Goal: Task Accomplishment & Management: Complete application form

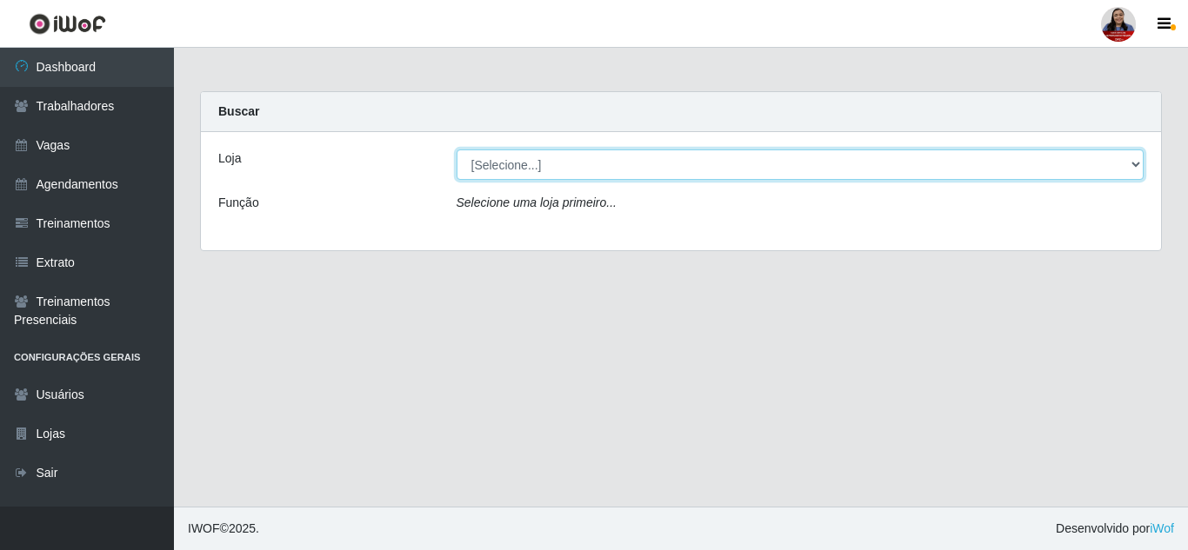
click at [536, 175] on select "[Selecione...] Hiper [GEOGRAPHIC_DATA] - [GEOGRAPHIC_DATA] Hiper Queiroz - Boa …" at bounding box center [800, 165] width 688 height 30
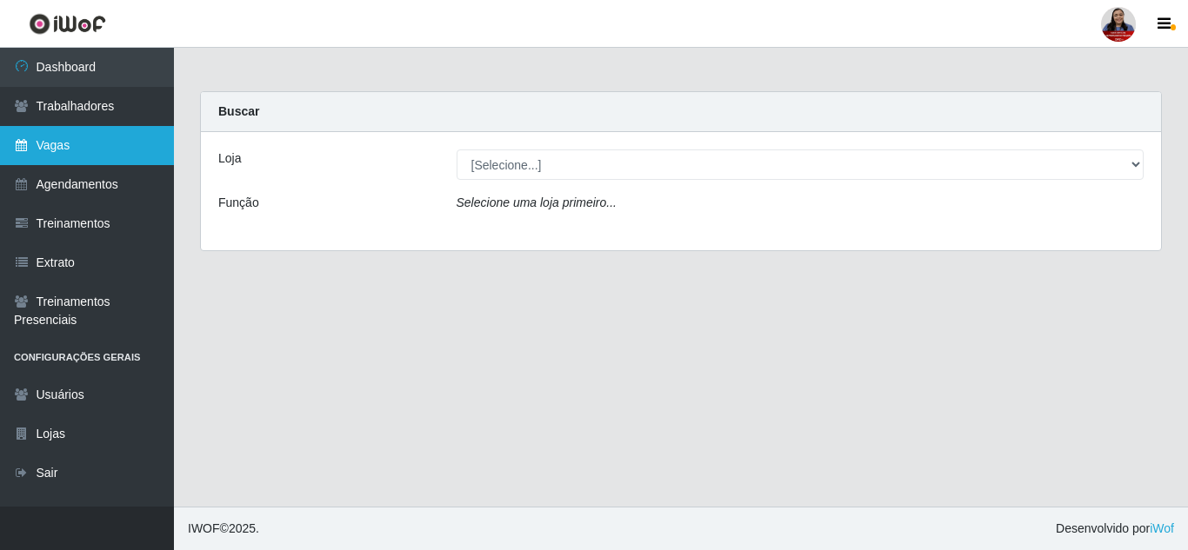
click at [71, 151] on link "Vagas" at bounding box center [87, 145] width 174 height 39
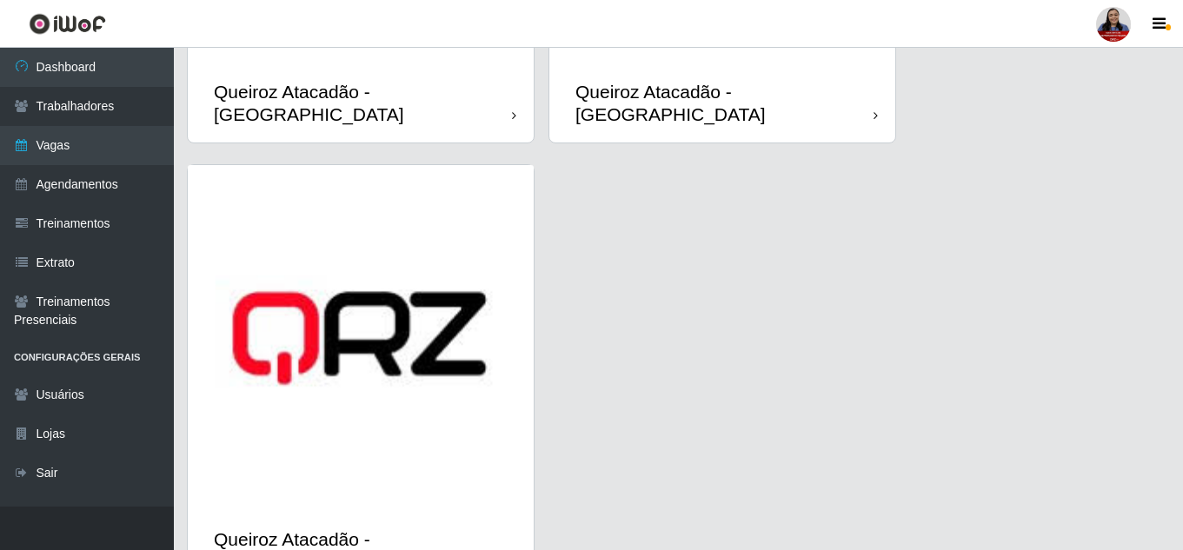
scroll to position [2536, 0]
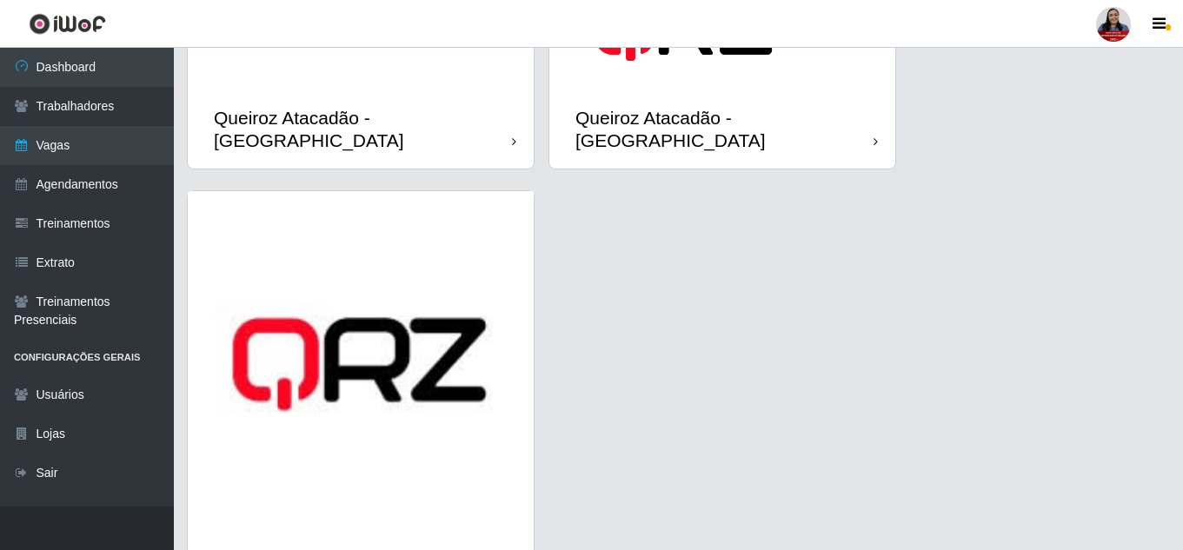
click at [445, 452] on img at bounding box center [361, 364] width 346 height 346
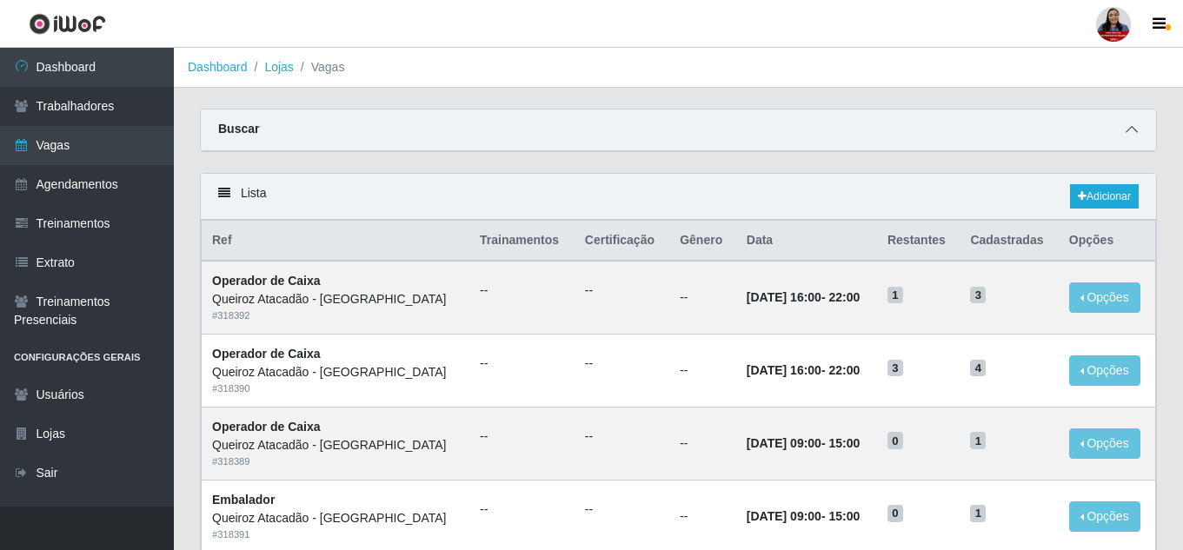
click at [1136, 126] on icon at bounding box center [1132, 129] width 12 height 12
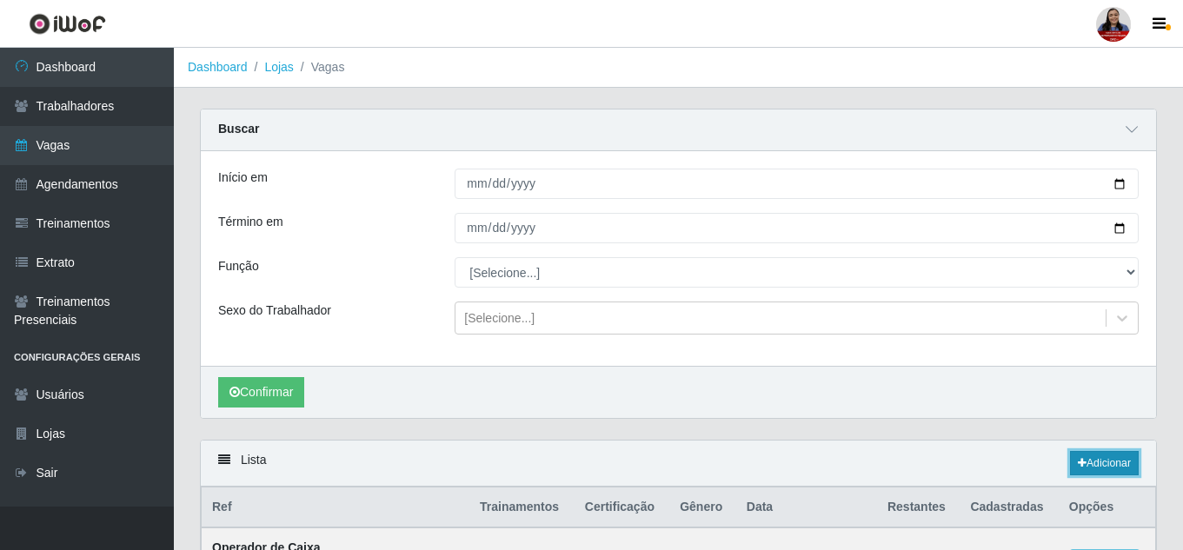
click at [1098, 468] on link "Adicionar" at bounding box center [1104, 463] width 69 height 24
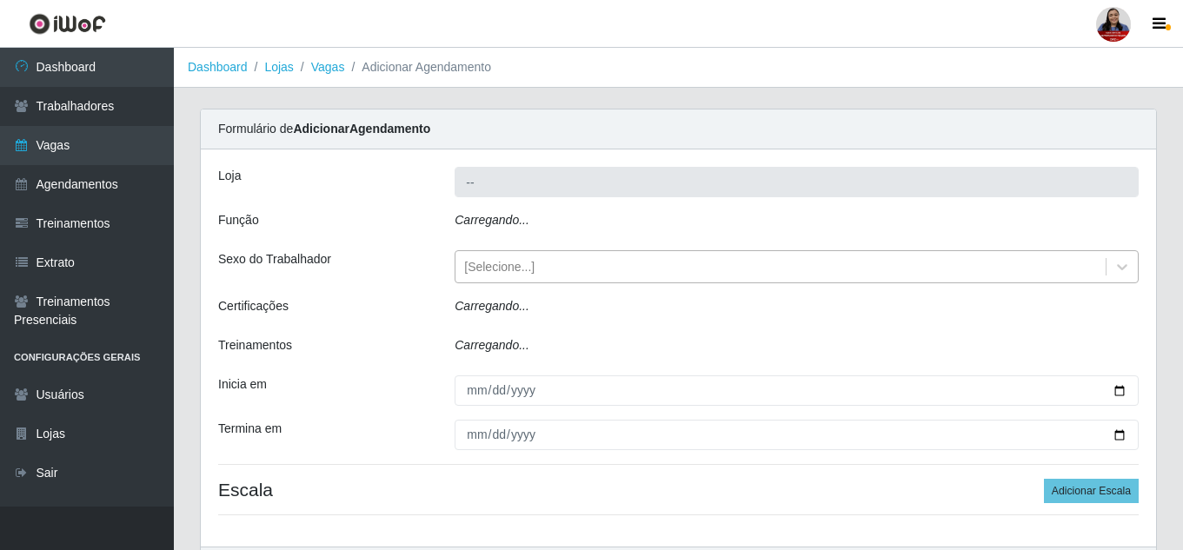
type input "Queiroz Atacadão - [GEOGRAPHIC_DATA]"
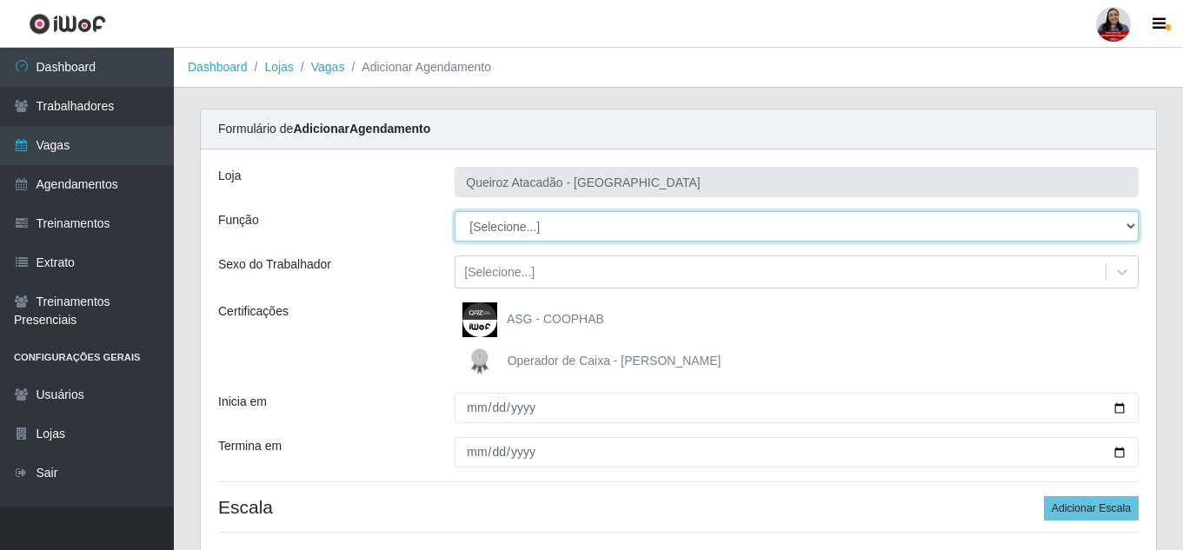
click at [572, 234] on select "[Selecione...] Embalador Embalador + Embalador ++ Operador de Caixa Operador de…" at bounding box center [797, 226] width 684 height 30
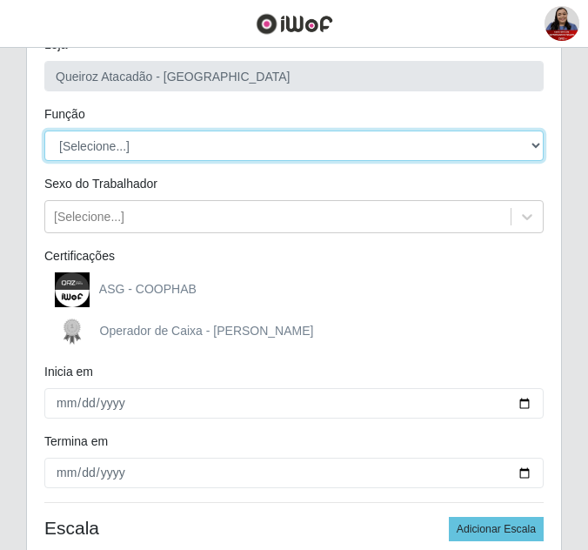
scroll to position [174, 0]
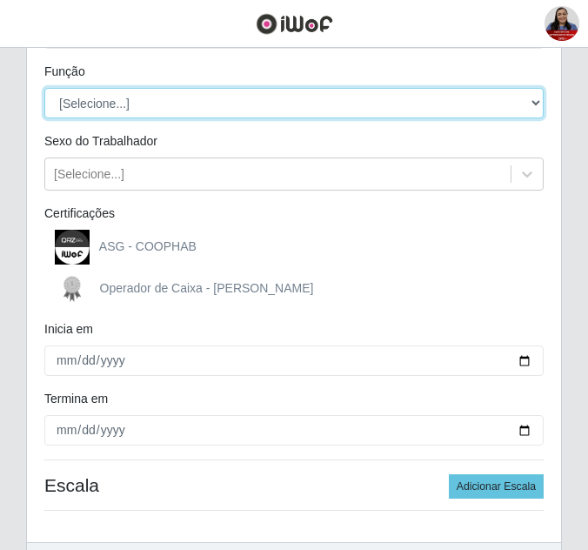
click at [104, 108] on select "[Selecione...] Embalador Embalador + Embalador ++ Operador de Caixa Operador de…" at bounding box center [293, 103] width 499 height 30
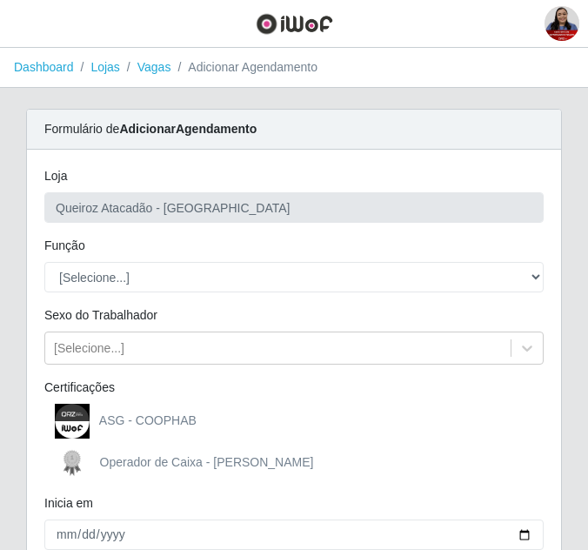
scroll to position [87, 0]
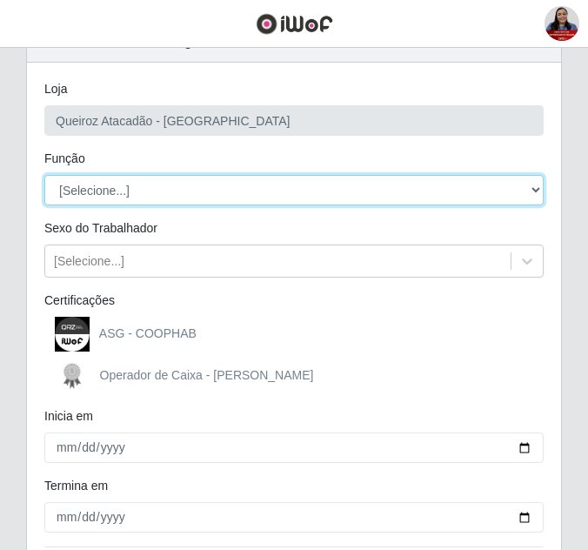
click at [121, 186] on select "[Selecione...] Embalador Embalador + Embalador ++ Operador de Caixa Operador de…" at bounding box center [293, 190] width 499 height 30
select select "22"
click at [44, 175] on select "[Selecione...] Embalador Embalador + Embalador ++ Operador de Caixa Operador de…" at bounding box center [293, 190] width 499 height 30
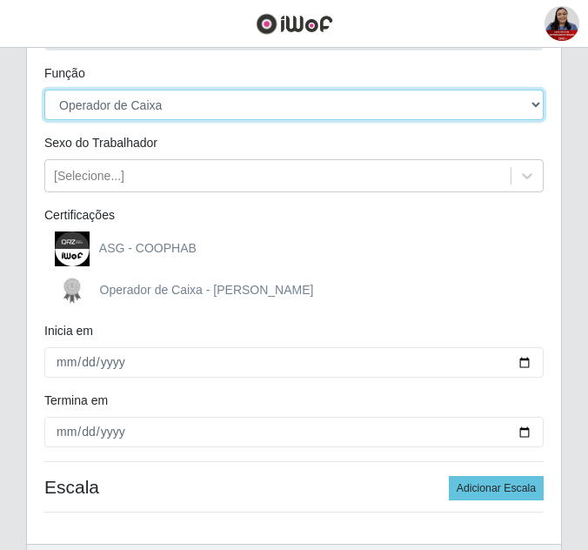
scroll to position [261, 0]
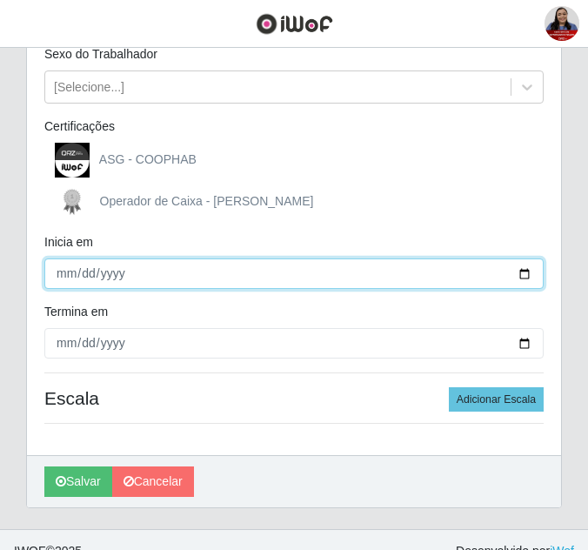
click at [525, 274] on input "Inicia em" at bounding box center [293, 273] width 499 height 30
type input "[DATE]"
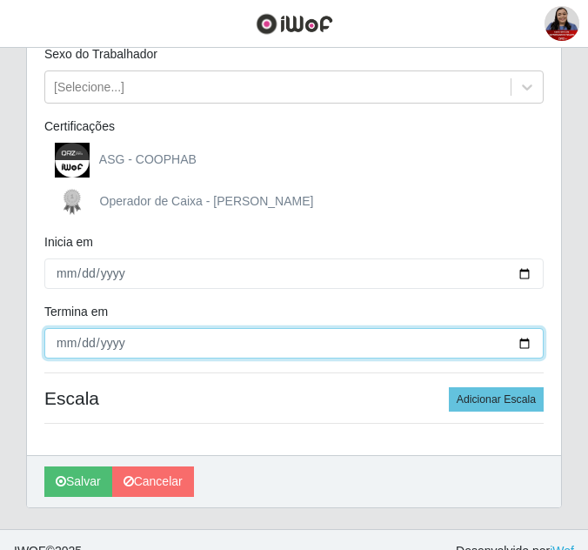
click at [528, 342] on input "Termina em" at bounding box center [293, 343] width 499 height 30
type input "[DATE]"
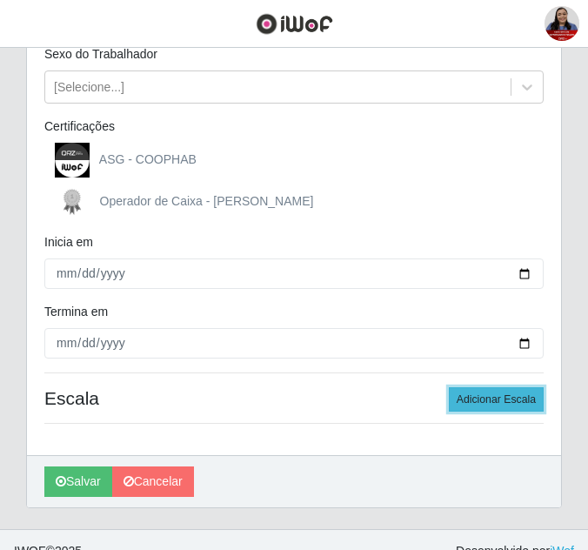
click at [510, 396] on button "Adicionar Escala" at bounding box center [496, 399] width 95 height 24
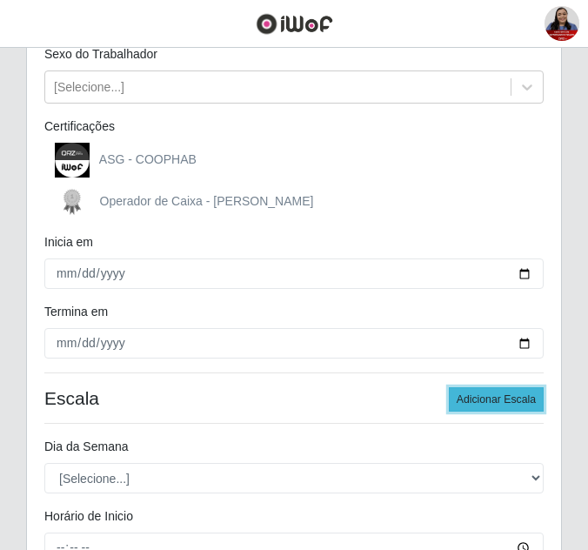
click at [510, 396] on button "Adicionar Escala" at bounding box center [496, 399] width 95 height 24
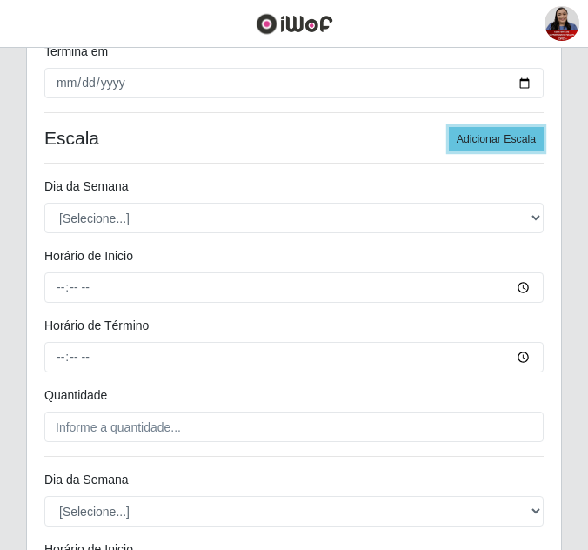
scroll to position [522, 0]
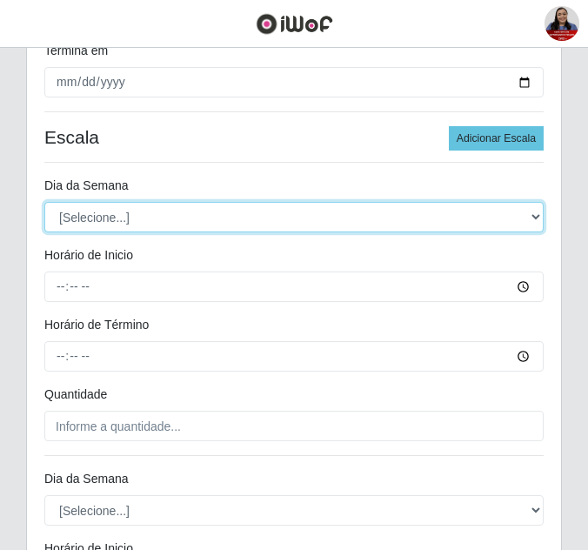
click at [266, 222] on select "[Selecione...] Segunda Terça Quarta Quinta Sexta Sábado Domingo" at bounding box center [293, 217] width 499 height 30
select select "5"
click at [44, 202] on select "[Selecione...] Segunda Terça Quarta Quinta Sexta Sábado Domingo" at bounding box center [293, 217] width 499 height 30
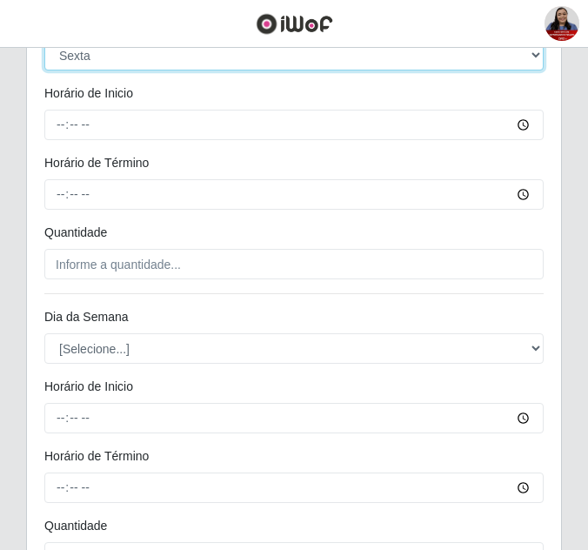
scroll to position [696, 0]
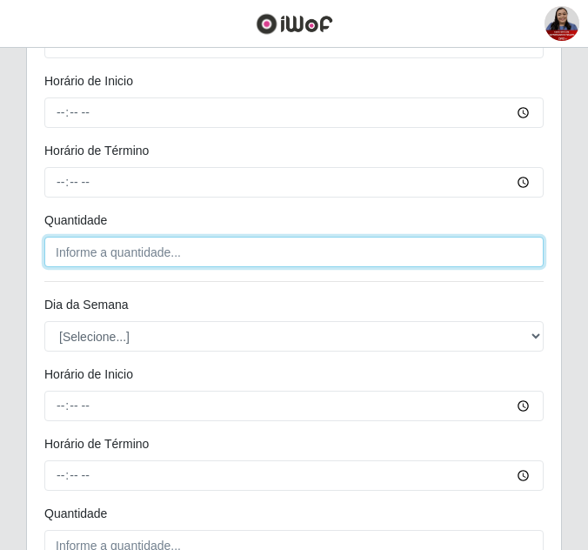
type input "___"
click at [134, 255] on input "___" at bounding box center [293, 252] width 499 height 30
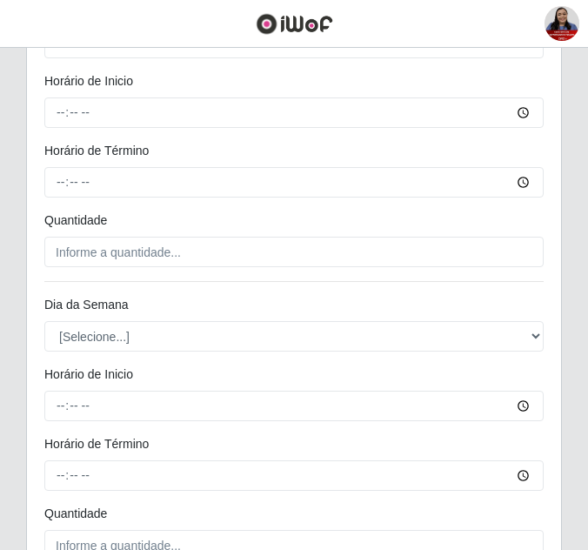
click at [86, 290] on div "[PERSON_NAME] Atacadão - [GEOGRAPHIC_DATA] do Amarante Função [Selecione...] Em…" at bounding box center [294, 176] width 534 height 1445
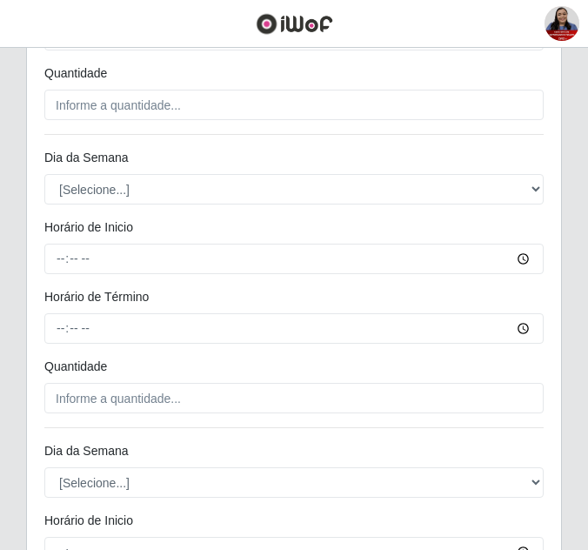
scroll to position [783, 0]
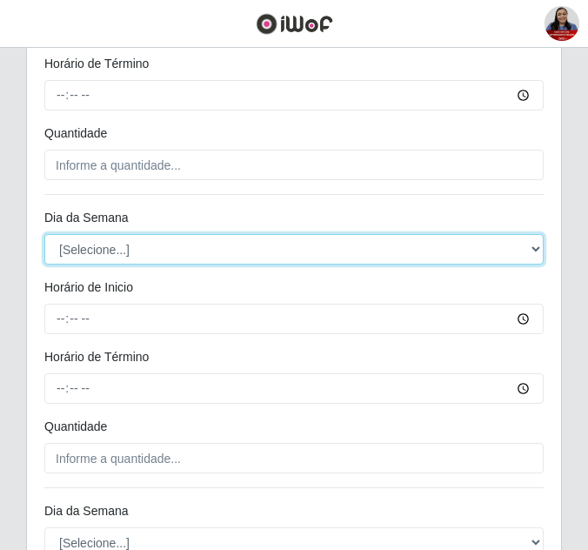
click at [154, 252] on select "[Selecione...] Segunda Terça Quarta Quinta Sexta Sábado Domingo" at bounding box center [293, 249] width 499 height 30
select select "5"
click at [44, 234] on select "[Selecione...] Segunda Terça Quarta Quinta Sexta Sábado Domingo" at bounding box center [293, 249] width 499 height 30
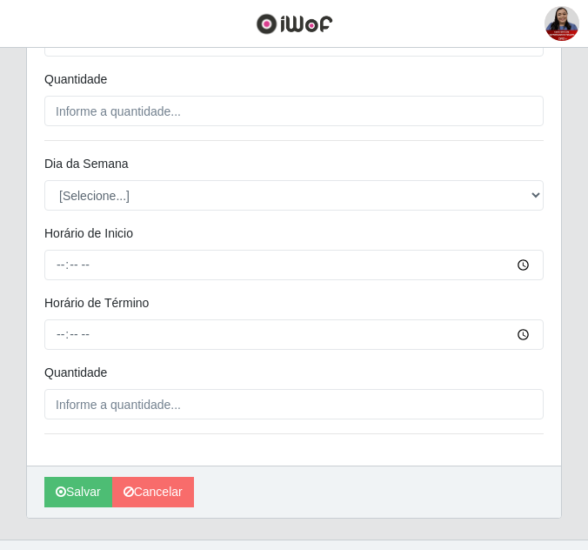
scroll to position [1130, 0]
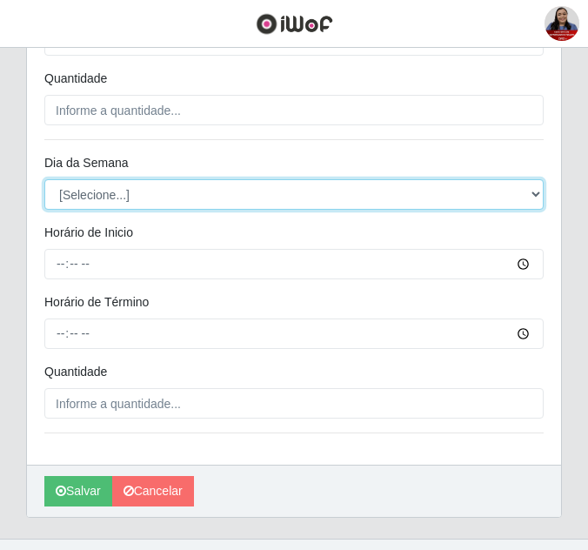
click at [181, 192] on select "[Selecione...] Segunda Terça Quarta Quinta Sexta Sábado Domingo" at bounding box center [293, 194] width 499 height 30
select select "5"
click at [44, 179] on select "[Selecione...] Segunda Terça Quarta Quinta Sexta Sábado Domingo" at bounding box center [293, 194] width 499 height 30
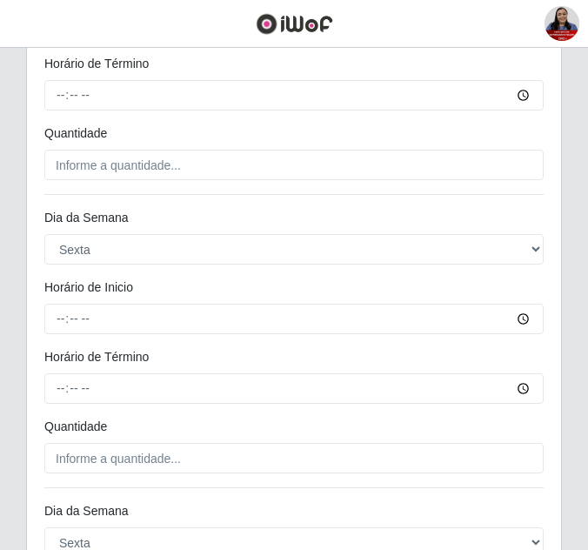
scroll to position [522, 0]
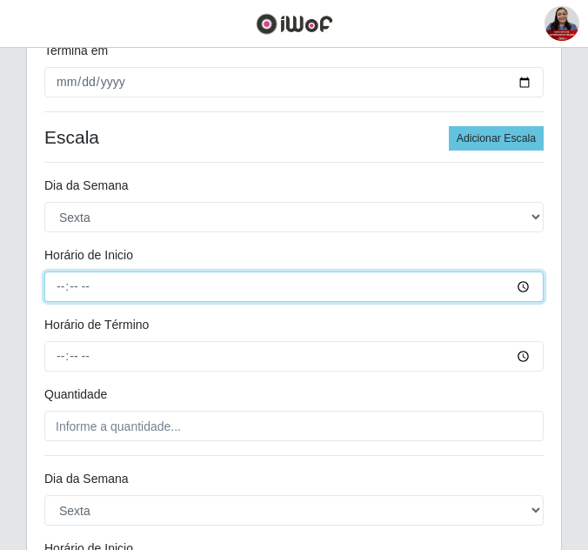
click at [58, 285] on input "Horário de Inicio" at bounding box center [293, 286] width 499 height 30
type input "08:00"
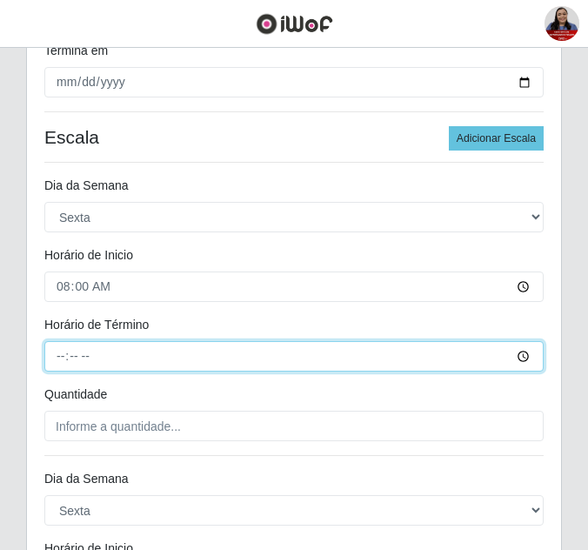
type input "14:00"
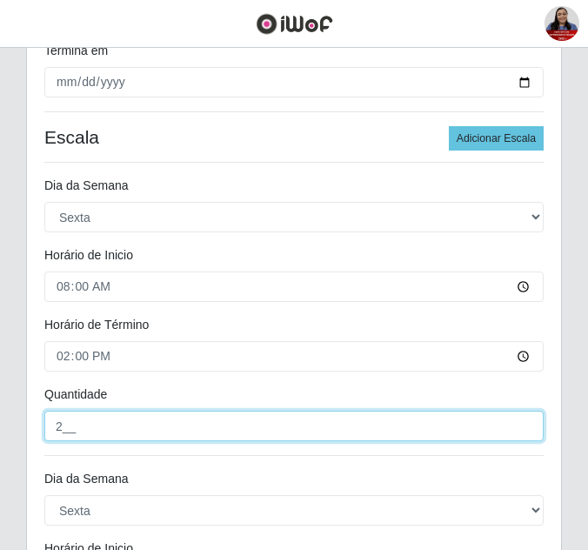
type input "2__"
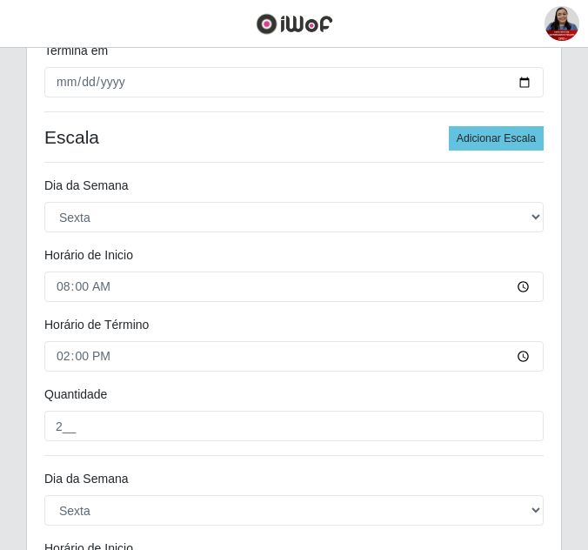
scroll to position [827, 0]
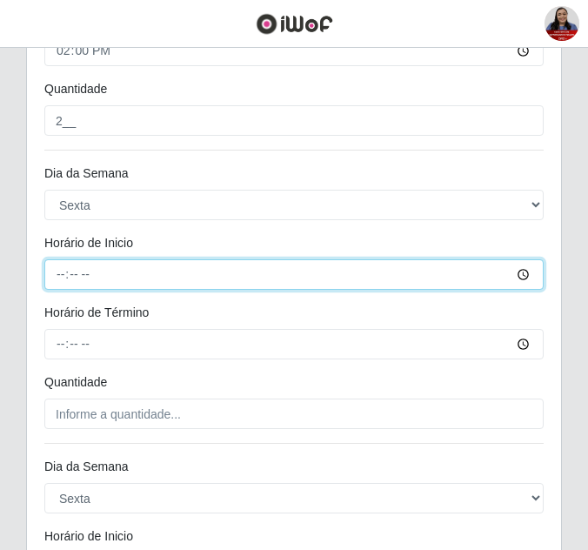
type input "09:00"
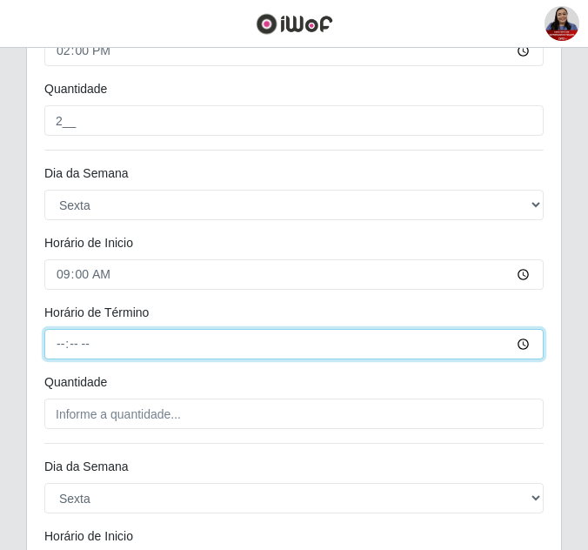
type input "15:00"
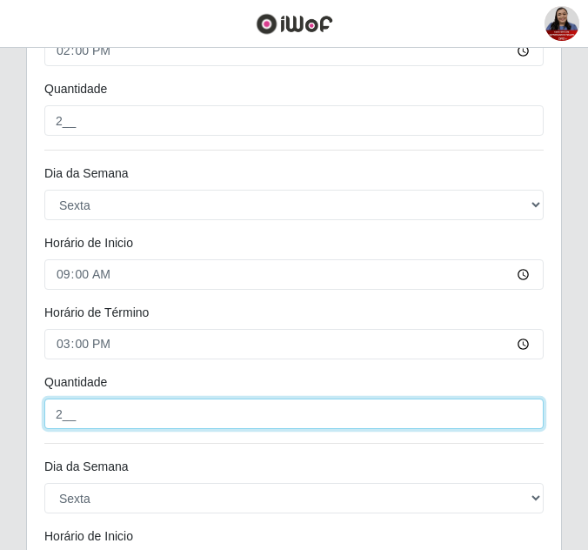
type input "2__"
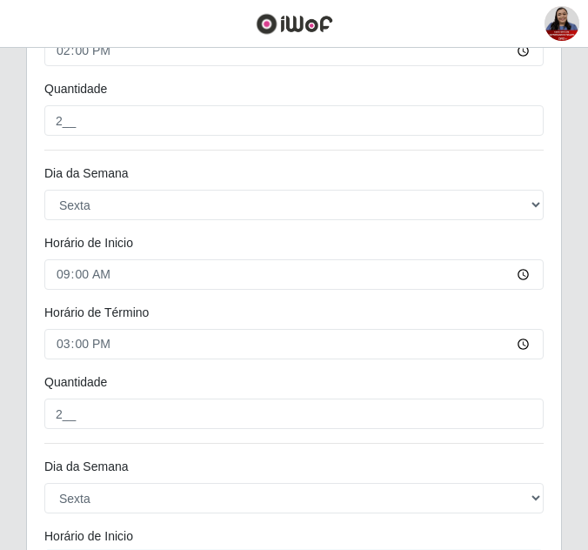
scroll to position [1120, 0]
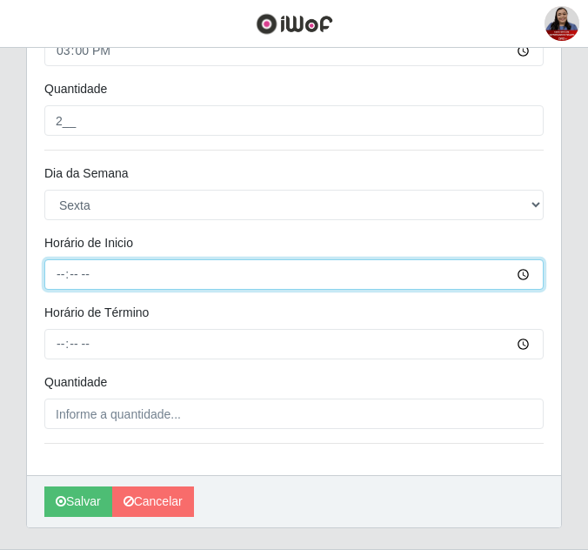
type input "16:00"
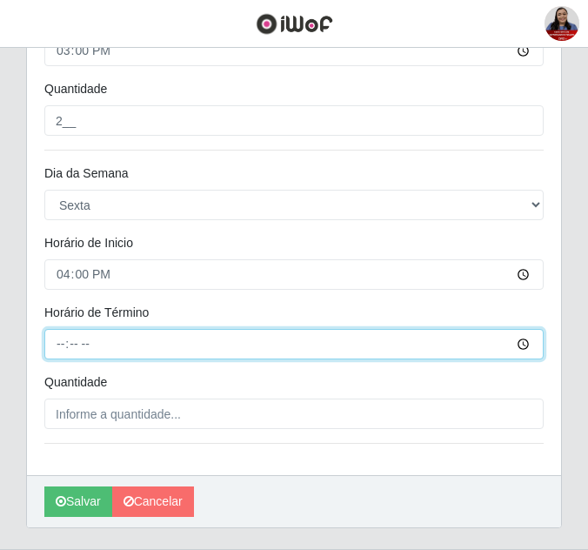
type input "22:00"
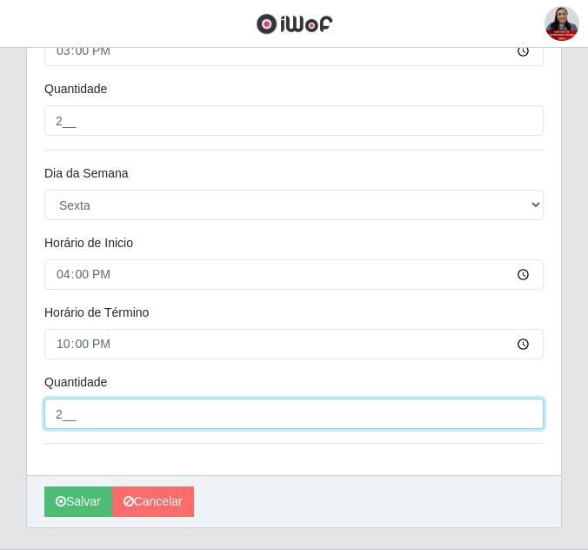
type input "2__"
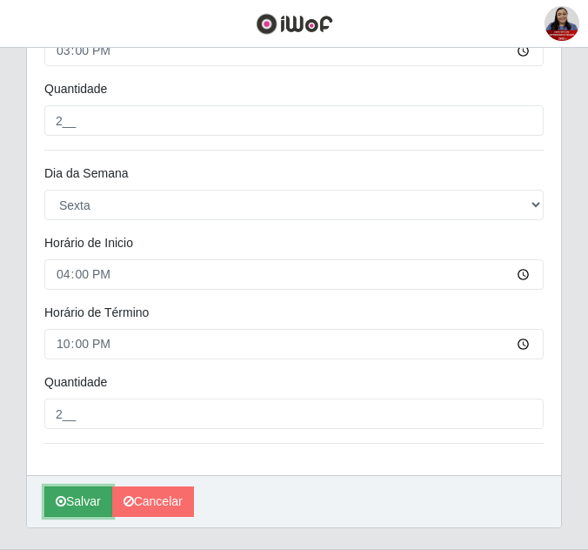
click at [82, 499] on button "Salvar" at bounding box center [78, 501] width 68 height 30
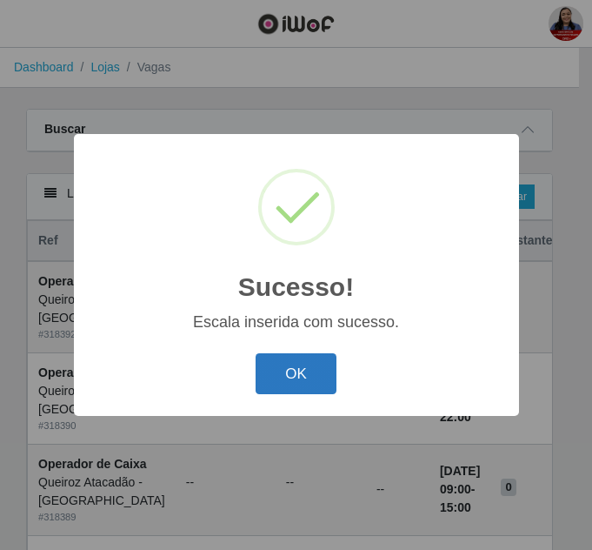
click at [283, 378] on button "OK" at bounding box center [296, 373] width 81 height 41
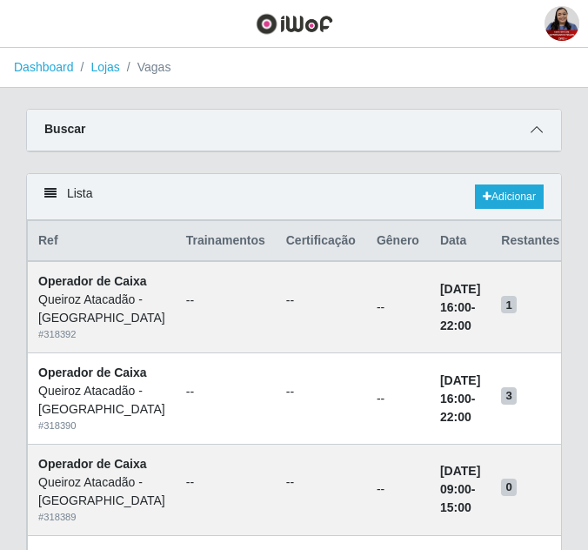
click at [541, 130] on icon at bounding box center [536, 129] width 12 height 12
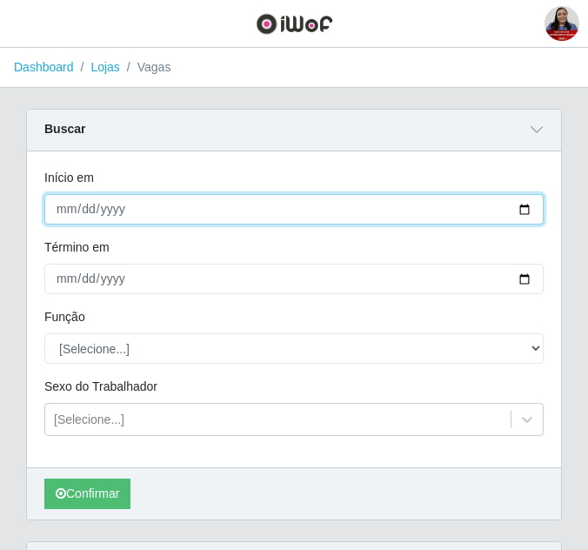
click at [524, 210] on input "Início em" at bounding box center [293, 209] width 499 height 30
type input "[DATE]"
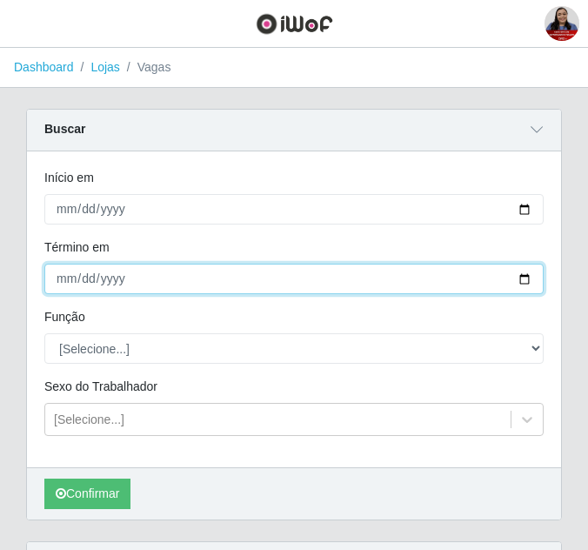
click at [526, 280] on input "Término em" at bounding box center [293, 278] width 499 height 30
type input "[DATE]"
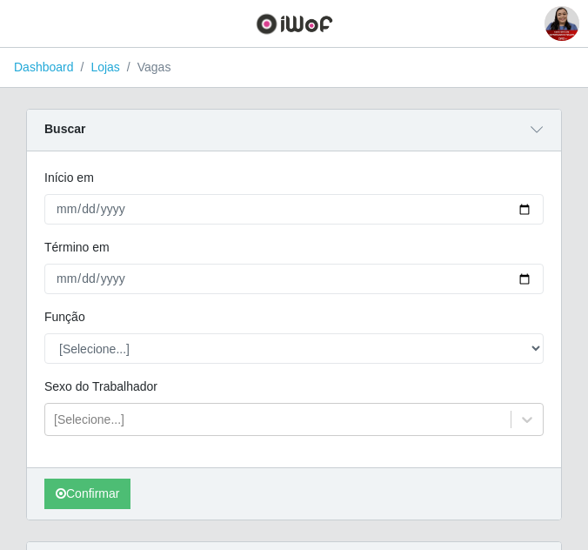
click at [206, 323] on div "Função" at bounding box center [293, 320] width 525 height 25
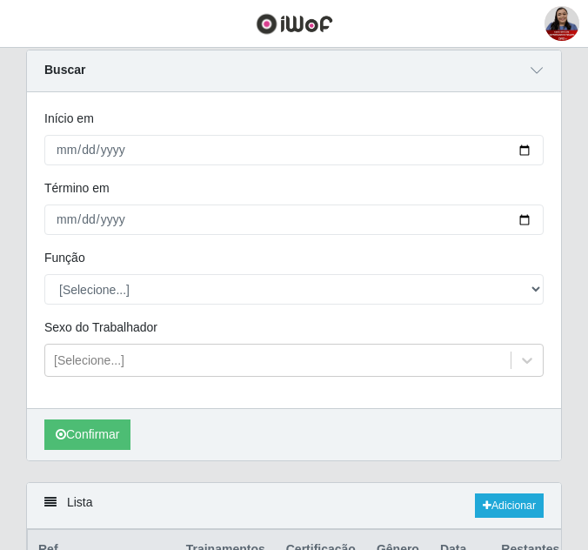
scroll to position [87, 0]
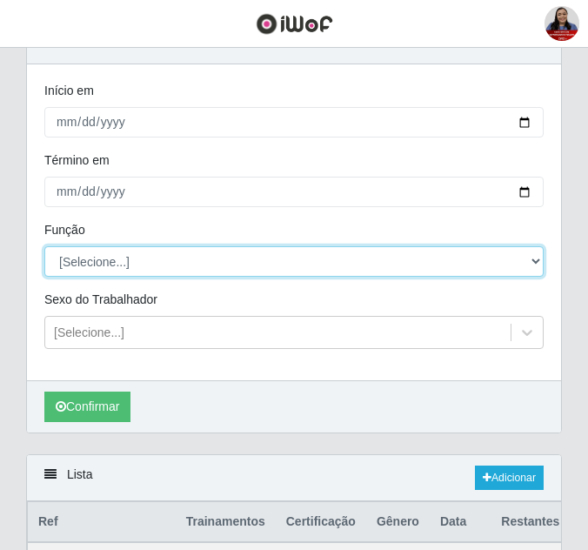
click at [127, 270] on select "[Selecione...] Embalador Embalador + Embalador ++ Operador de Caixa Operador de…" at bounding box center [293, 261] width 499 height 30
select select "1"
click at [44, 247] on select "[Selecione...] Embalador Embalador + Embalador ++ Operador de Caixa Operador de…" at bounding box center [293, 261] width 499 height 30
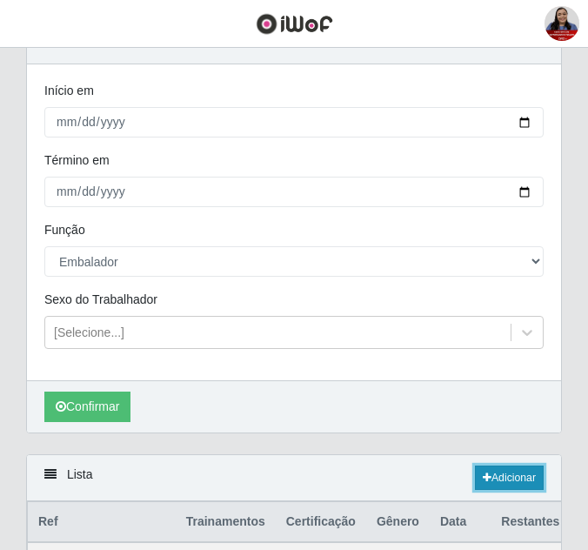
click at [526, 483] on link "Adicionar" at bounding box center [509, 477] width 69 height 24
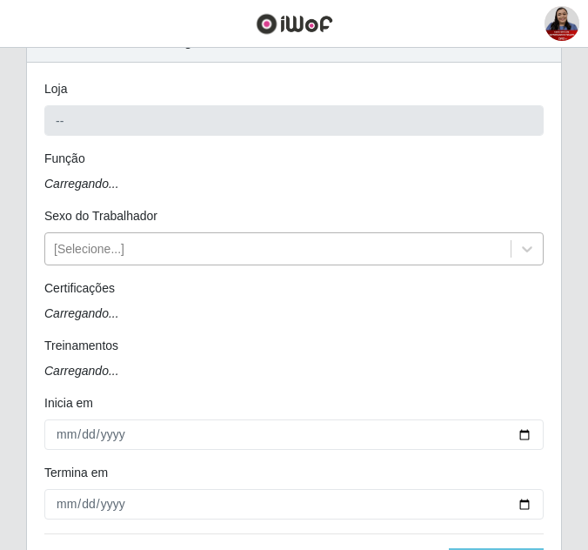
type input "Queiroz Atacadão - [GEOGRAPHIC_DATA]"
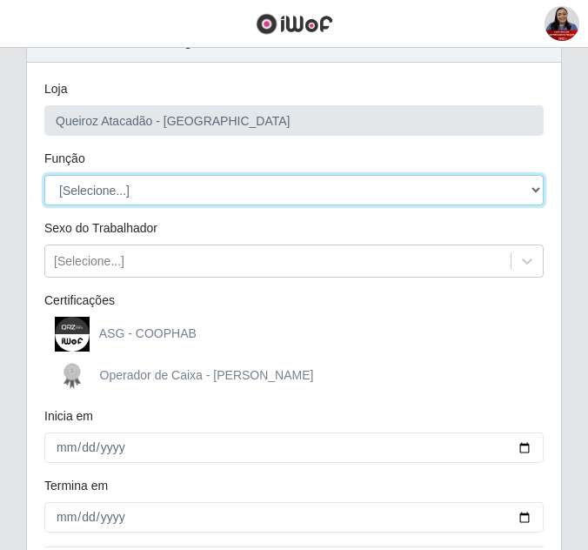
click at [159, 181] on select "[Selecione...] Embalador Embalador + Embalador ++ Operador de Caixa Operador de…" at bounding box center [293, 190] width 499 height 30
select select "1"
click at [44, 175] on select "[Selecione...] Embalador Embalador + Embalador ++ Operador de Caixa Operador de…" at bounding box center [293, 190] width 499 height 30
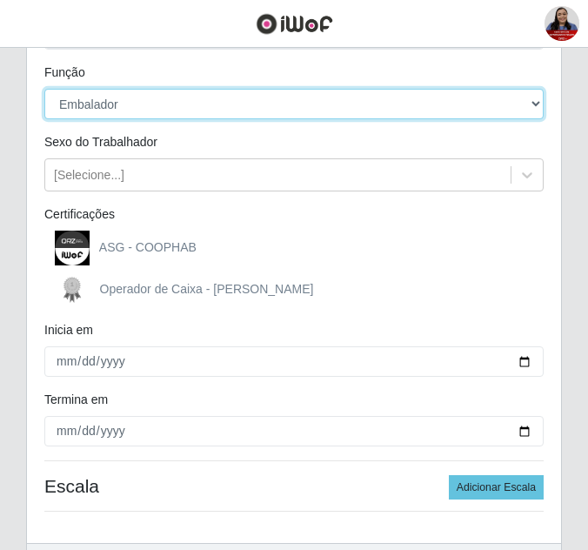
scroll to position [174, 0]
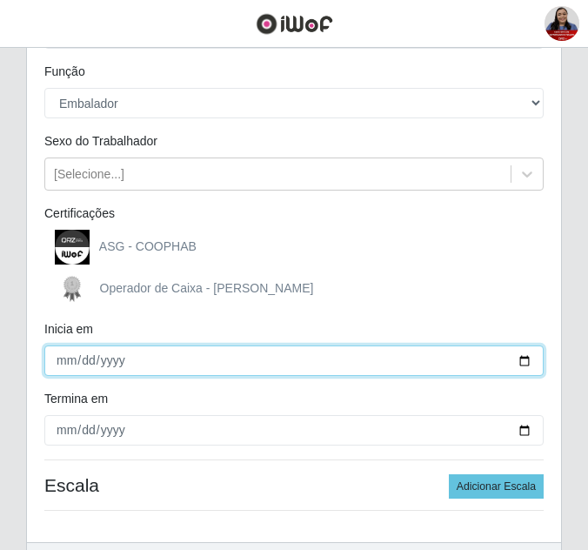
click at [524, 358] on input "Inicia em" at bounding box center [293, 360] width 499 height 30
type input "[DATE]"
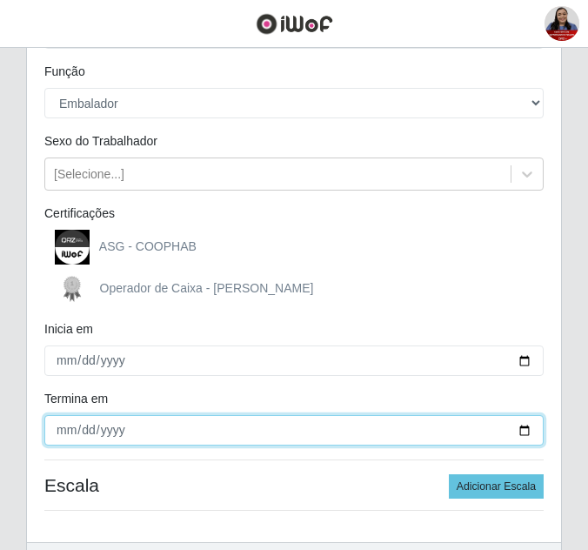
drag, startPoint x: 528, startPoint y: 436, endPoint x: 503, endPoint y: 432, distance: 25.5
click at [527, 436] on input "Termina em" at bounding box center [293, 430] width 499 height 30
type input "[DATE]"
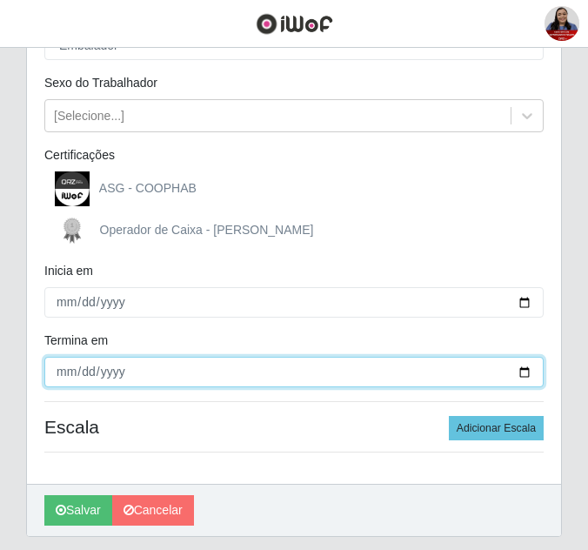
scroll to position [261, 0]
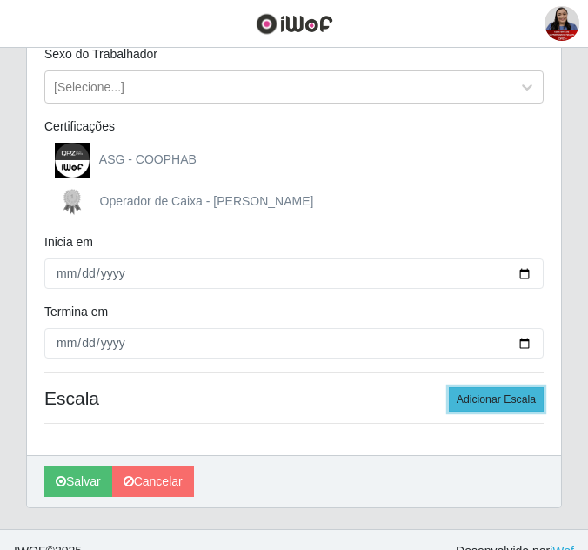
click at [510, 390] on button "Adicionar Escala" at bounding box center [496, 399] width 95 height 24
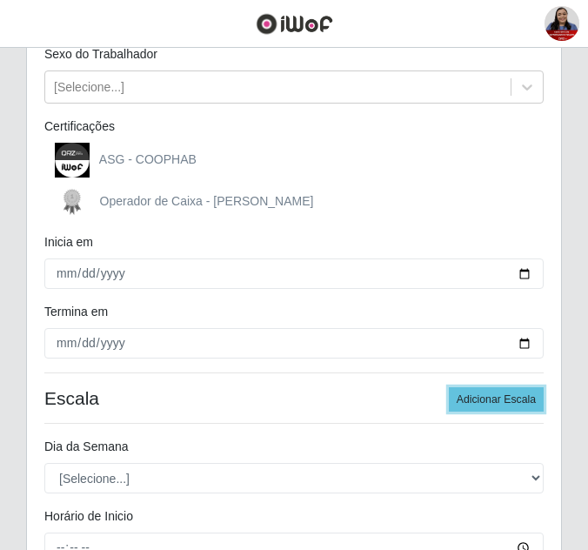
scroll to position [435, 0]
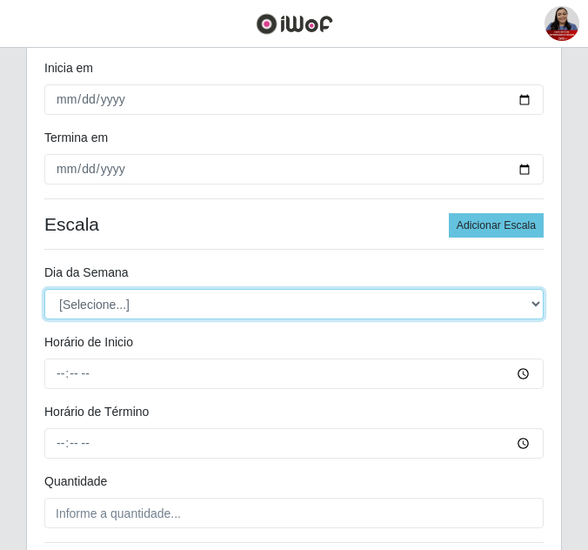
click at [170, 304] on select "[Selecione...] Segunda Terça Quarta Quinta Sexta Sábado Domingo" at bounding box center [293, 304] width 499 height 30
select select "5"
click at [44, 289] on select "[Selecione...] Segunda Terça Quarta Quinta Sexta Sábado Domingo" at bounding box center [293, 304] width 499 height 30
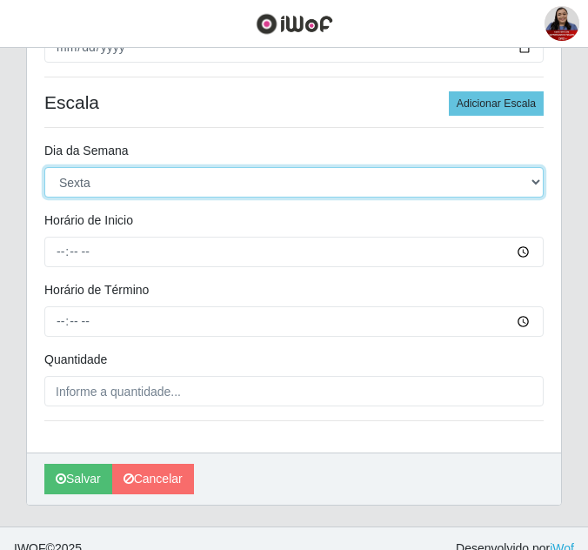
scroll to position [576, 0]
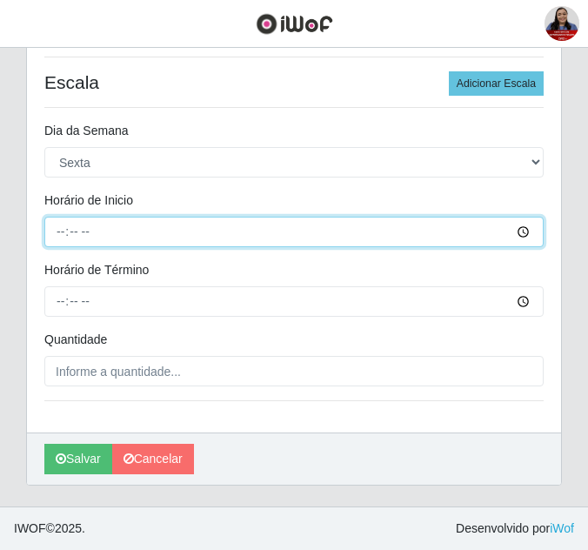
click at [60, 234] on input "Horário de Inicio" at bounding box center [293, 232] width 499 height 30
type input "08:00"
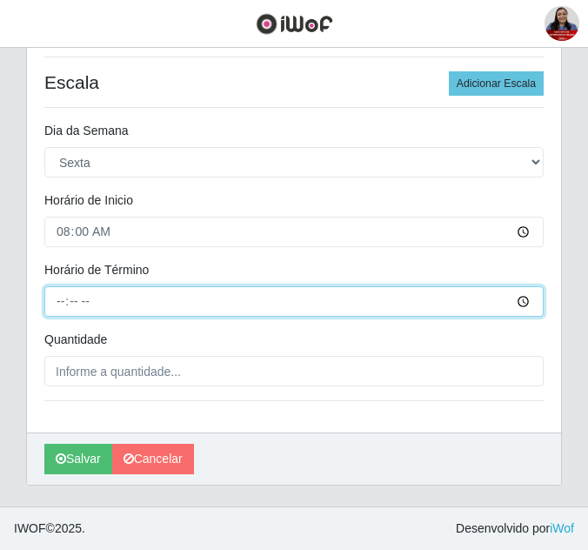
type input "14:00"
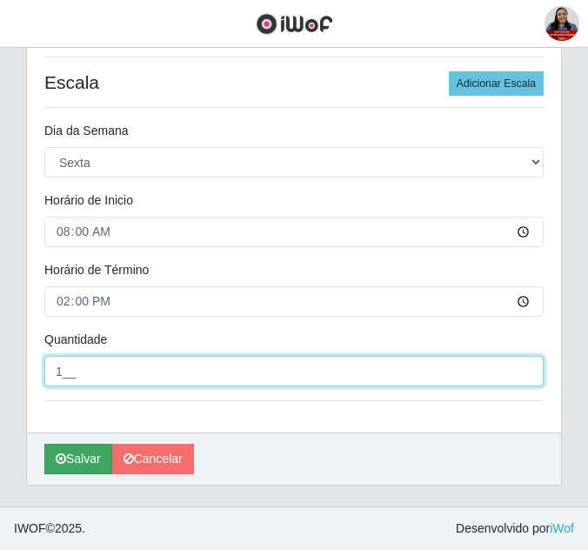
type input "1__"
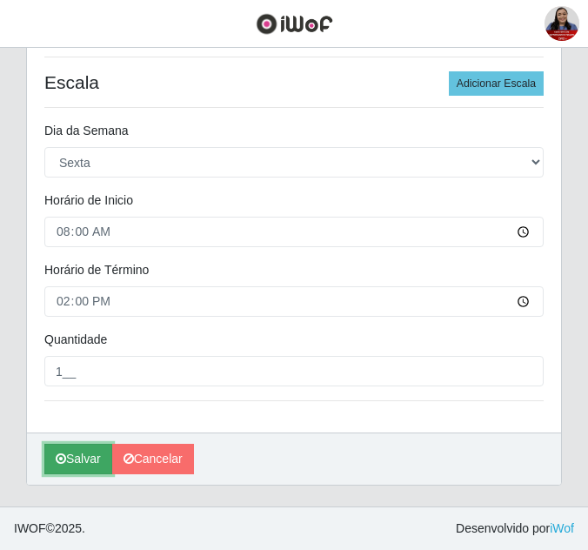
click at [71, 459] on button "Salvar" at bounding box center [78, 458] width 68 height 30
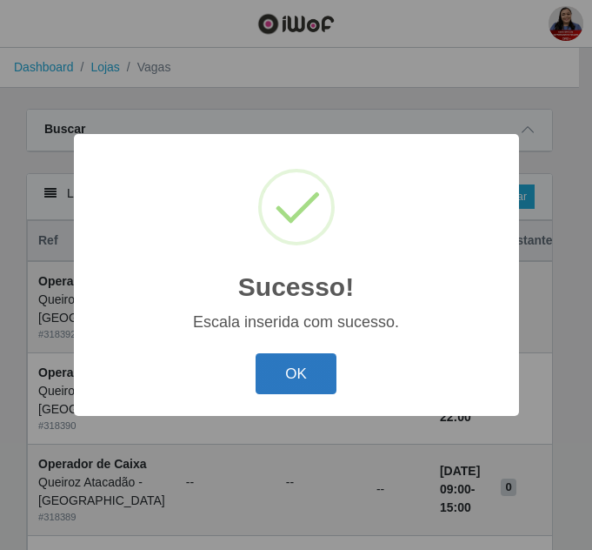
click at [306, 370] on button "OK" at bounding box center [296, 373] width 81 height 41
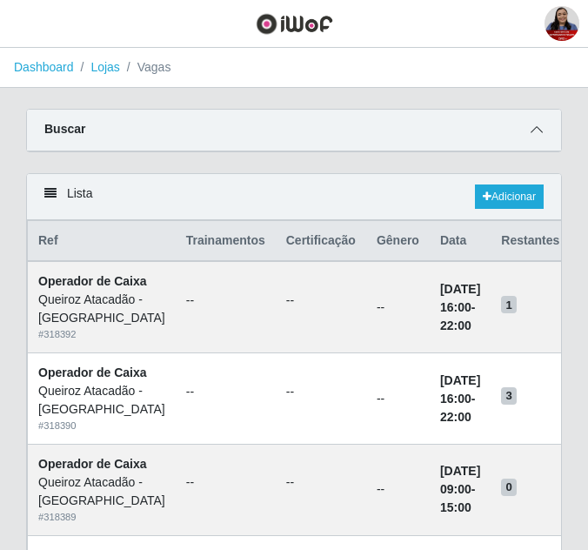
click at [531, 129] on icon at bounding box center [536, 129] width 12 height 12
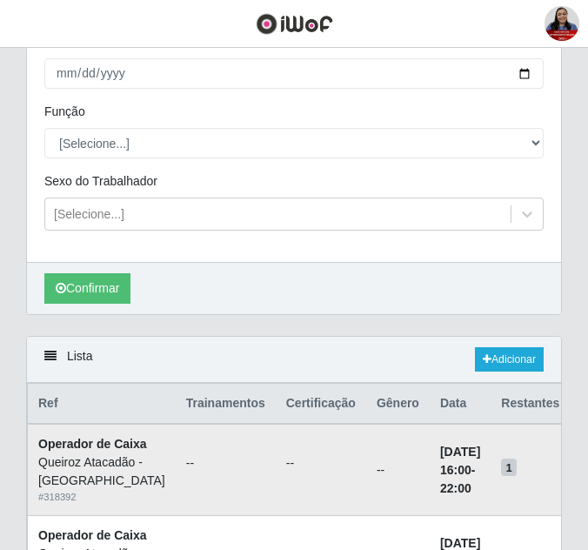
scroll to position [261, 0]
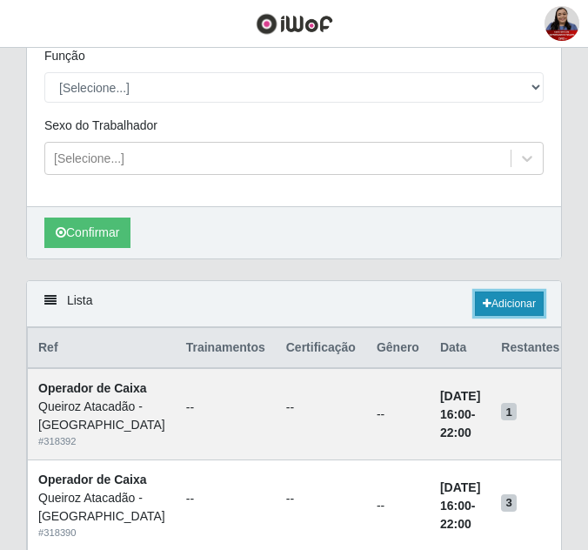
click at [492, 311] on link "Adicionar" at bounding box center [509, 303] width 69 height 24
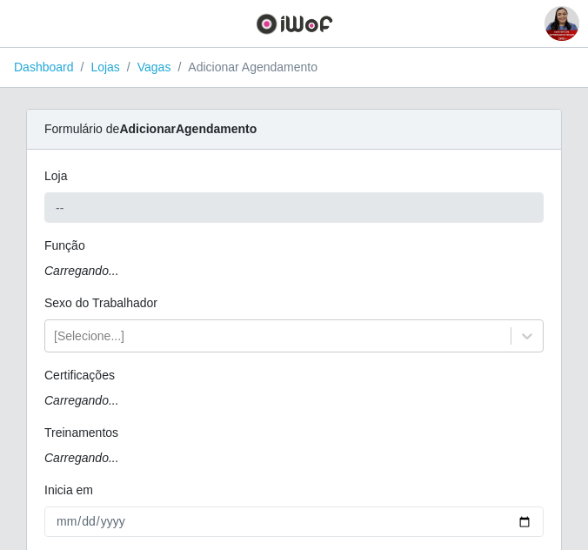
type input "Queiroz Atacadão - [GEOGRAPHIC_DATA]"
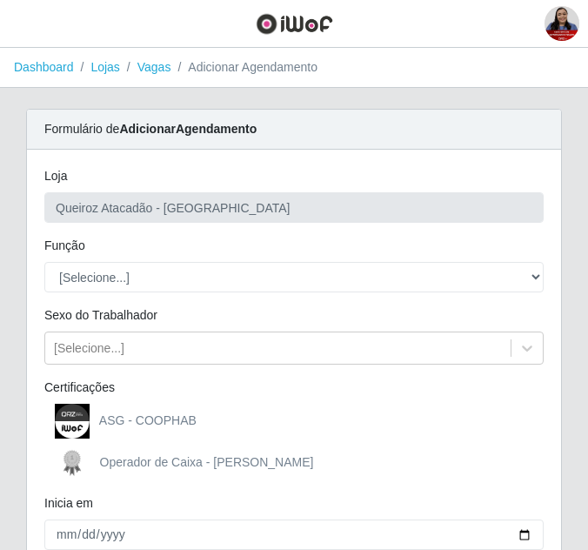
scroll to position [87, 0]
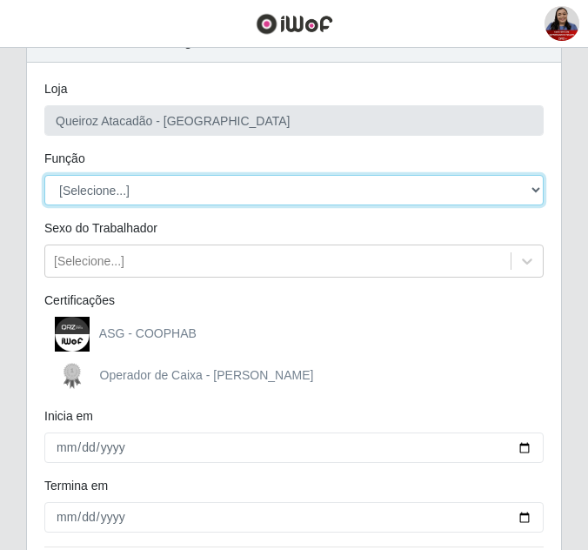
click at [278, 191] on select "[Selecione...] Embalador Embalador + Embalador ++ Operador de Caixa Operador de…" at bounding box center [293, 190] width 499 height 30
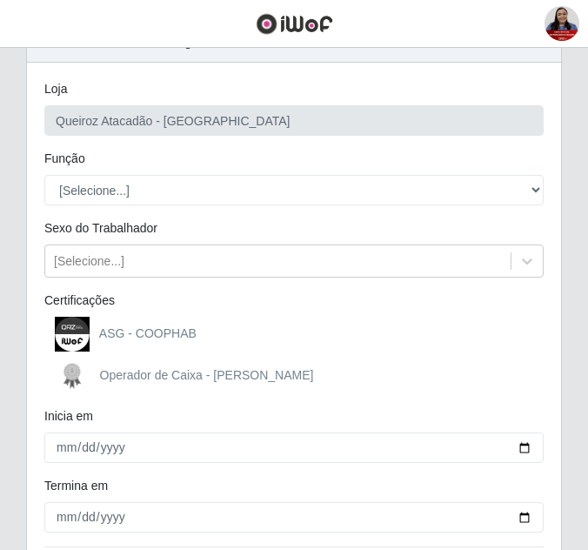
click at [287, 156] on div "Função" at bounding box center [293, 162] width 525 height 25
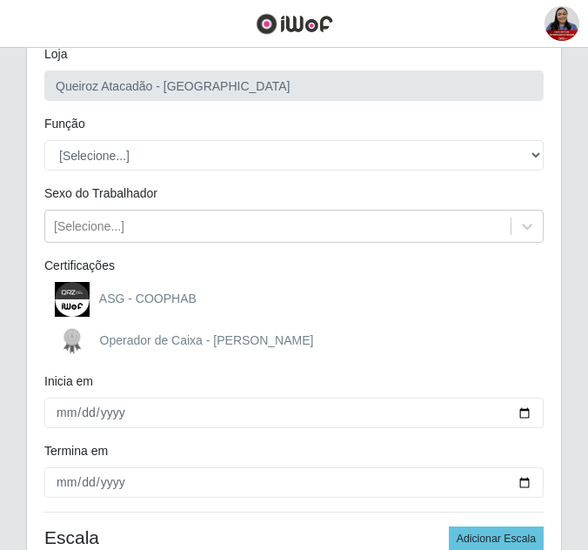
scroll to position [174, 0]
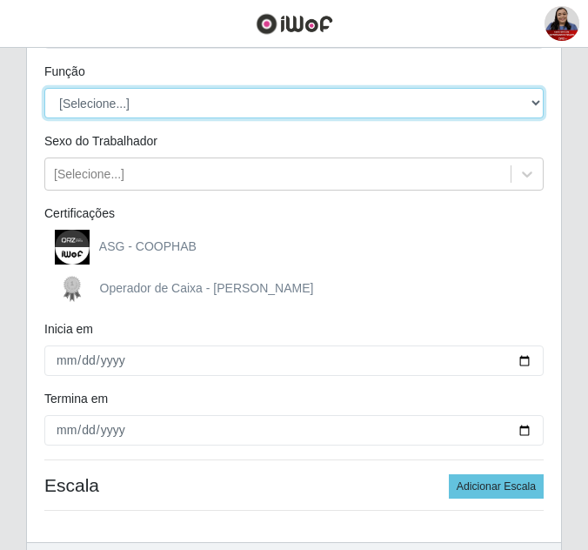
click at [237, 100] on select "[Selecione...] Embalador Embalador + Embalador ++ Operador de Caixa Operador de…" at bounding box center [293, 103] width 499 height 30
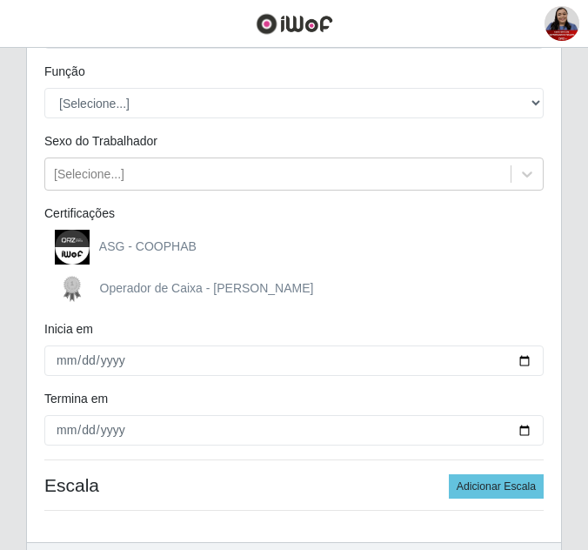
click at [261, 76] on div "Função" at bounding box center [293, 75] width 525 height 25
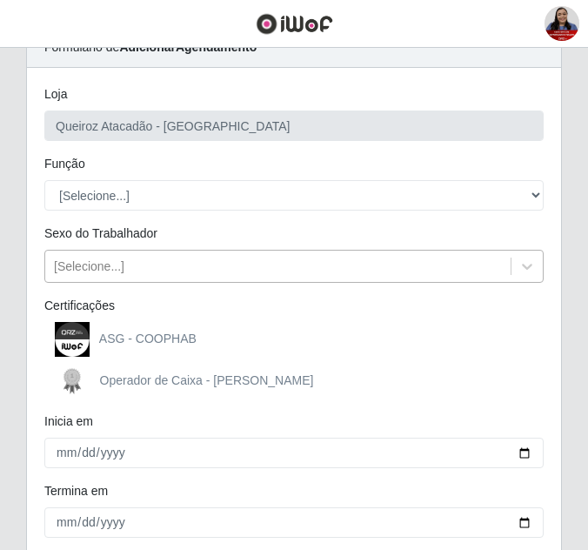
scroll to position [0, 0]
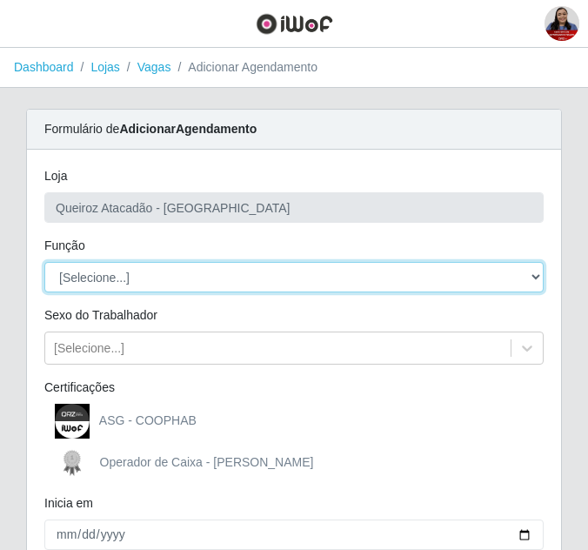
click at [205, 283] on select "[Selecione...] Embalador Embalador + Embalador ++ Operador de Caixa Operador de…" at bounding box center [293, 277] width 499 height 30
select select "22"
click at [44, 262] on select "[Selecione...] Embalador Embalador + Embalador ++ Operador de Caixa Operador de…" at bounding box center [293, 277] width 499 height 30
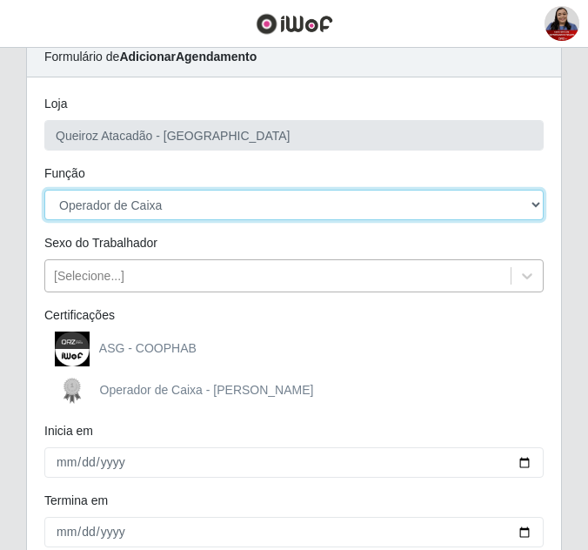
scroll to position [174, 0]
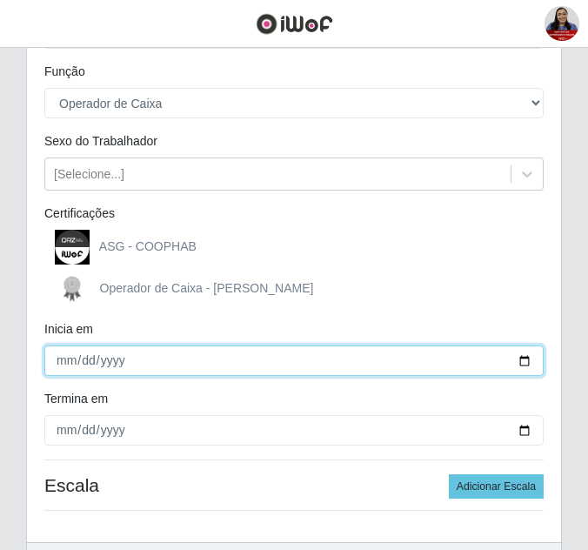
click at [521, 360] on input "Inicia em" at bounding box center [293, 360] width 499 height 30
type input "[DATE]"
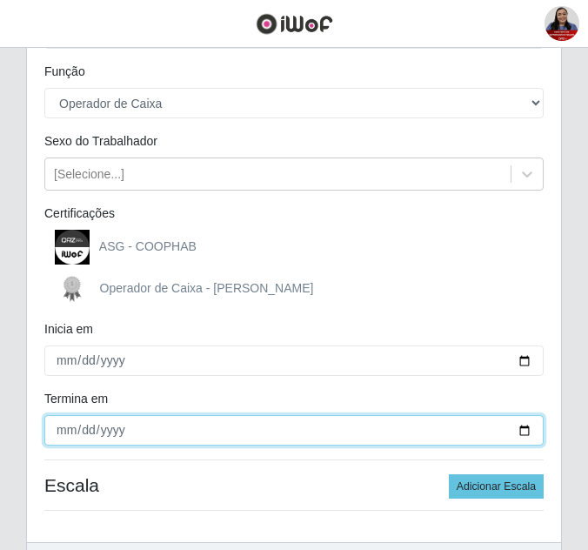
click at [529, 432] on input "Termina em" at bounding box center [293, 430] width 499 height 30
type input "[DATE]"
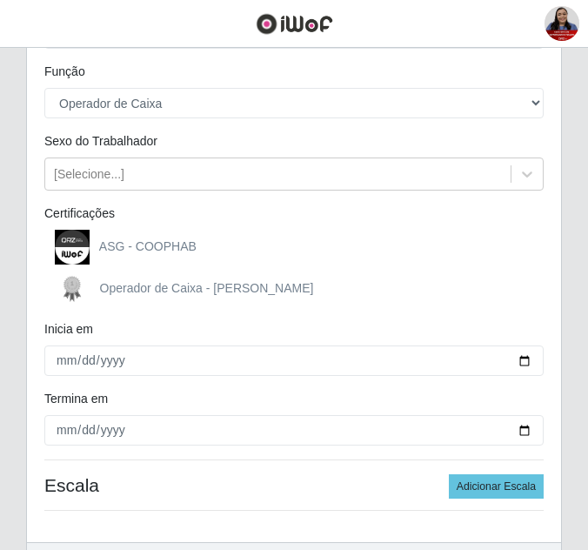
click at [420, 282] on div "Operador de Caixa - [PERSON_NAME]" at bounding box center [293, 288] width 499 height 35
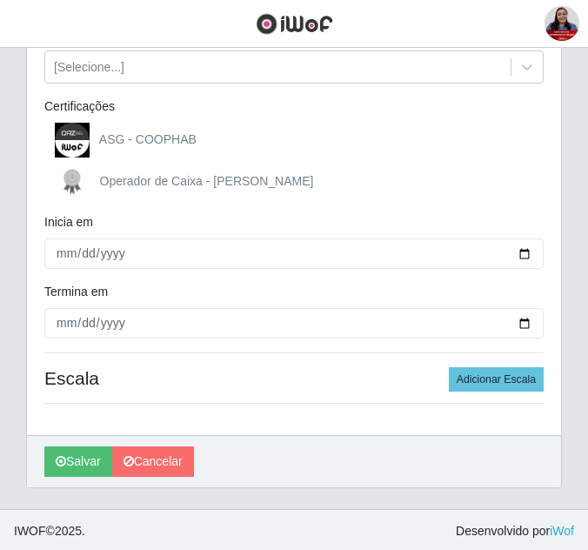
scroll to position [283, 0]
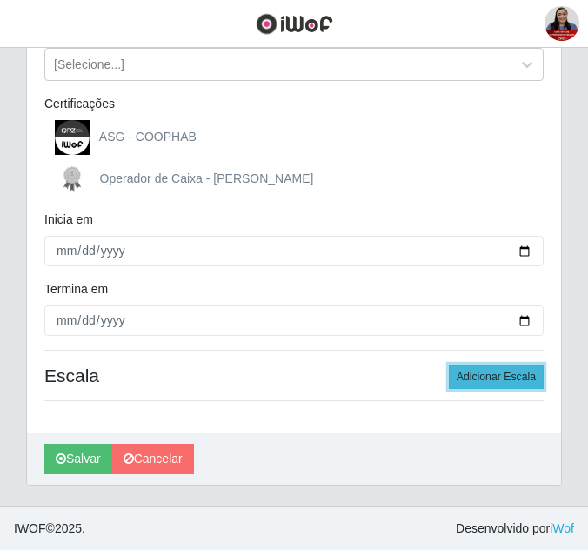
click at [498, 378] on button "Adicionar Escala" at bounding box center [496, 376] width 95 height 24
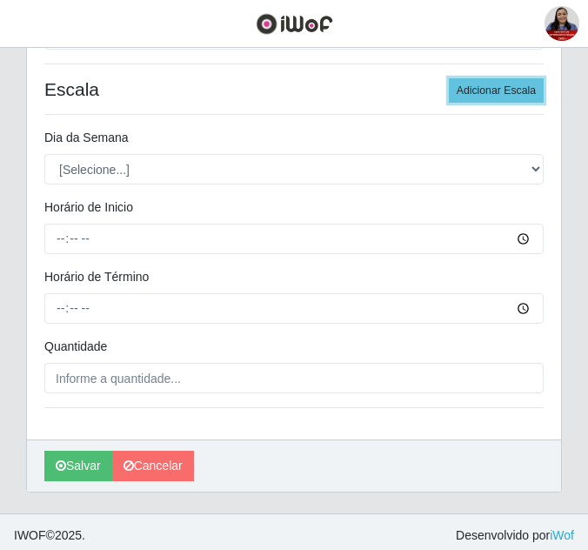
scroll to position [576, 0]
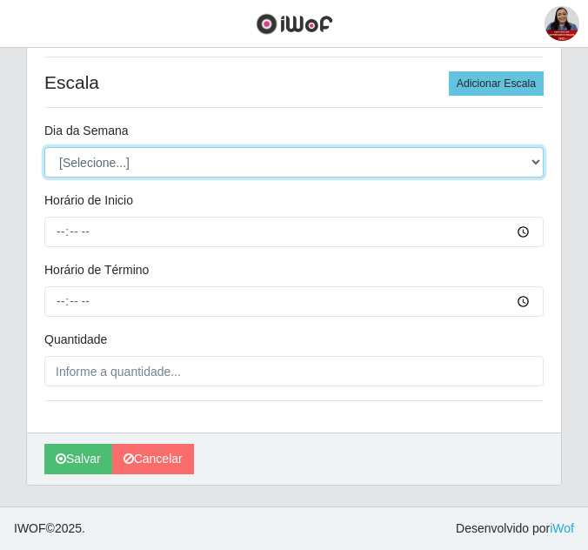
click at [183, 165] on select "[Selecione...] Segunda Terça Quarta Quinta Sexta Sábado Domingo" at bounding box center [293, 162] width 499 height 30
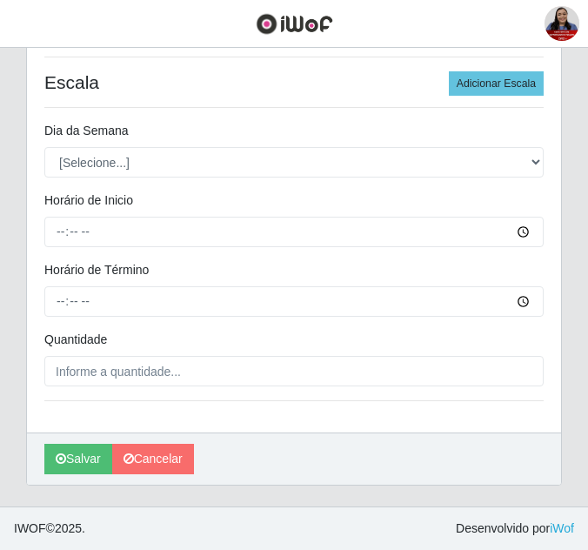
click at [216, 131] on div "Dia da Semana" at bounding box center [293, 134] width 525 height 25
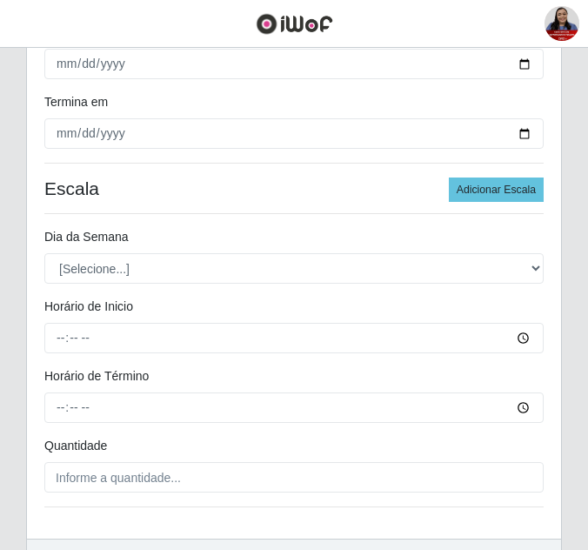
scroll to position [522, 0]
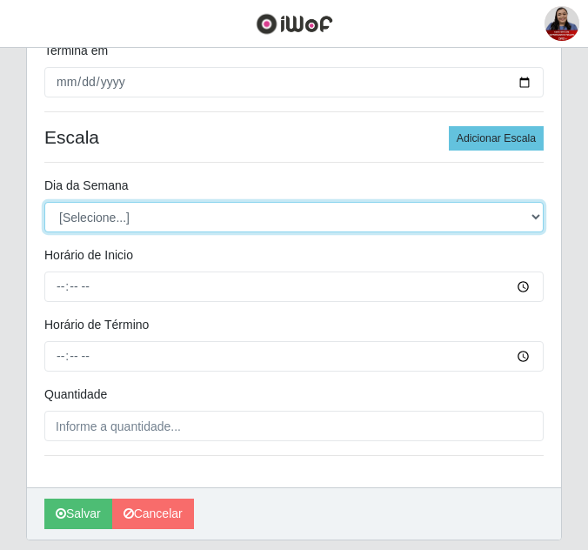
click at [150, 222] on select "[Selecione...] Segunda Terça Quarta Quinta Sexta Sábado Domingo" at bounding box center [293, 217] width 499 height 30
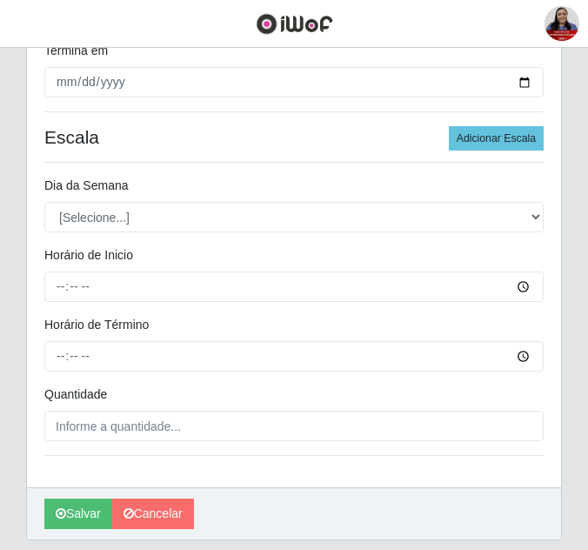
click at [297, 163] on hr at bounding box center [293, 162] width 499 height 1
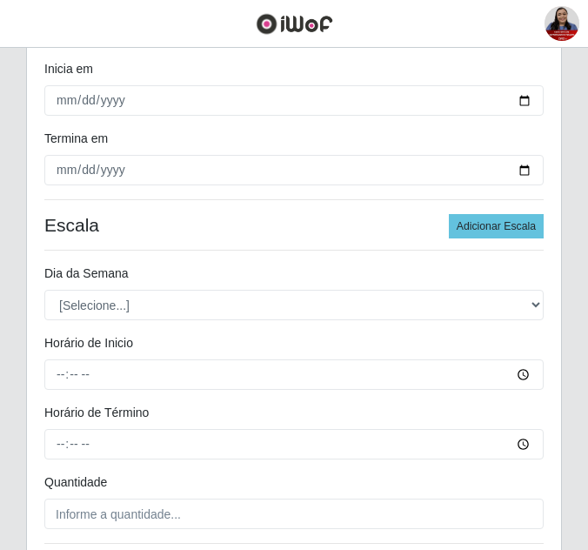
scroll to position [87, 0]
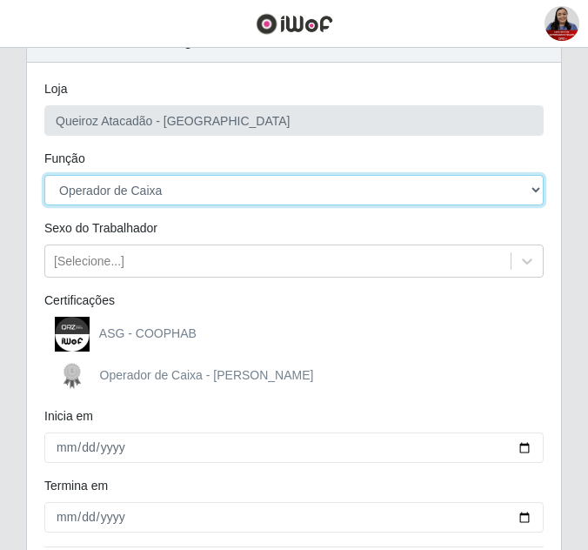
click at [224, 198] on select "[Selecione...] Embalador Embalador + Embalador ++ Operador de Caixa Operador de…" at bounding box center [293, 190] width 499 height 30
select select "72"
click at [44, 175] on select "[Selecione...] Embalador Embalador + Embalador ++ Operador de Caixa Operador de…" at bounding box center [293, 190] width 499 height 30
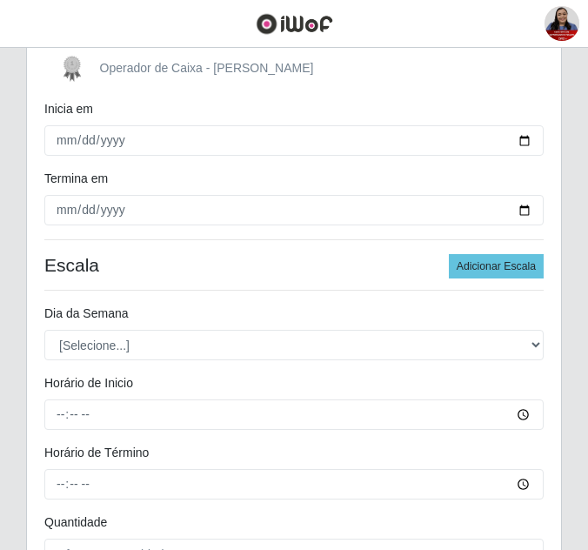
scroll to position [435, 0]
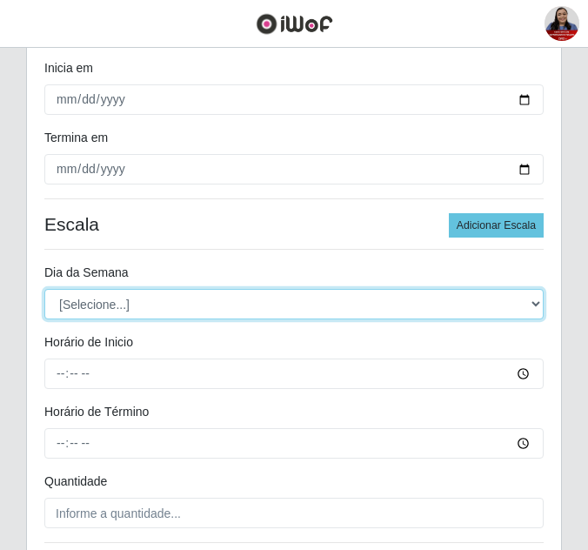
click at [171, 302] on select "[Selecione...] Segunda Terça Quarta Quinta Sexta Sábado Domingo" at bounding box center [293, 304] width 499 height 30
select select "6"
click at [44, 289] on select "[Selecione...] Segunda Terça Quarta Quinta Sexta Sábado Domingo" at bounding box center [293, 304] width 499 height 30
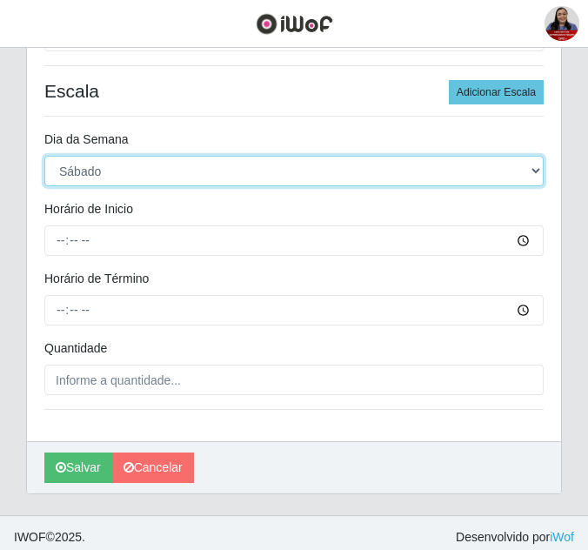
scroll to position [576, 0]
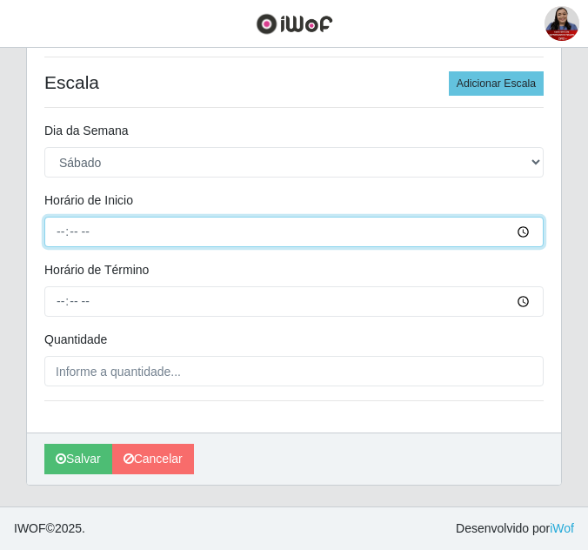
click at [61, 236] on input "Horário de Inicio" at bounding box center [293, 232] width 499 height 30
type input "16:00"
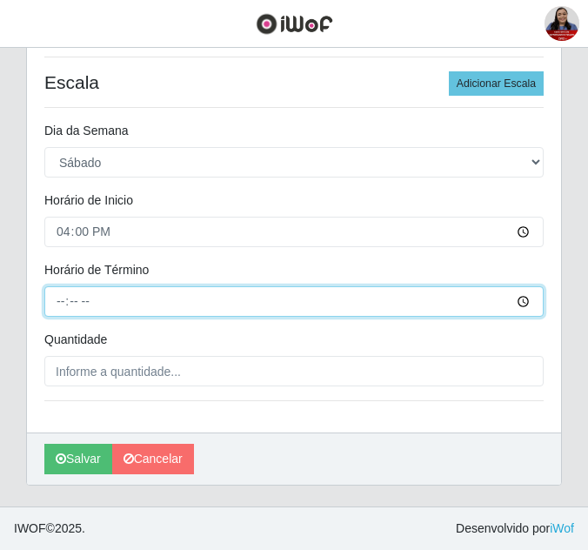
type input "22:00"
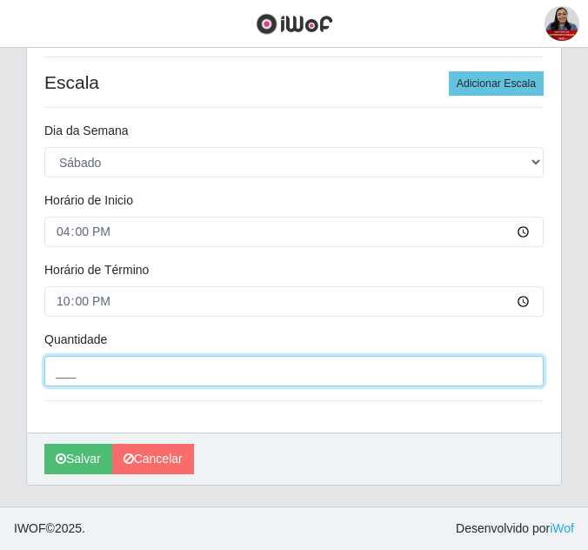
click at [54, 376] on input "___" at bounding box center [293, 371] width 499 height 30
type input "2__"
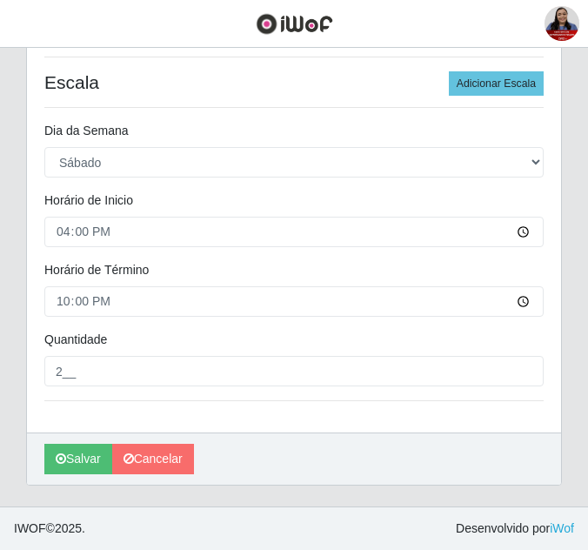
click at [37, 341] on div "Quantidade" at bounding box center [293, 342] width 525 height 25
click at [91, 462] on button "Salvar" at bounding box center [78, 458] width 68 height 30
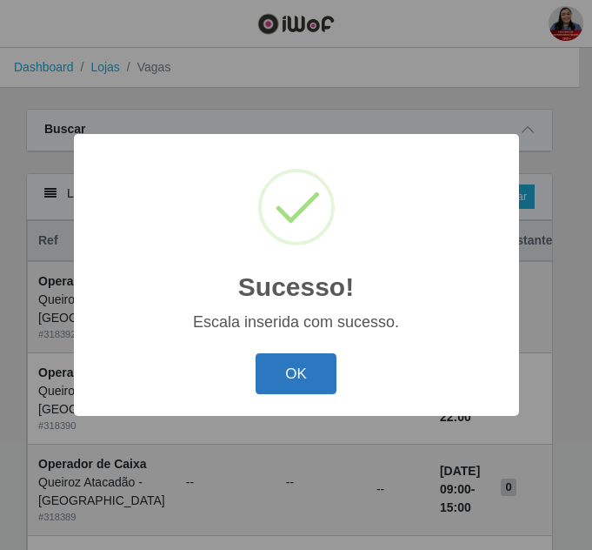
click at [289, 380] on button "OK" at bounding box center [296, 373] width 81 height 41
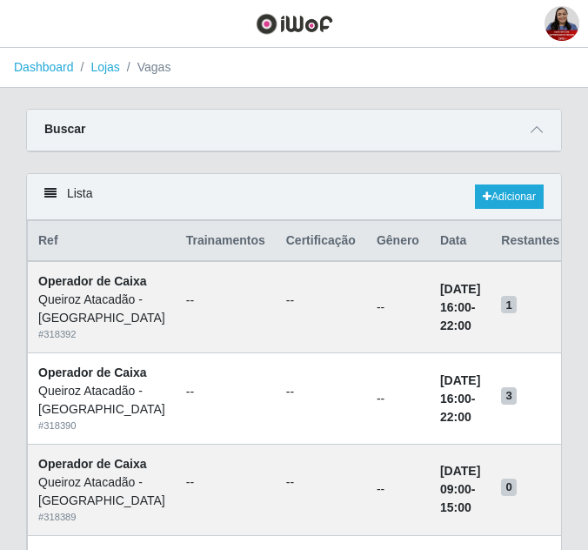
click at [536, 141] on div "Buscar" at bounding box center [294, 131] width 534 height 42
click at [537, 129] on icon at bounding box center [536, 129] width 12 height 12
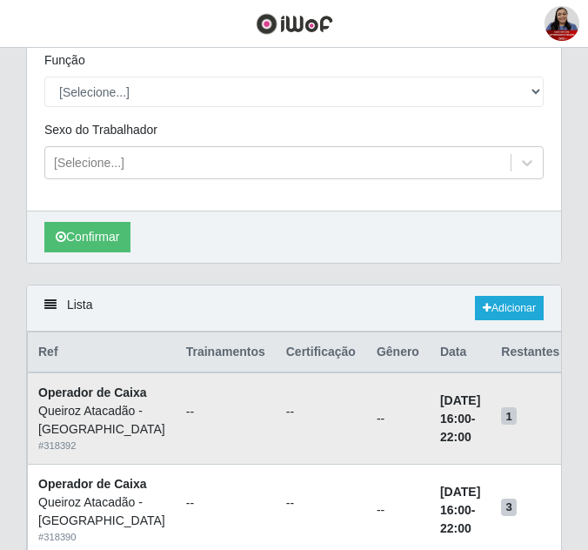
scroll to position [261, 0]
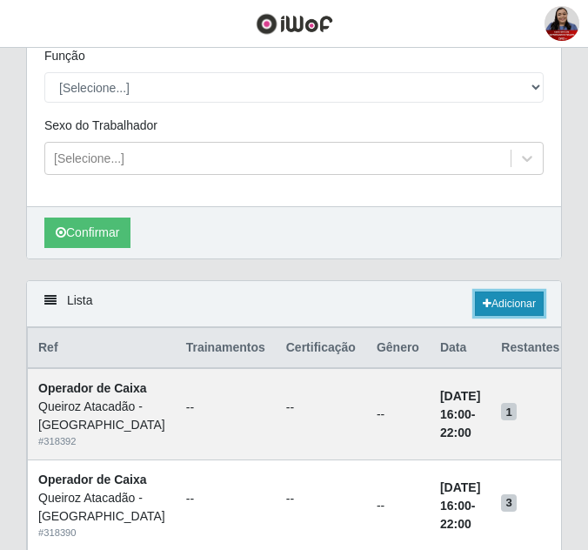
click at [516, 307] on link "Adicionar" at bounding box center [509, 303] width 69 height 24
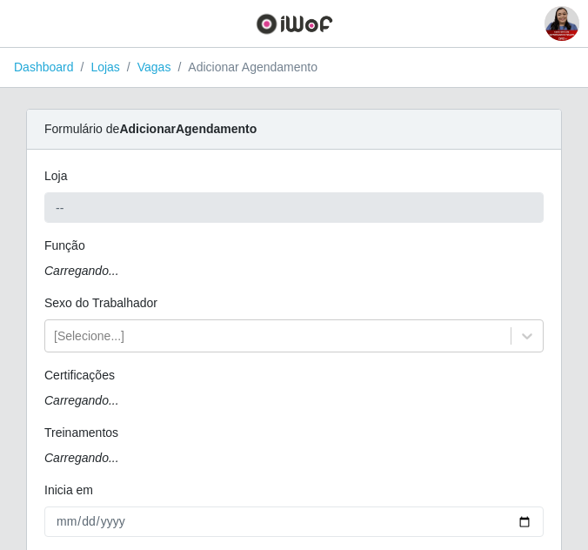
type input "Queiroz Atacadão - [GEOGRAPHIC_DATA]"
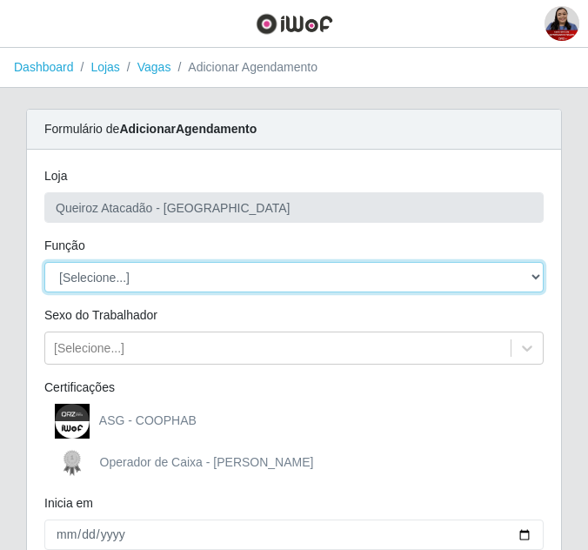
click at [161, 277] on select "[Selecione...] Embalador Embalador + Embalador ++ Operador de Caixa Operador de…" at bounding box center [293, 277] width 499 height 30
select select "72"
click at [44, 262] on select "[Selecione...] Embalador Embalador + Embalador ++ Operador de Caixa Operador de…" at bounding box center [293, 277] width 499 height 30
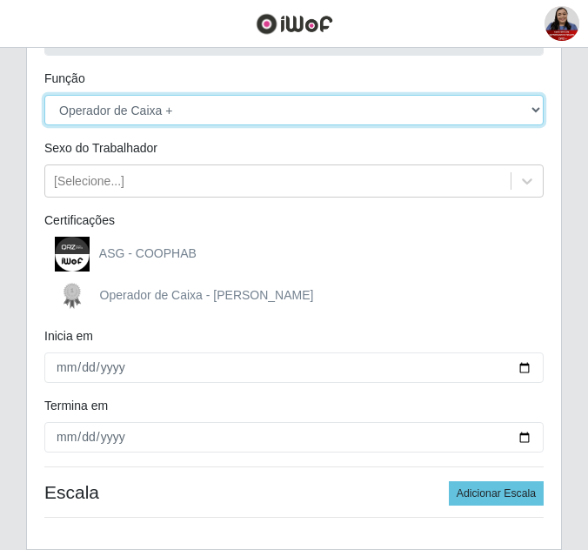
scroll to position [174, 0]
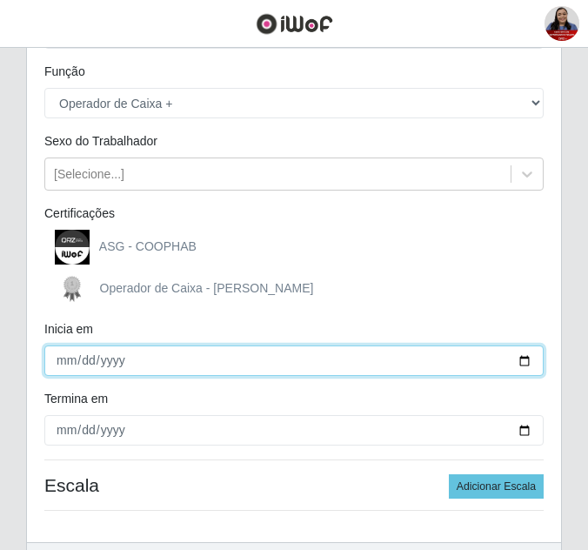
click at [525, 366] on input "Inicia em" at bounding box center [293, 360] width 499 height 30
click at [523, 362] on input "[DATE]" at bounding box center [293, 360] width 499 height 30
type input "[DATE]"
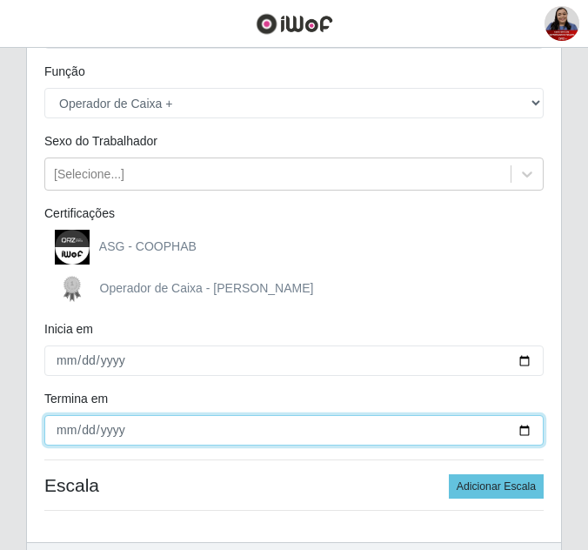
click at [522, 431] on input "Termina em" at bounding box center [293, 430] width 499 height 30
type input "[DATE]"
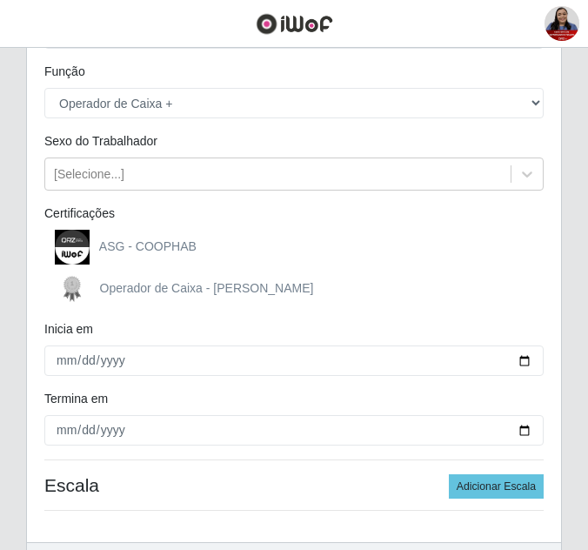
click at [349, 273] on div "Operador de Caixa - [PERSON_NAME]" at bounding box center [293, 288] width 499 height 35
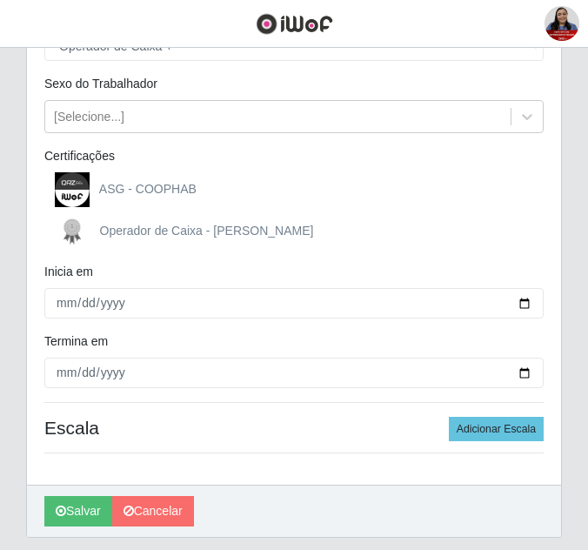
scroll to position [261, 0]
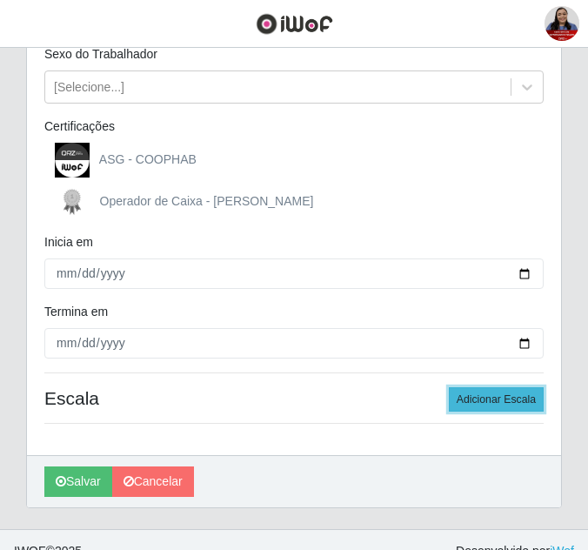
click at [486, 407] on button "Adicionar Escala" at bounding box center [496, 399] width 95 height 24
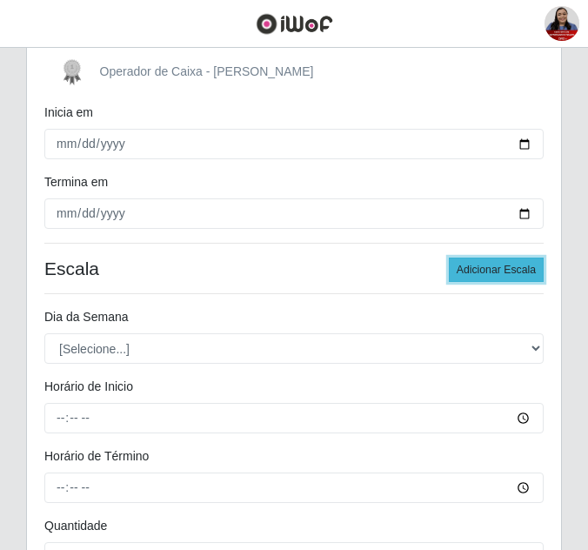
scroll to position [435, 0]
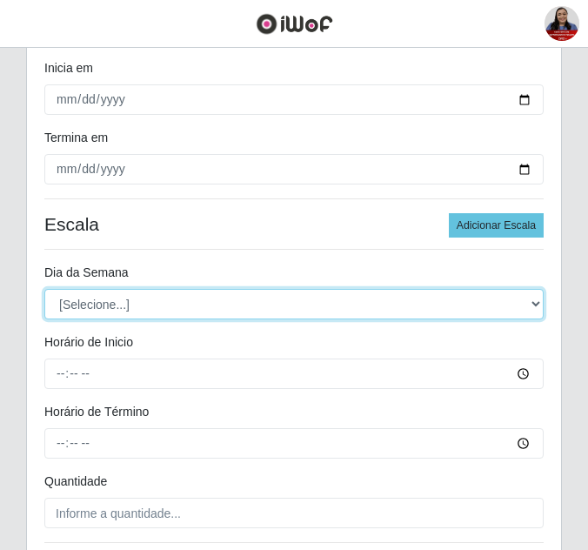
click at [278, 303] on select "[Selecione...] Segunda Terça Quarta Quinta Sexta Sábado Domingo" at bounding box center [293, 304] width 499 height 30
select select "6"
click at [44, 289] on select "[Selecione...] Segunda Terça Quarta Quinta Sexta Sábado Domingo" at bounding box center [293, 304] width 499 height 30
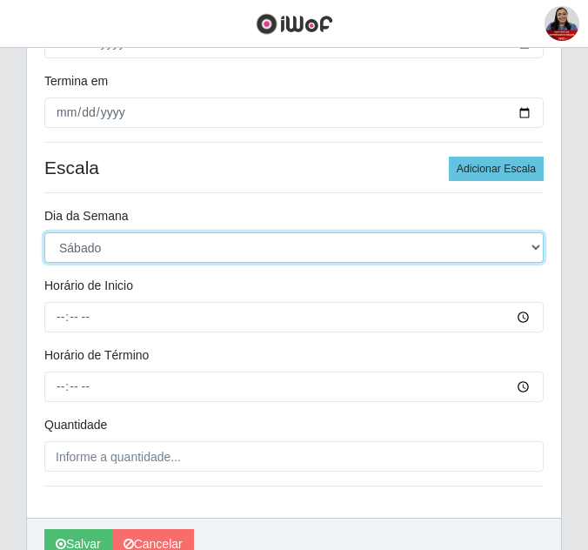
scroll to position [522, 0]
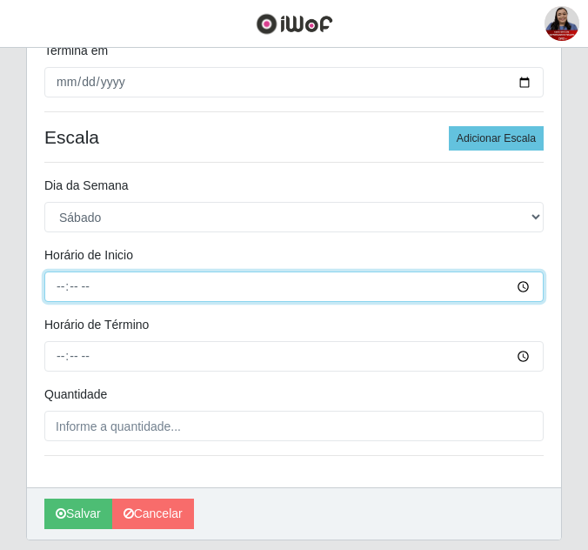
click at [64, 282] on input "Horário de Inicio" at bounding box center [293, 286] width 499 height 30
type input "08:00"
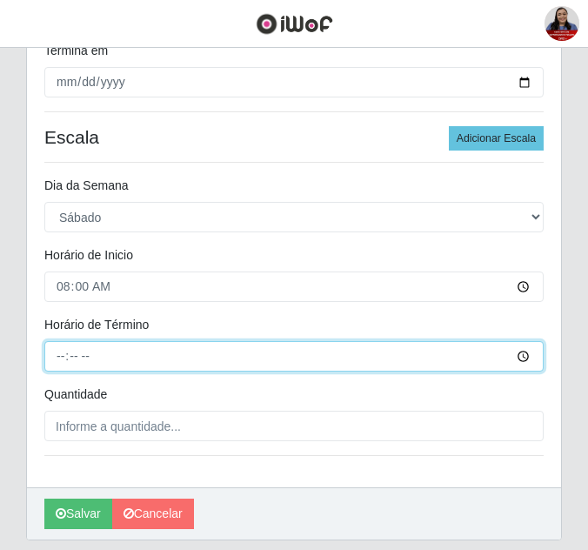
type input "14:00"
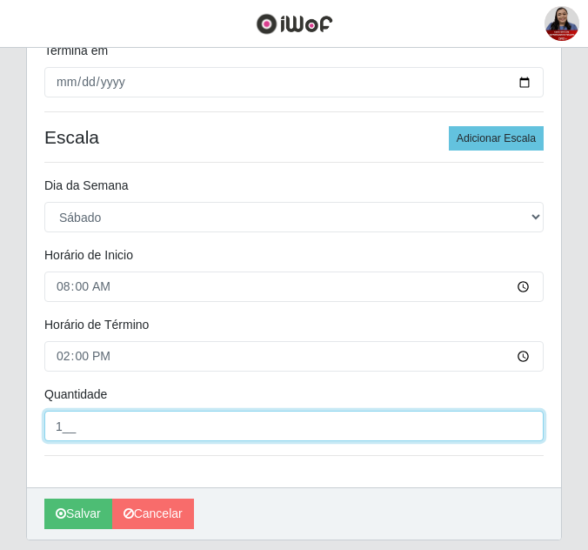
type input "1__"
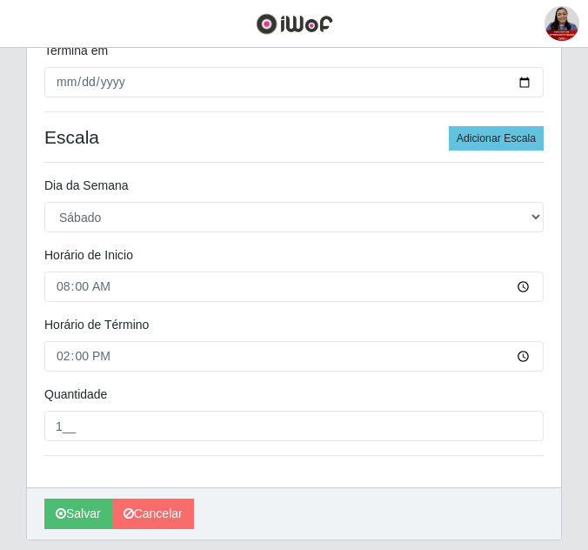
click at [39, 324] on div "Horário de Término" at bounding box center [293, 328] width 525 height 25
click at [63, 508] on icon "submit" at bounding box center [61, 513] width 10 height 12
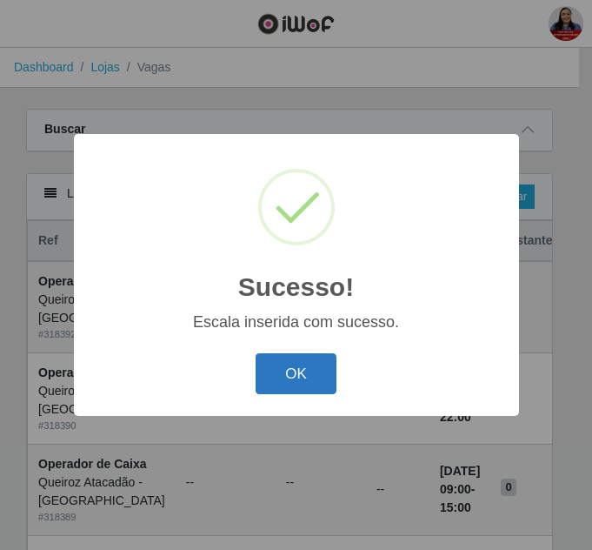
click at [302, 374] on button "OK" at bounding box center [296, 373] width 81 height 41
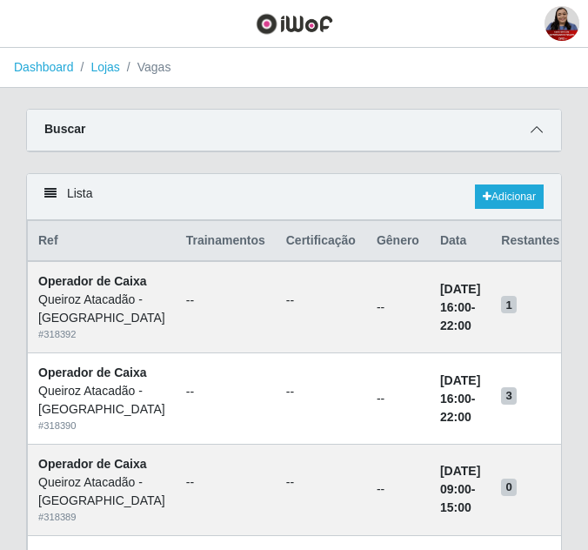
click at [536, 126] on icon at bounding box center [536, 129] width 12 height 12
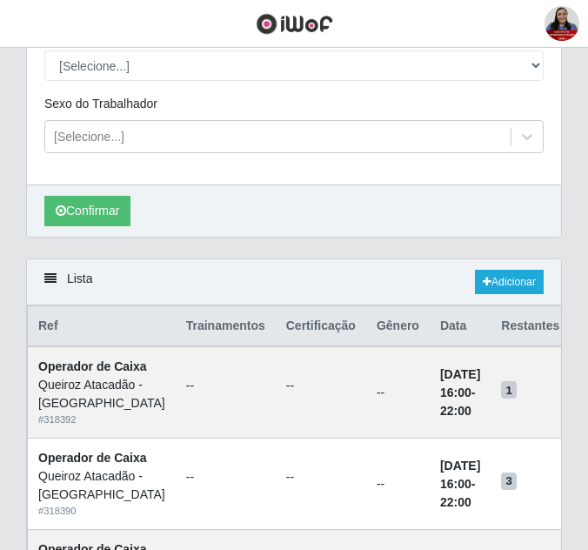
scroll to position [435, 0]
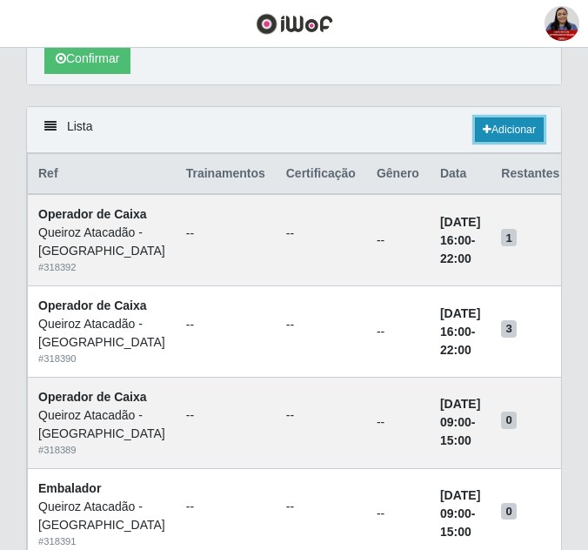
click at [513, 126] on link "Adicionar" at bounding box center [509, 129] width 69 height 24
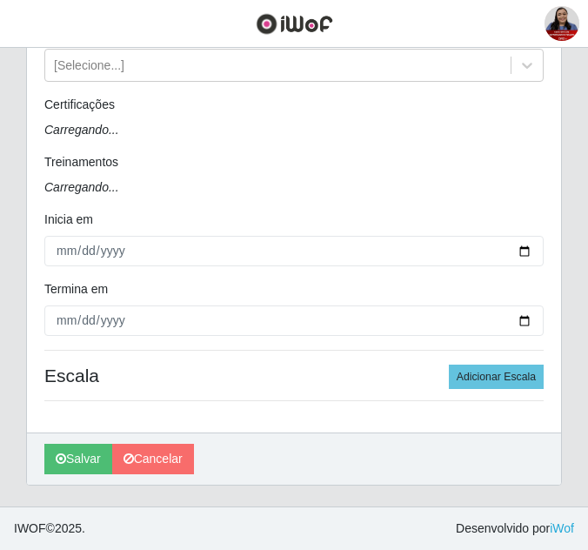
scroll to position [2, 0]
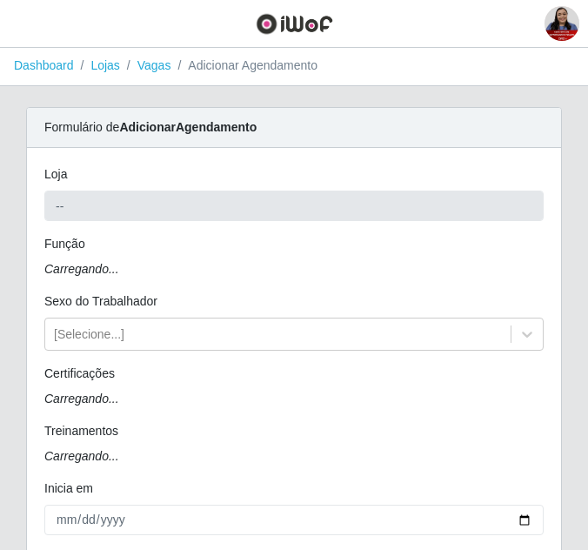
type input "Queiroz Atacadão - [GEOGRAPHIC_DATA]"
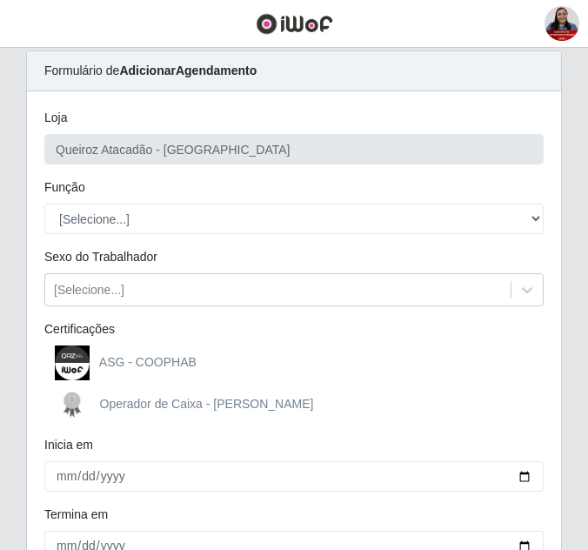
scroll to position [89, 0]
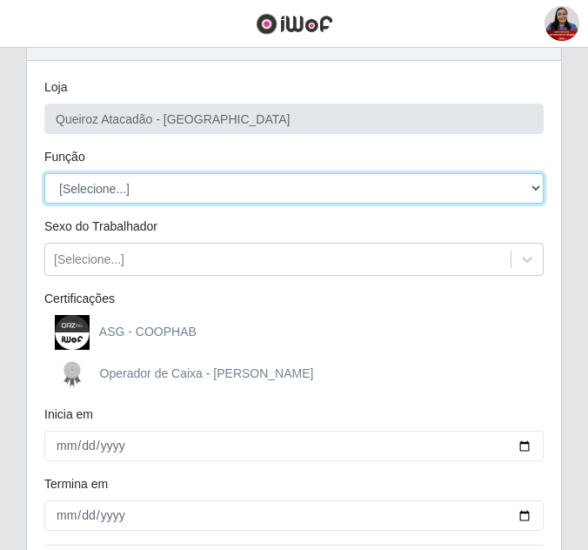
click at [152, 194] on select "[Selecione...] Embalador Embalador + Embalador ++ Operador de Caixa Operador de…" at bounding box center [293, 188] width 499 height 30
select select "72"
click at [44, 173] on select "[Selecione...] Embalador Embalador + Embalador ++ Operador de Caixa Operador de…" at bounding box center [293, 188] width 499 height 30
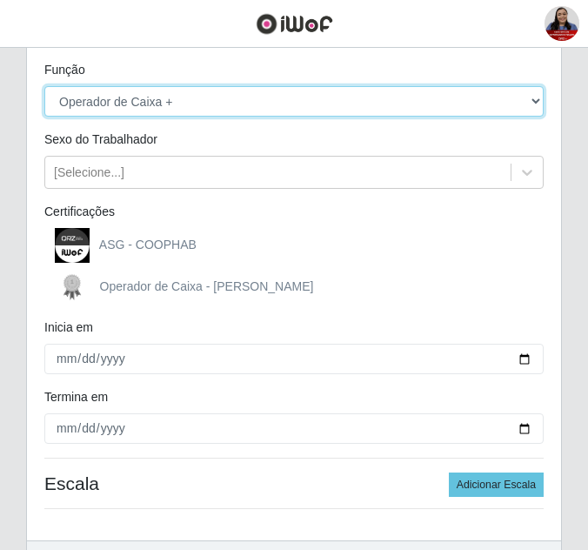
scroll to position [263, 0]
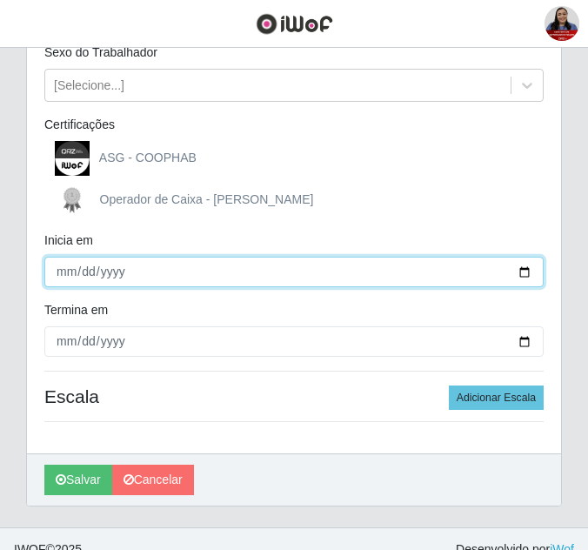
click at [523, 273] on input "Inicia em" at bounding box center [293, 272] width 499 height 30
type input "[DATE]"
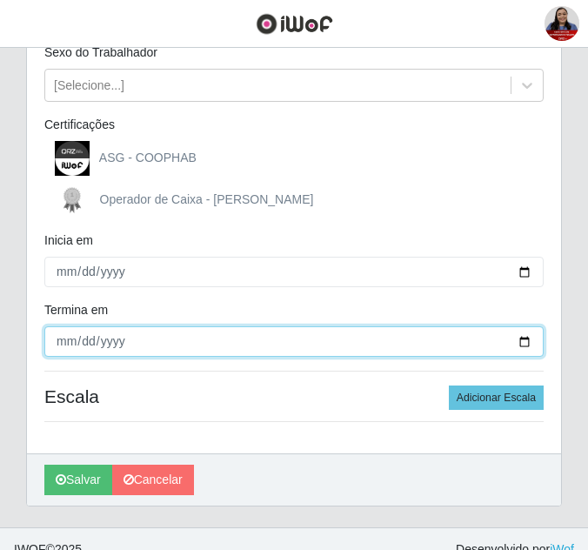
click at [528, 343] on input "Termina em" at bounding box center [293, 341] width 499 height 30
type input "[DATE]"
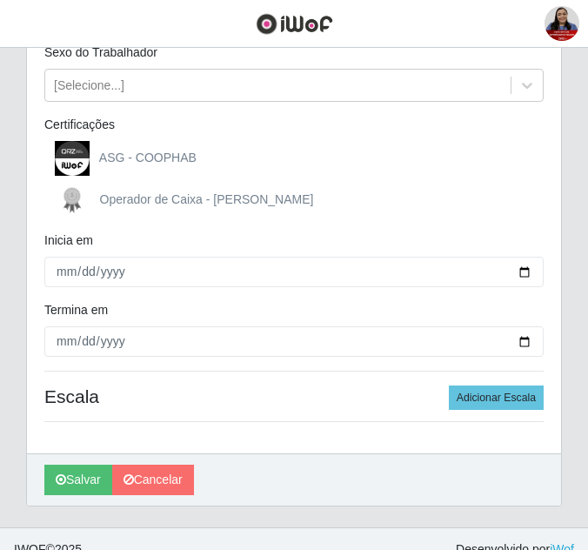
click at [265, 370] on div "[PERSON_NAME] Atacadão - [GEOGRAPHIC_DATA] do Amarante Função [Selecione...] Em…" at bounding box center [294, 170] width 534 height 566
click at [456, 403] on button "Adicionar Escala" at bounding box center [496, 397] width 95 height 24
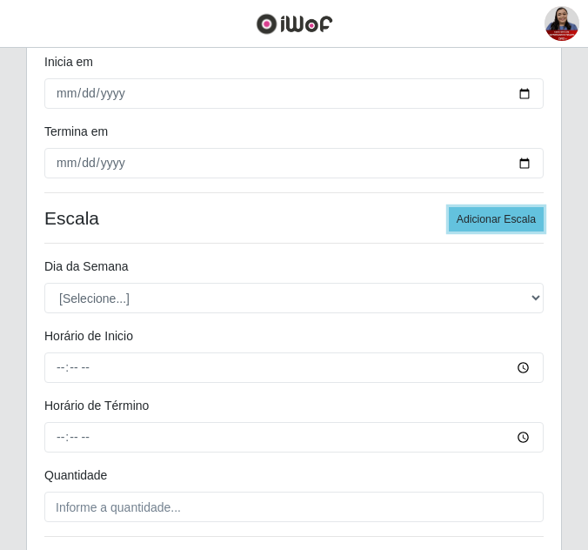
scroll to position [523, 0]
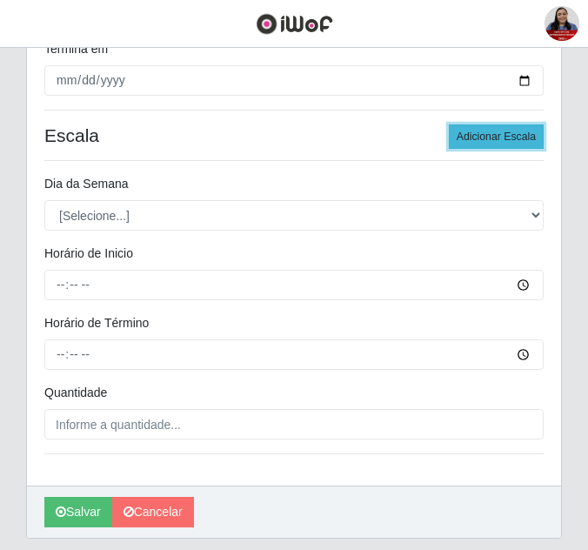
click at [512, 139] on button "Adicionar Escala" at bounding box center [496, 136] width 95 height 24
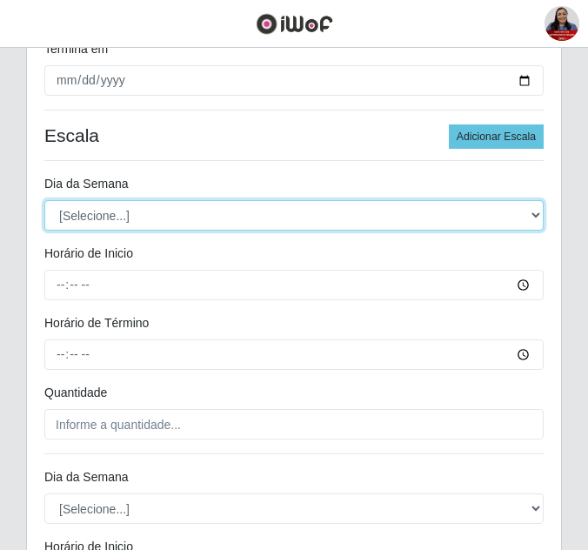
click at [160, 223] on select "[Selecione...] Segunda Terça Quarta Quinta Sexta Sábado Domingo" at bounding box center [293, 215] width 499 height 30
select select "0"
click at [44, 200] on select "[Selecione...] Segunda Terça Quarta Quinta Sexta Sábado Domingo" at bounding box center [293, 215] width 499 height 30
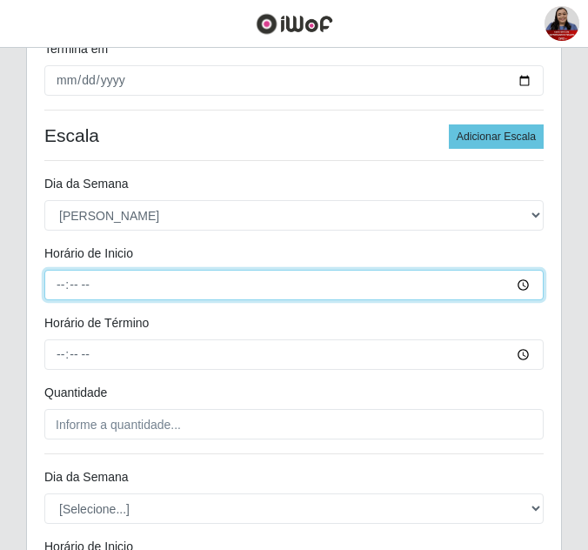
click at [57, 285] on input "Horário de Inicio" at bounding box center [293, 285] width 499 height 30
click at [63, 286] on input "Horário de Inicio" at bounding box center [293, 285] width 499 height 30
type input "08:00"
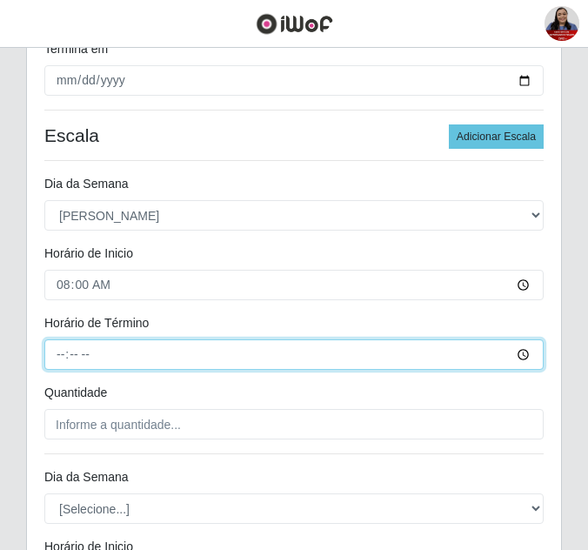
type input "14:00"
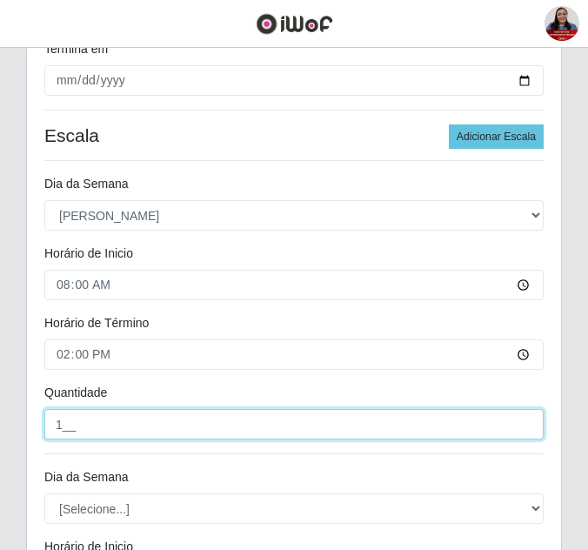
type input "1__"
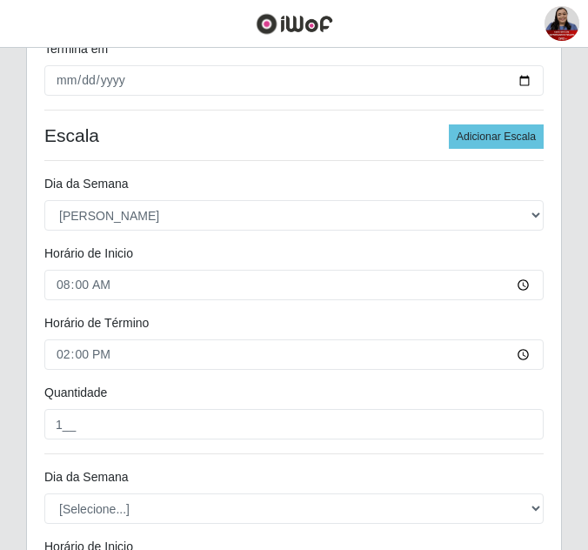
scroll to position [827, 0]
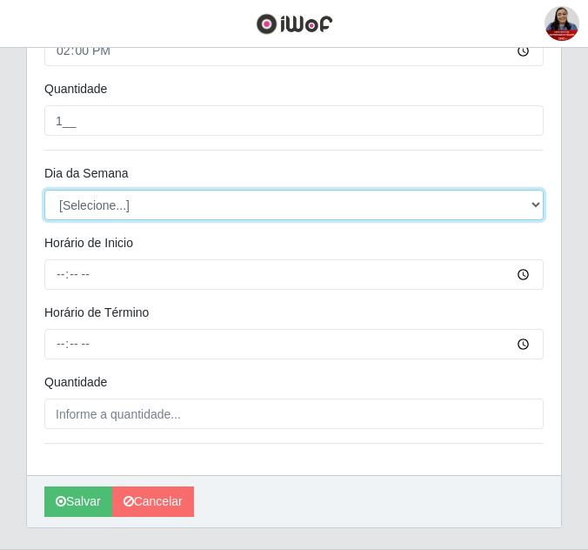
click at [99, 201] on select "[Selecione...] Segunda Terça Quarta Quinta Sexta Sábado Domingo" at bounding box center [293, 205] width 499 height 30
select select "0"
click at [44, 190] on select "[Selecione...] Segunda Terça Quarta Quinta Sexta Sábado Domingo" at bounding box center [293, 205] width 499 height 30
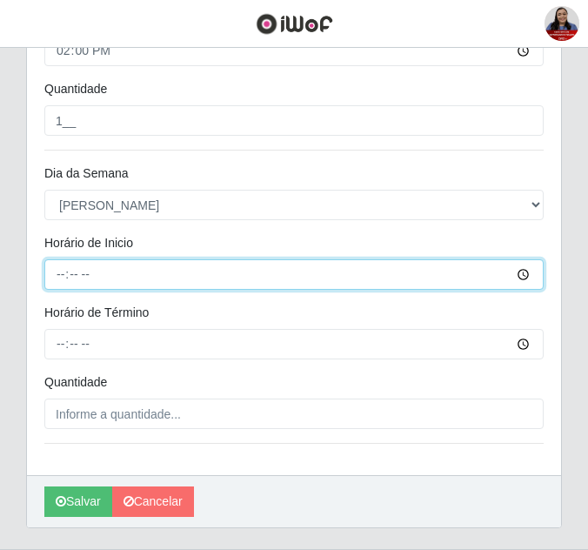
click at [59, 274] on input "Horário de Inicio" at bounding box center [293, 274] width 499 height 30
type input "09:00"
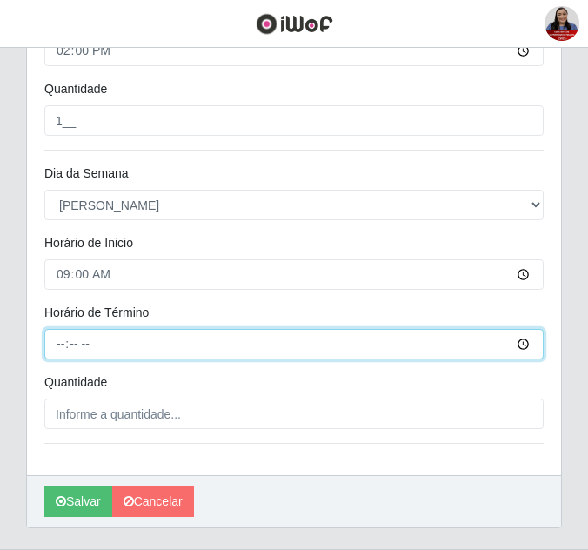
type input "15:00"
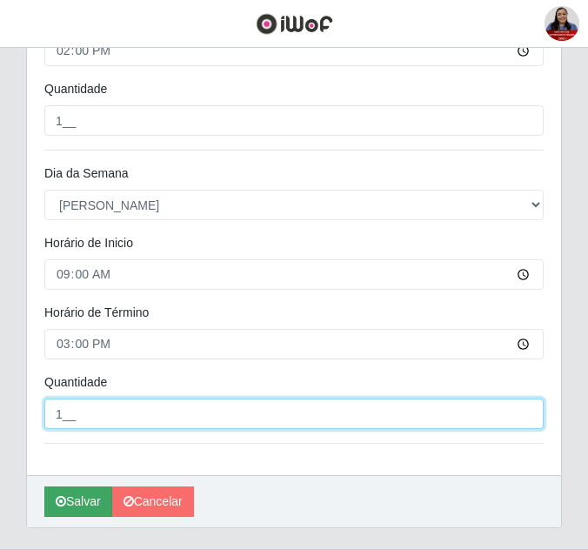
type input "1__"
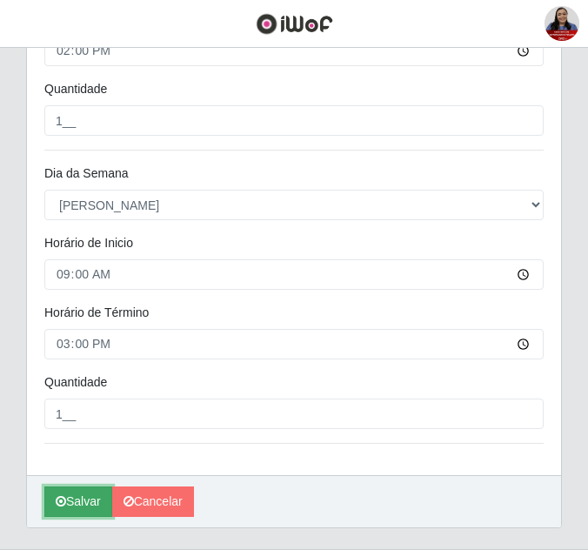
click at [80, 504] on button "Salvar" at bounding box center [78, 501] width 68 height 30
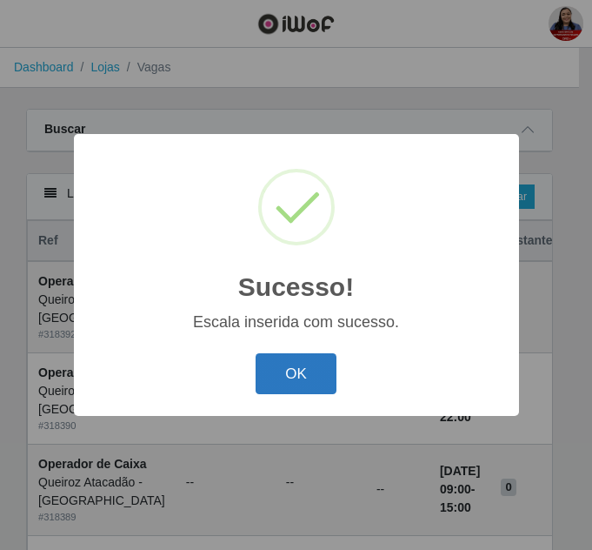
click at [312, 364] on button "OK" at bounding box center [296, 373] width 81 height 41
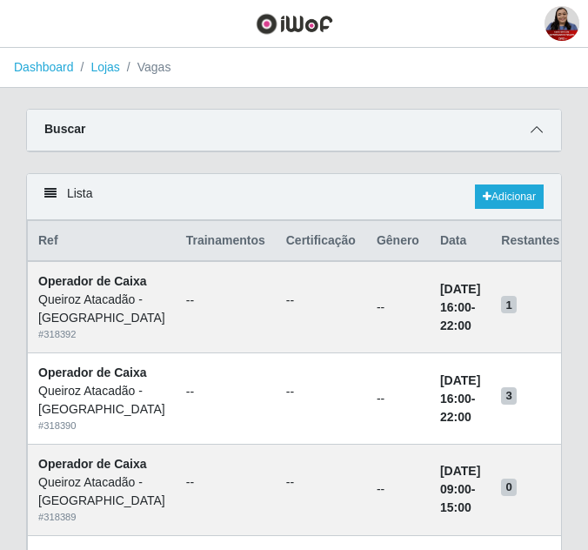
click at [539, 131] on icon at bounding box center [536, 129] width 12 height 12
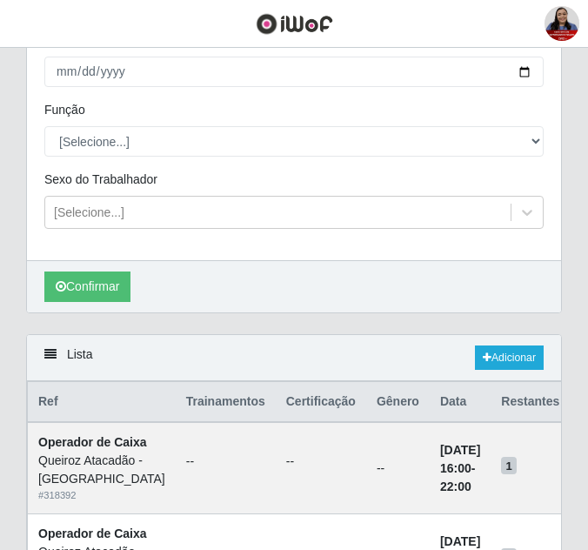
scroll to position [261, 0]
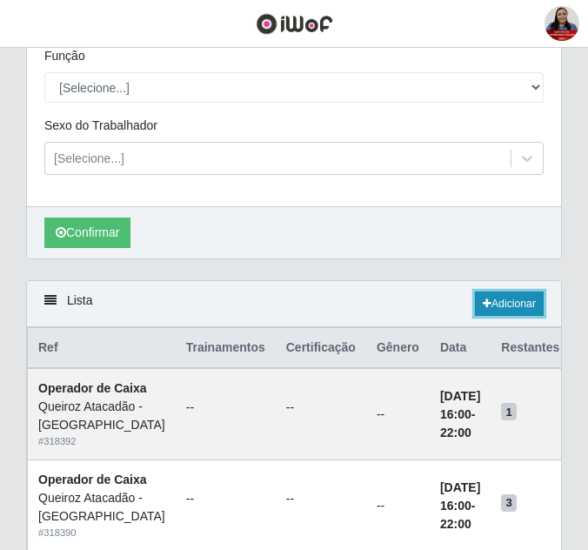
click at [540, 310] on link "Adicionar" at bounding box center [509, 303] width 69 height 24
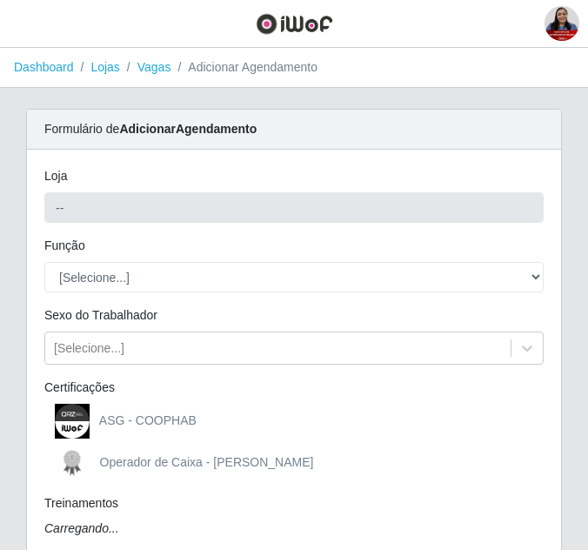
type input "Queiroz Atacadão - [GEOGRAPHIC_DATA]"
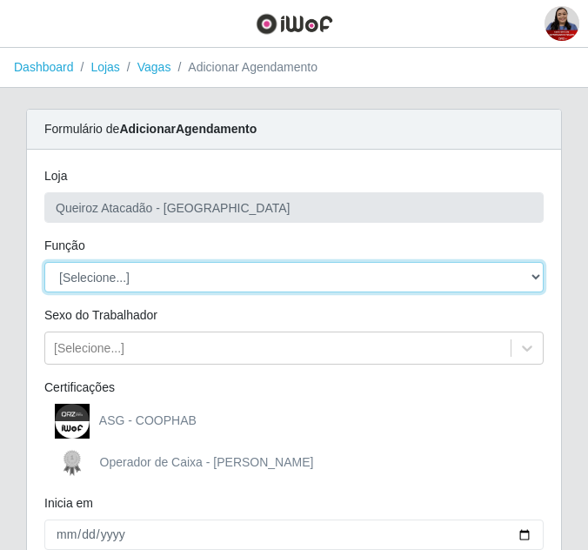
click at [133, 279] on select "[Selecione...] Embalador Embalador + Embalador ++ Operador de Caixa Operador de…" at bounding box center [293, 277] width 499 height 30
select select "70"
click at [44, 262] on select "[Selecione...] Embalador Embalador + Embalador ++ Operador de Caixa Operador de…" at bounding box center [293, 277] width 499 height 30
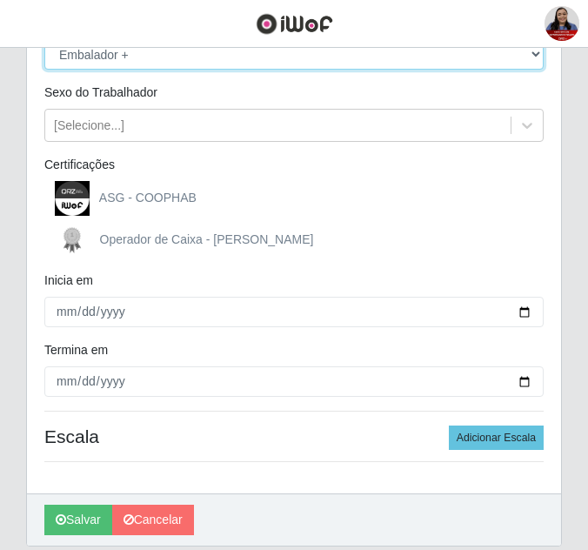
scroll to position [261, 0]
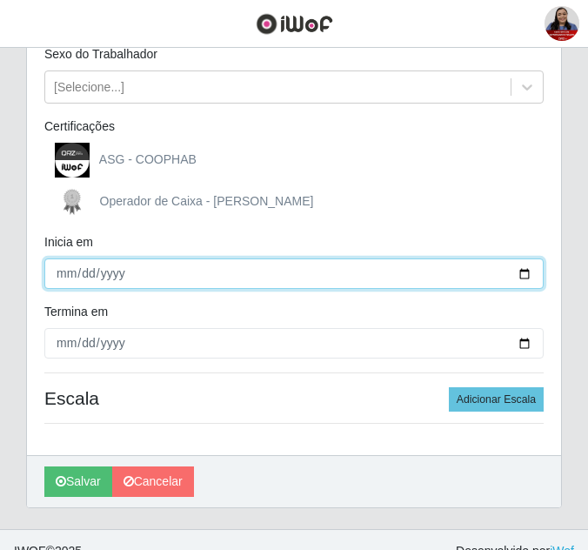
click at [518, 277] on input "Inicia em" at bounding box center [293, 273] width 499 height 30
type input "[DATE]"
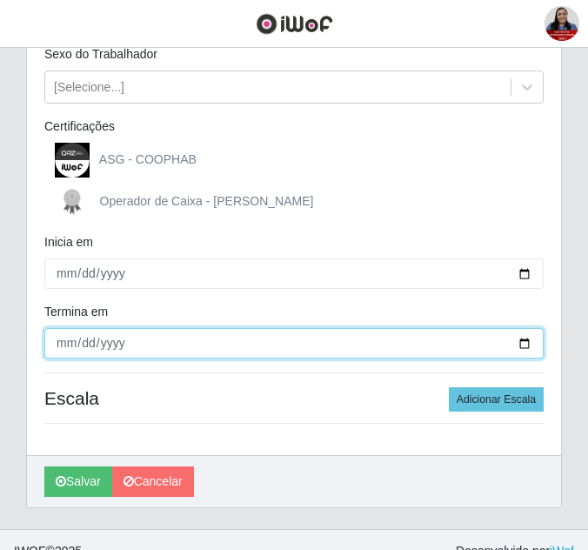
click at [523, 345] on input "Termina em" at bounding box center [293, 343] width 499 height 30
type input "[DATE]"
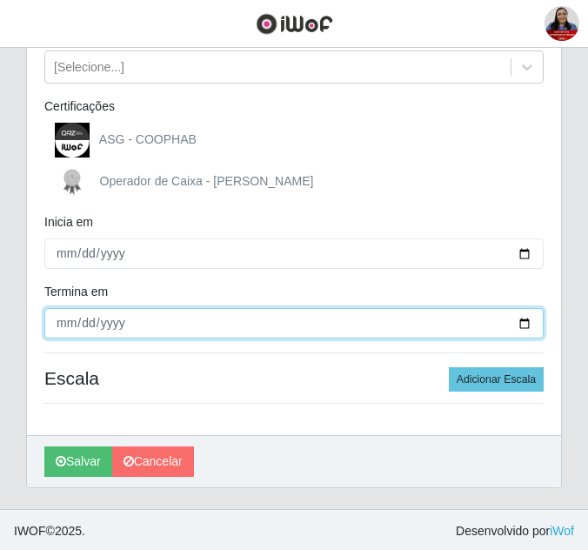
scroll to position [283, 0]
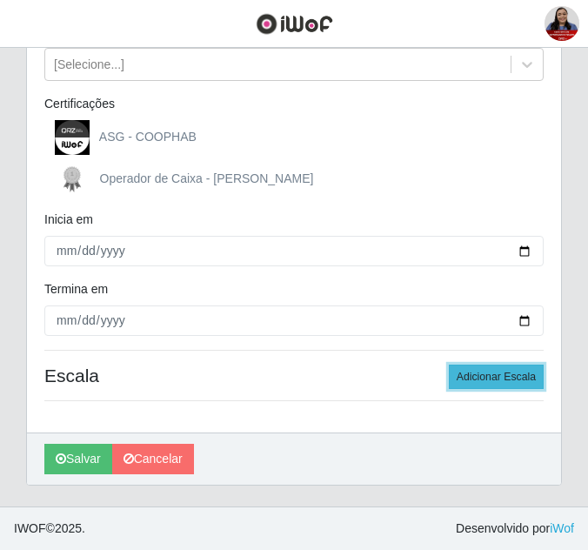
click at [500, 371] on button "Adicionar Escala" at bounding box center [496, 376] width 95 height 24
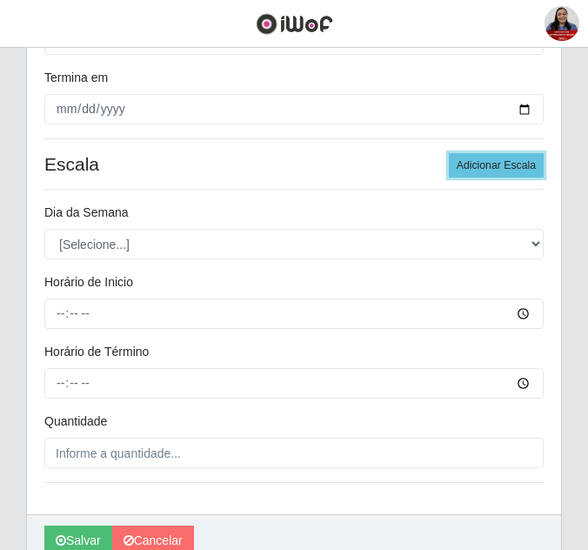
scroll to position [544, 0]
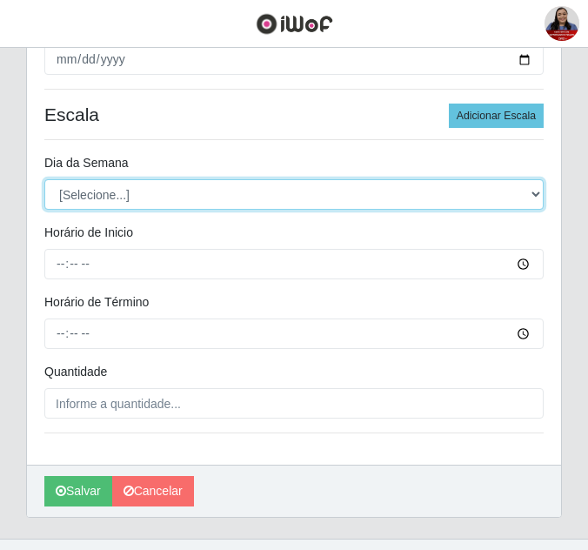
drag, startPoint x: 218, startPoint y: 193, endPoint x: 224, endPoint y: 202, distance: 10.6
click at [218, 193] on select "[Selecione...] Segunda Terça Quarta Quinta Sexta Sábado Domingo" at bounding box center [293, 194] width 499 height 30
select select "0"
click at [44, 179] on select "[Selecione...] Segunda Terça Quarta Quinta Sexta Sábado Domingo" at bounding box center [293, 194] width 499 height 30
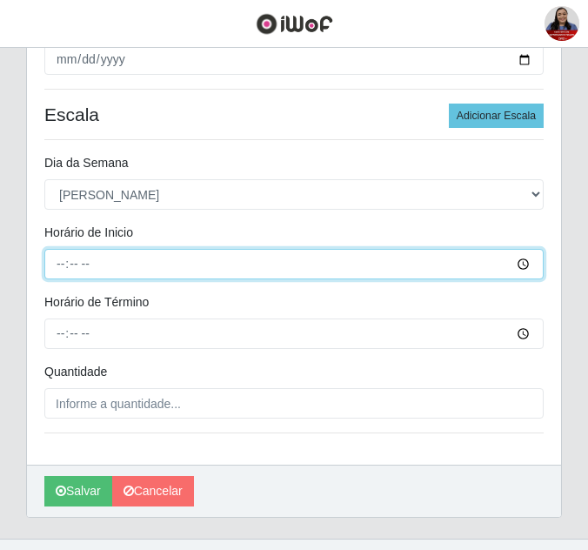
click at [61, 262] on input "Horário de Inicio" at bounding box center [293, 264] width 499 height 30
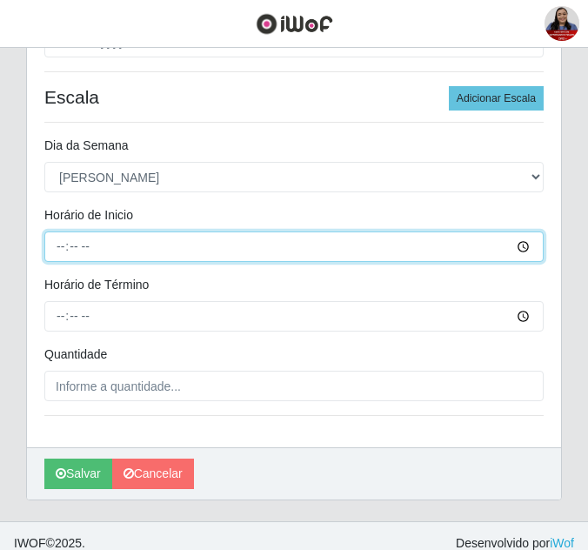
scroll to position [576, 0]
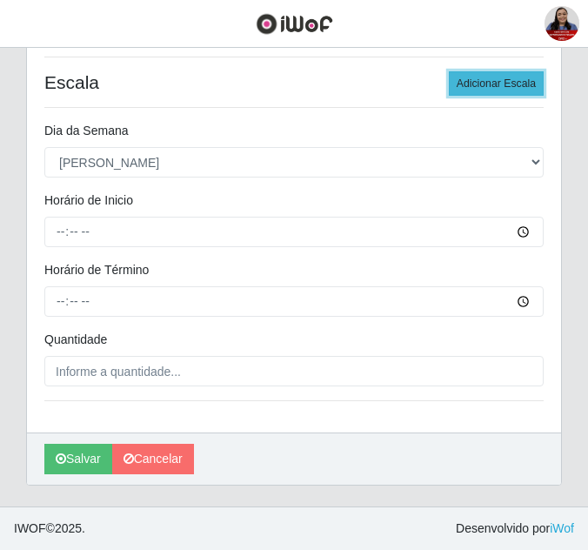
click at [513, 90] on button "Adicionar Escala" at bounding box center [496, 83] width 95 height 24
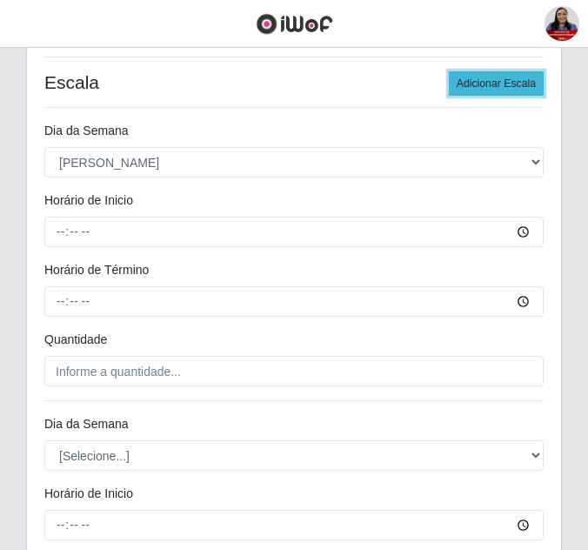
click at [513, 90] on button "Adicionar Escala" at bounding box center [496, 83] width 95 height 24
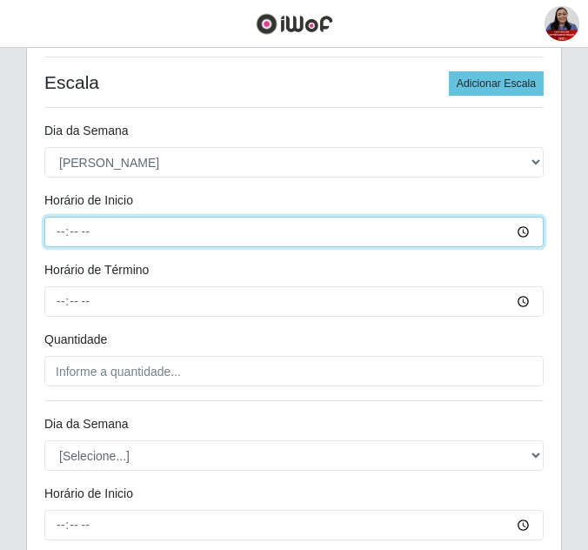
click at [59, 234] on input "Horário de Inicio" at bounding box center [293, 232] width 499 height 30
type input "08:00"
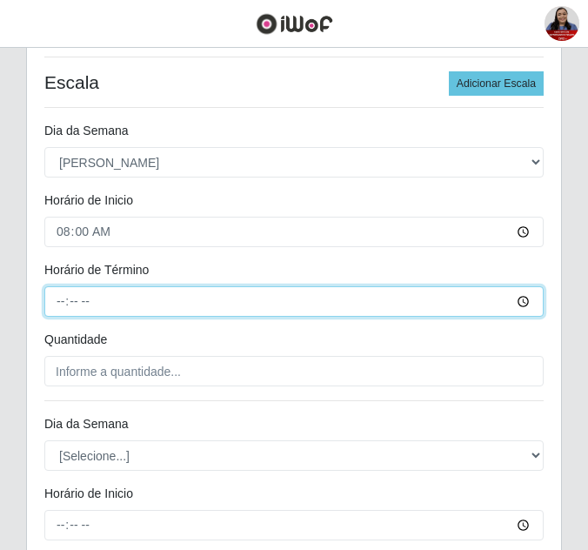
click at [65, 297] on input "Horário de Término" at bounding box center [293, 301] width 499 height 30
type input "14:00"
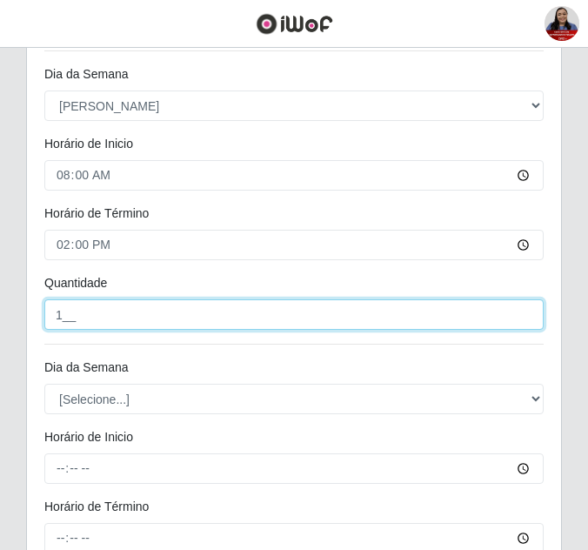
scroll to position [663, 0]
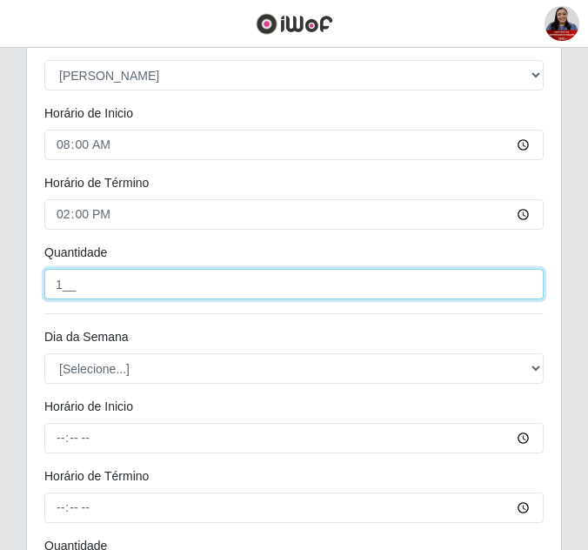
type input "1__"
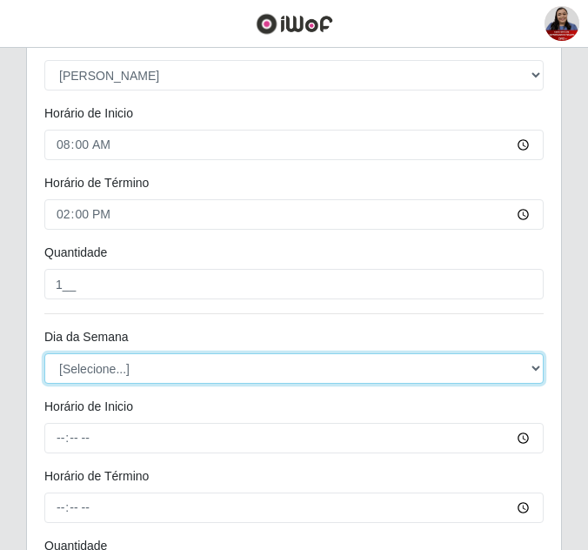
click at [77, 367] on select "[Selecione...] Segunda Terça Quarta Quinta Sexta Sábado Domingo" at bounding box center [293, 368] width 499 height 30
select select "0"
click at [44, 353] on select "[Selecione...] Segunda Terça Quarta Quinta Sexta Sábado Domingo" at bounding box center [293, 368] width 499 height 30
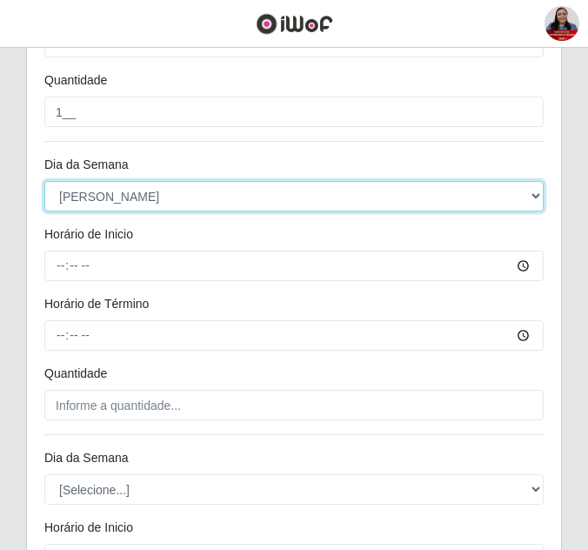
scroll to position [837, 0]
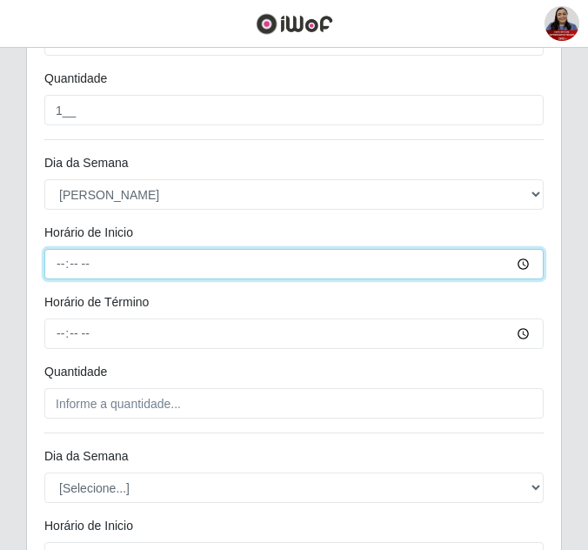
click at [57, 263] on input "Horário de Inicio" at bounding box center [293, 264] width 499 height 30
type input "09:00"
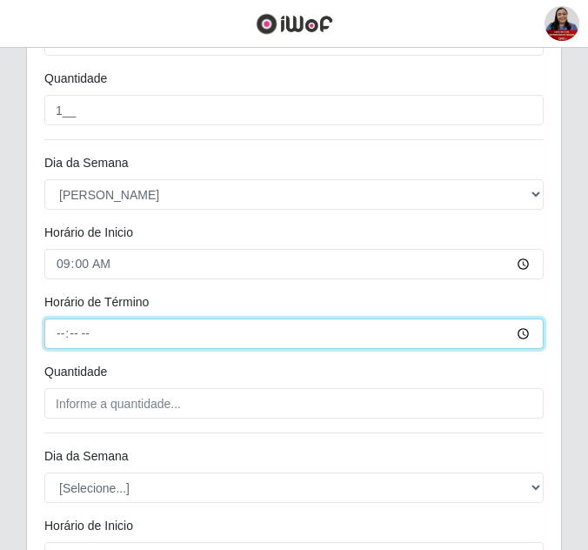
type input "15:00"
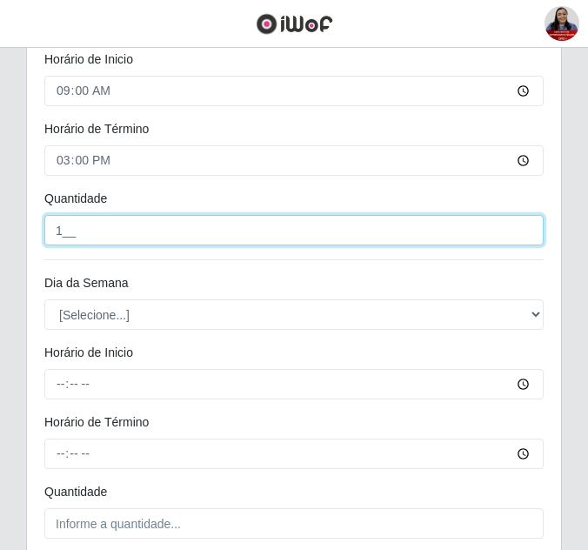
scroll to position [1011, 0]
type input "1__"
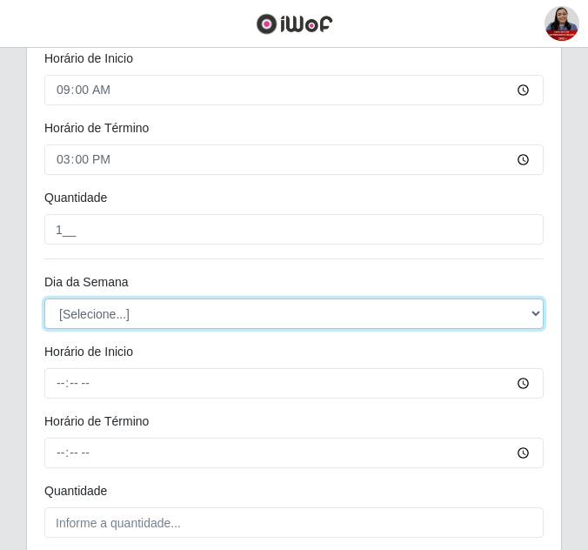
click at [155, 318] on select "[Selecione...] Segunda Terça Quarta Quinta Sexta Sábado Domingo" at bounding box center [293, 313] width 499 height 30
select select "0"
click at [44, 298] on select "[Selecione...] Segunda Terça Quarta Quinta Sexta Sábado Domingo" at bounding box center [293, 313] width 499 height 30
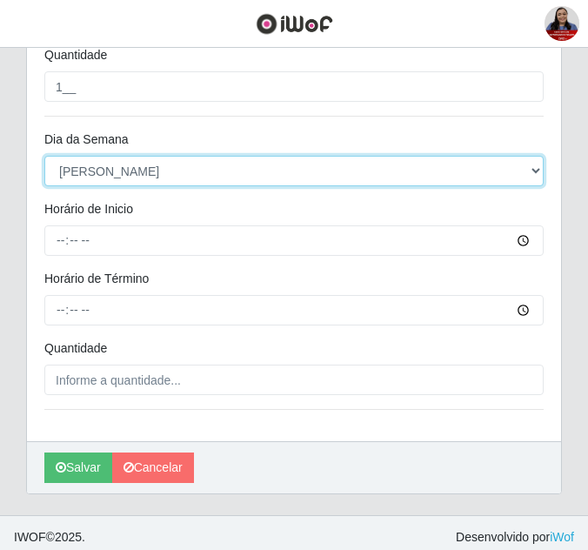
scroll to position [1163, 0]
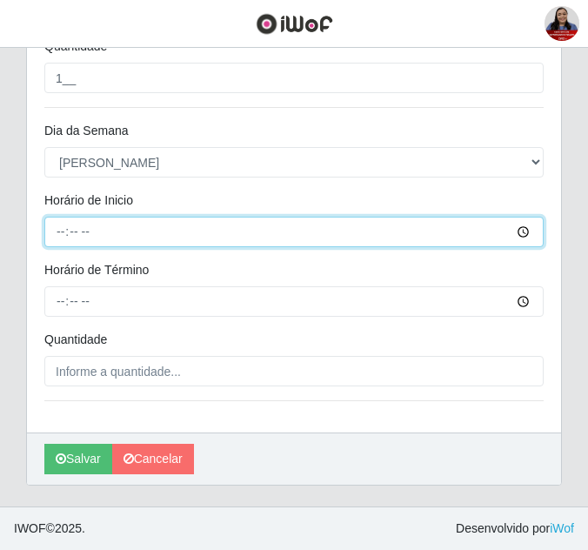
click at [63, 228] on input "Horário de Inicio" at bounding box center [293, 232] width 499 height 30
type input "16:00"
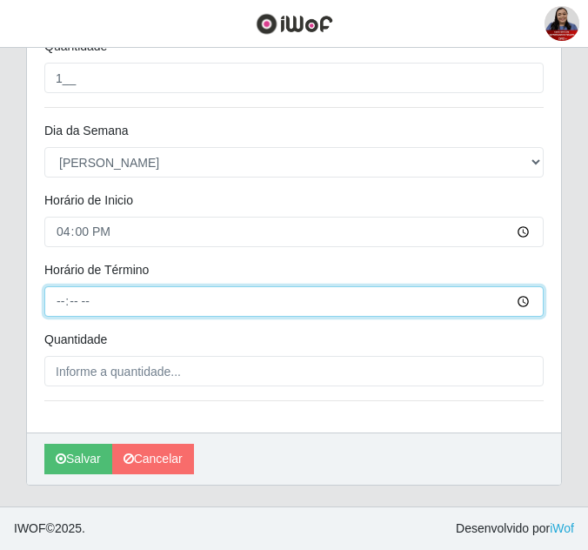
type input "22:00"
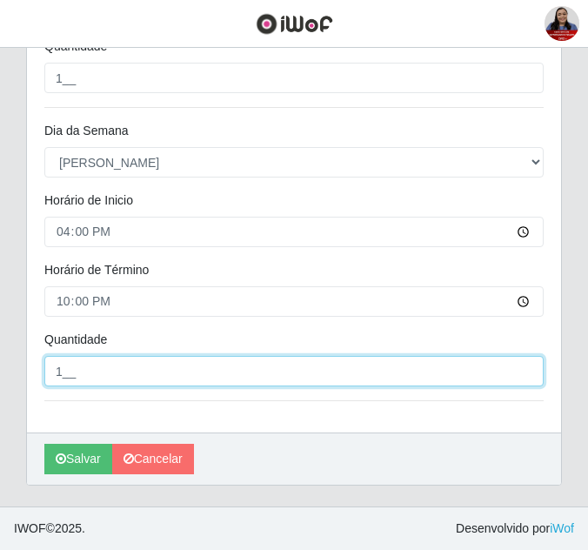
type input "1__"
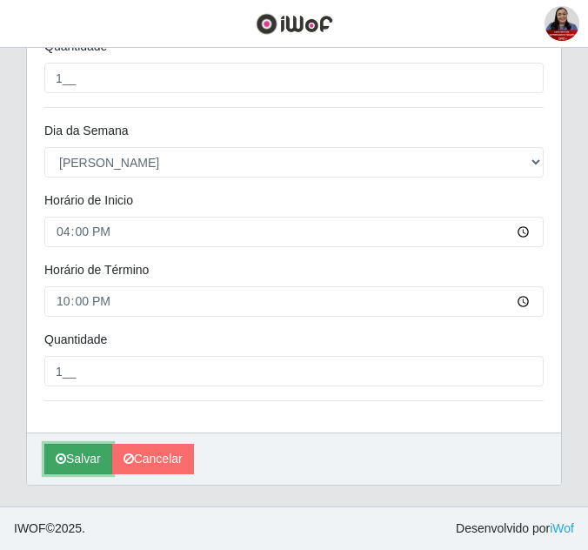
click at [80, 450] on button "Salvar" at bounding box center [78, 458] width 68 height 30
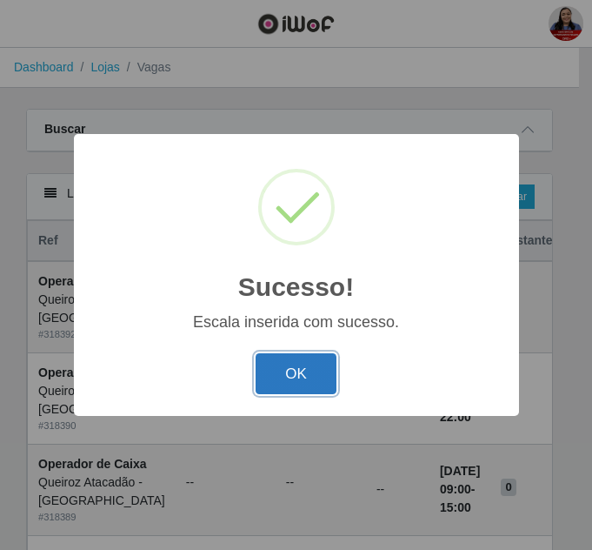
click at [305, 376] on button "OK" at bounding box center [296, 373] width 81 height 41
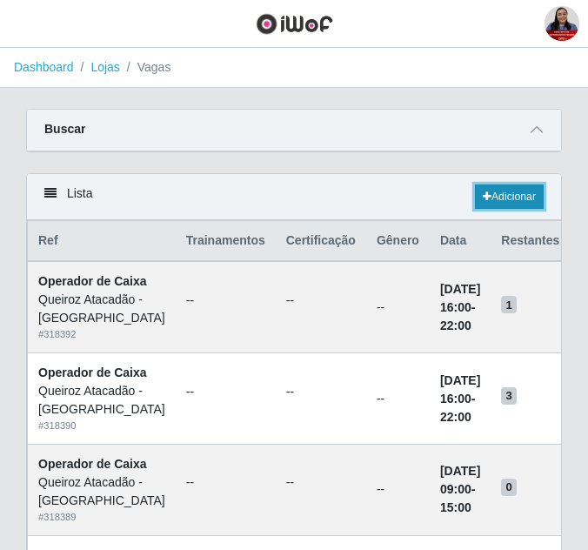
click at [509, 191] on link "Adicionar" at bounding box center [509, 196] width 69 height 24
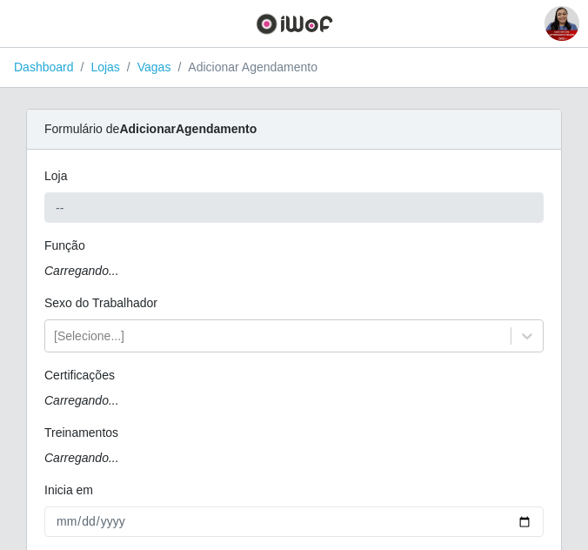
type input "Queiroz Atacadão - [GEOGRAPHIC_DATA]"
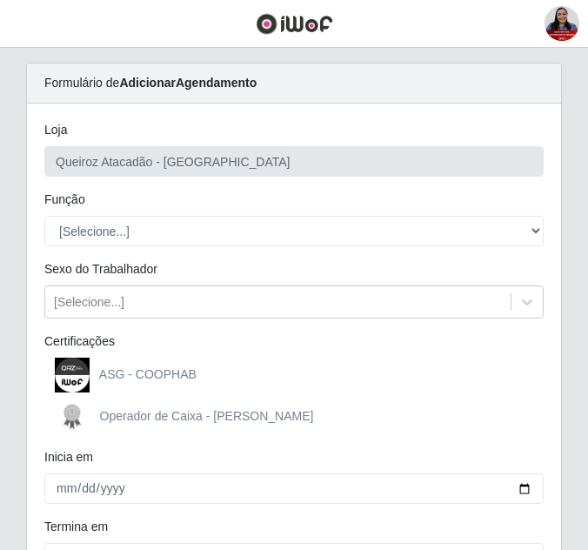
scroll to position [87, 0]
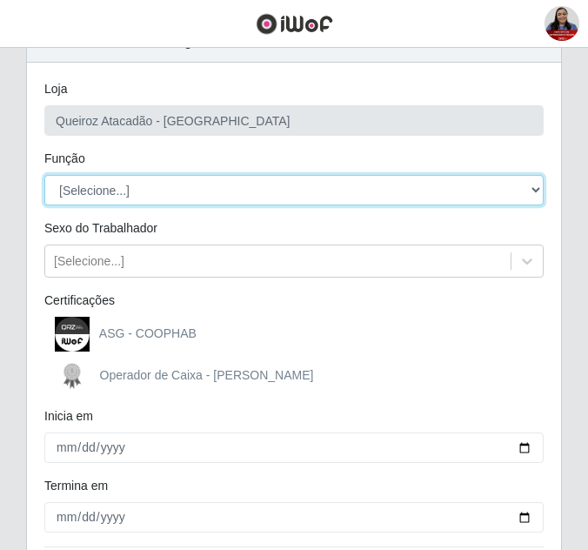
click at [198, 192] on select "[Selecione...] Embalador Embalador + Embalador ++ Operador de Caixa Operador de…" at bounding box center [293, 190] width 499 height 30
select select "22"
click at [44, 175] on select "[Selecione...] Embalador Embalador + Embalador ++ Operador de Caixa Operador de…" at bounding box center [293, 190] width 499 height 30
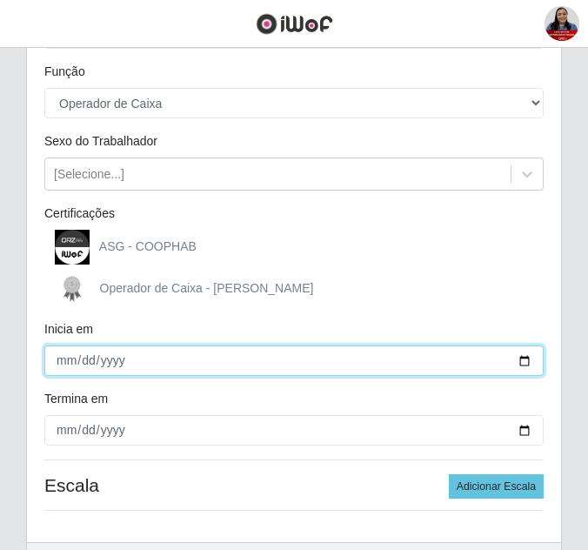
click at [521, 361] on input "Inicia em" at bounding box center [293, 360] width 499 height 30
type input "[DATE]"
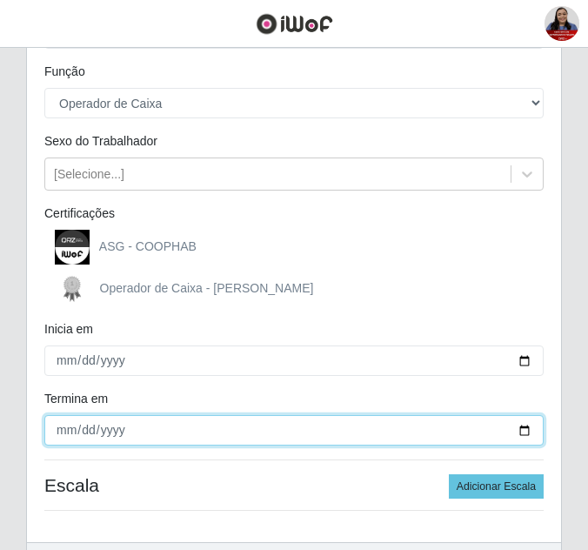
click at [521, 436] on input "Termina em" at bounding box center [293, 430] width 499 height 30
type input "[DATE]"
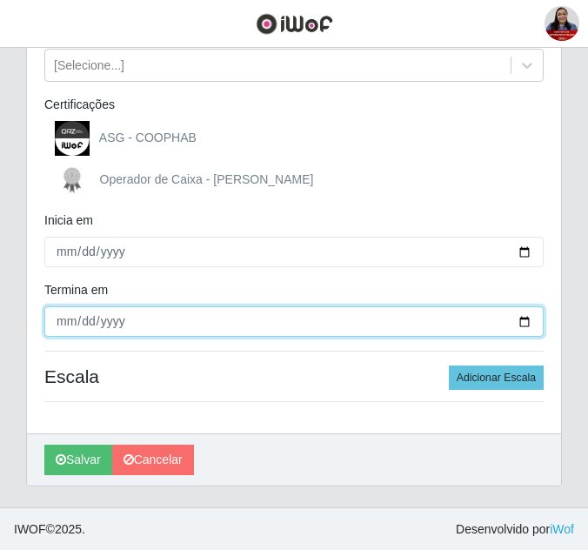
scroll to position [283, 0]
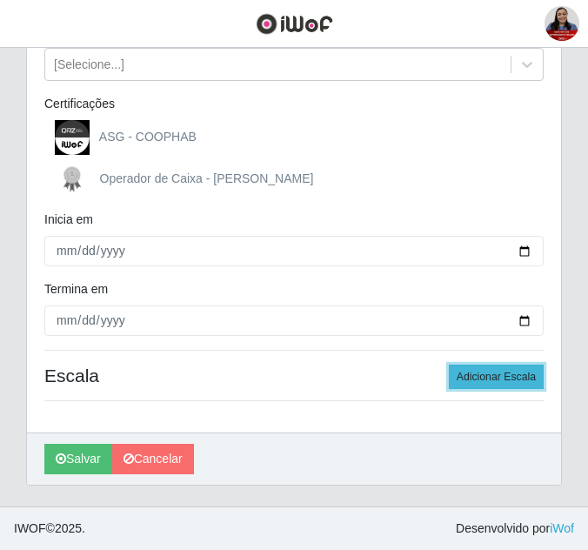
click at [507, 379] on button "Adicionar Escala" at bounding box center [496, 376] width 95 height 24
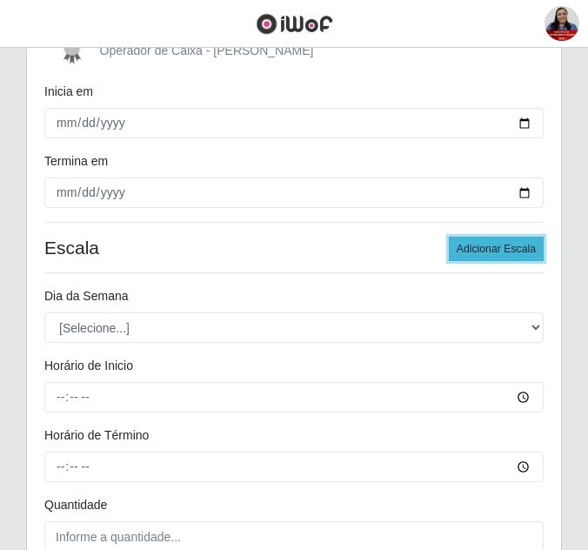
scroll to position [457, 0]
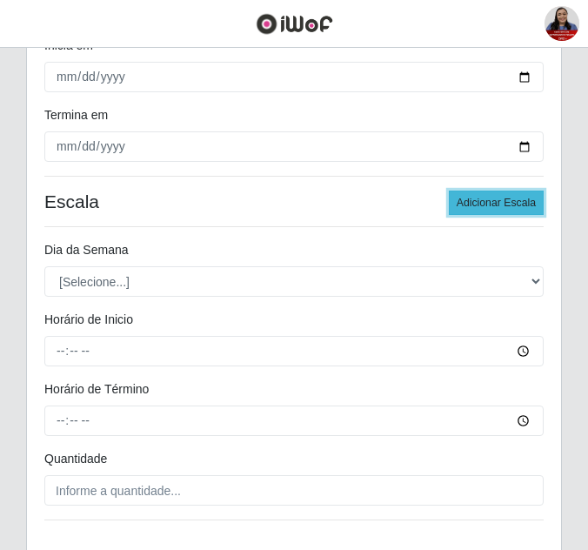
click at [499, 191] on button "Adicionar Escala" at bounding box center [496, 202] width 95 height 24
click at [482, 211] on button "Adicionar Escala" at bounding box center [496, 202] width 95 height 24
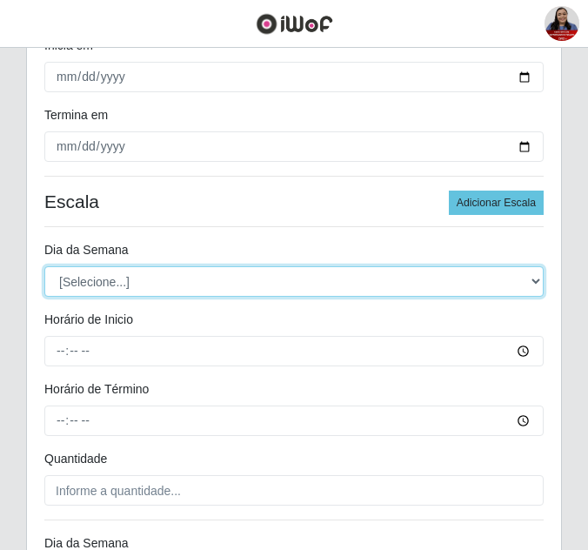
click at [94, 281] on select "[Selecione...] Segunda Terça Quarta Quinta Sexta Sábado Domingo" at bounding box center [293, 281] width 499 height 30
select select "1"
click at [44, 266] on select "[Selecione...] Segunda Terça Quarta Quinta Sexta Sábado Domingo" at bounding box center [293, 281] width 499 height 30
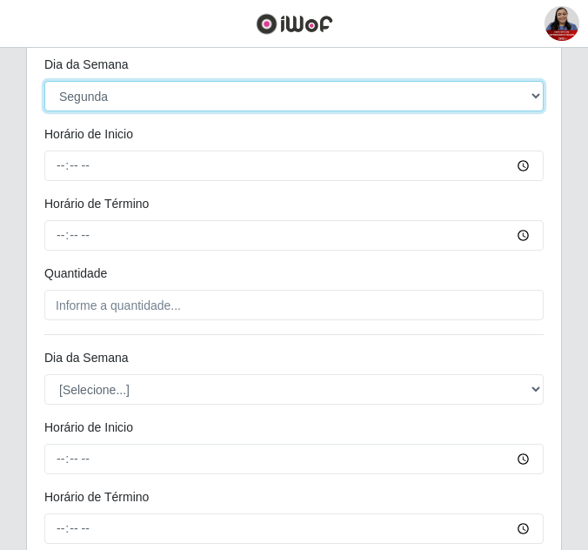
scroll to position [718, 0]
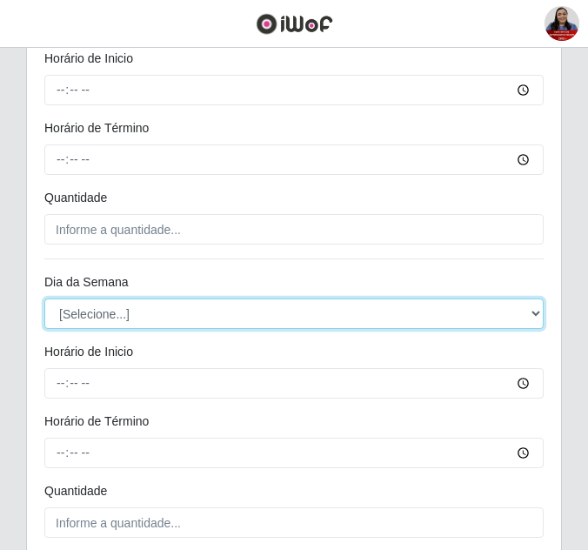
click at [153, 324] on select "[Selecione...] Segunda Terça Quarta Quinta Sexta Sábado Domingo" at bounding box center [293, 313] width 499 height 30
select select "1"
click at [44, 298] on select "[Selecione...] Segunda Terça Quarta Quinta Sexta Sábado Domingo" at bounding box center [293, 313] width 499 height 30
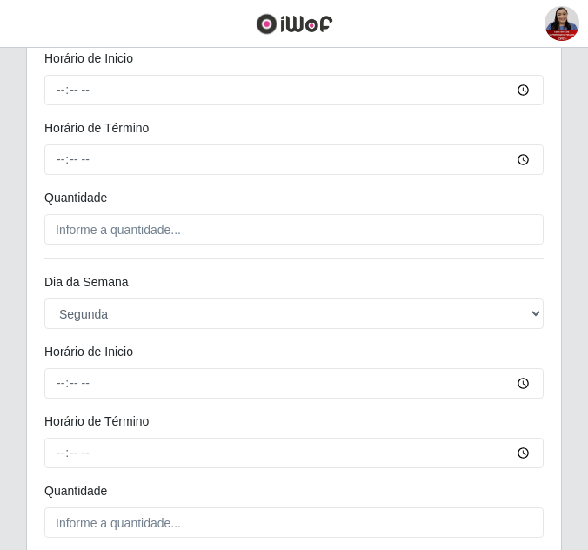
click at [150, 278] on div "Dia da Semana" at bounding box center [293, 285] width 525 height 25
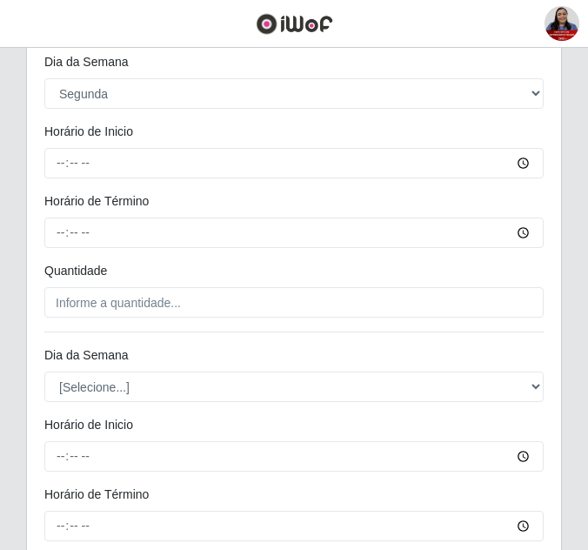
scroll to position [979, 0]
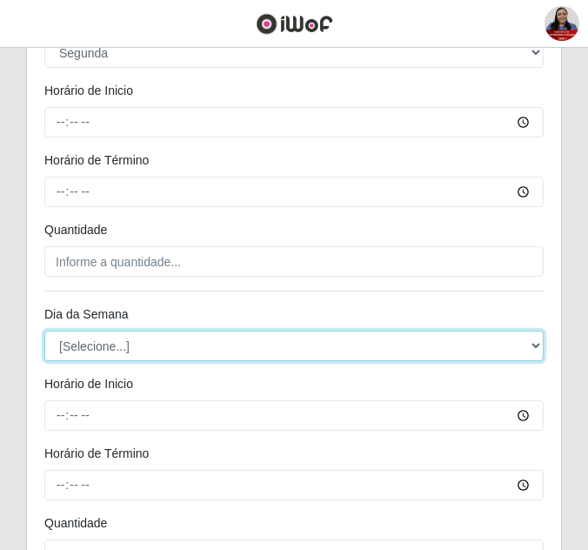
click at [136, 343] on select "[Selecione...] Segunda Terça Quarta Quinta Sexta Sábado Domingo" at bounding box center [293, 345] width 499 height 30
select select "1"
click at [44, 330] on select "[Selecione...] Segunda Terça Quarta Quinta Sexta Sábado Domingo" at bounding box center [293, 345] width 499 height 30
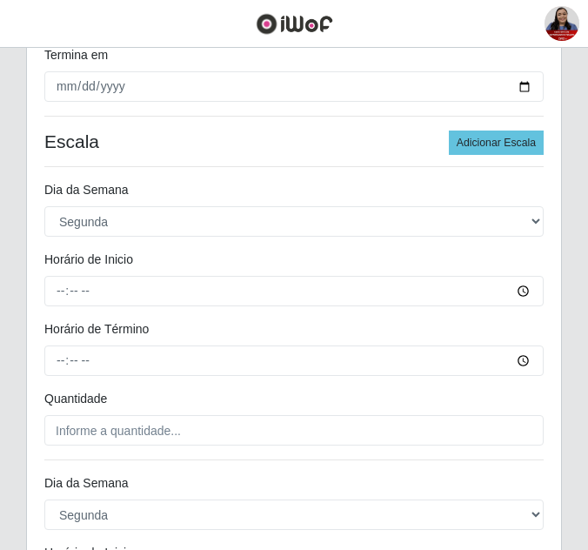
scroll to position [544, 0]
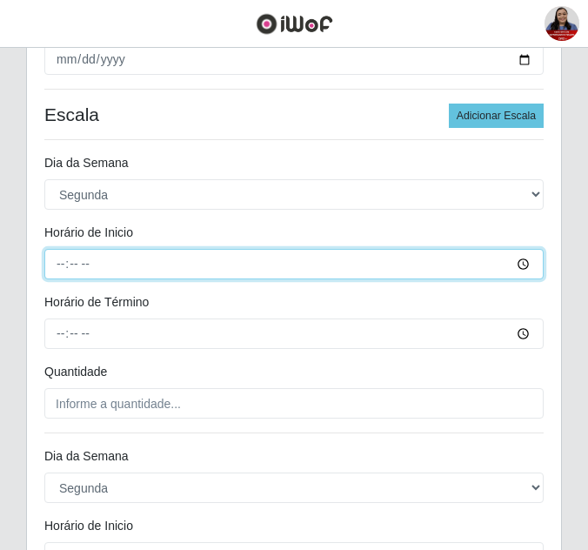
click at [58, 267] on input "Horário de Inicio" at bounding box center [293, 264] width 499 height 30
type input "08:00"
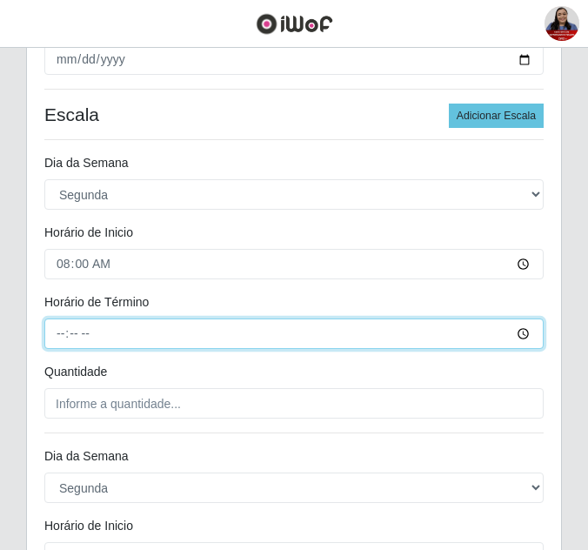
type input "14:00"
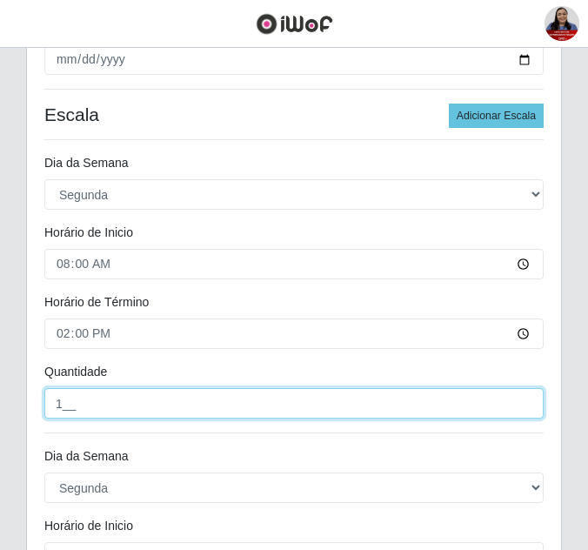
type input "1__"
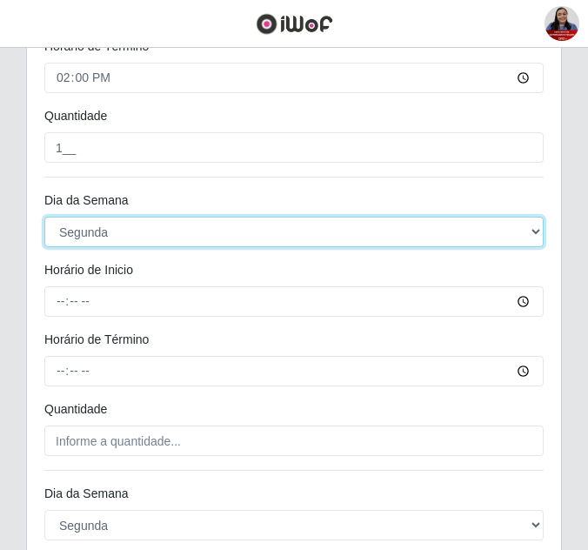
scroll to position [892, 0]
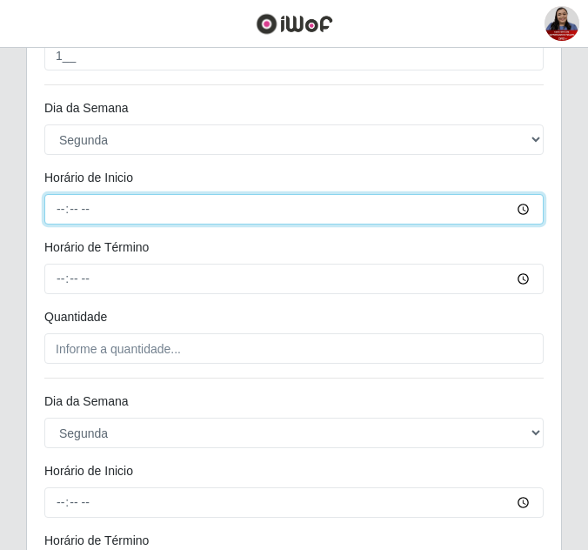
click at [63, 210] on input "Horário de Inicio" at bounding box center [293, 209] width 499 height 30
type input "09:00"
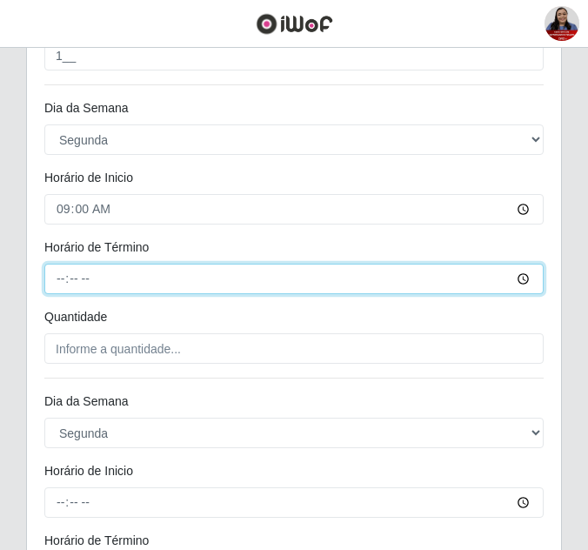
type input "15:00"
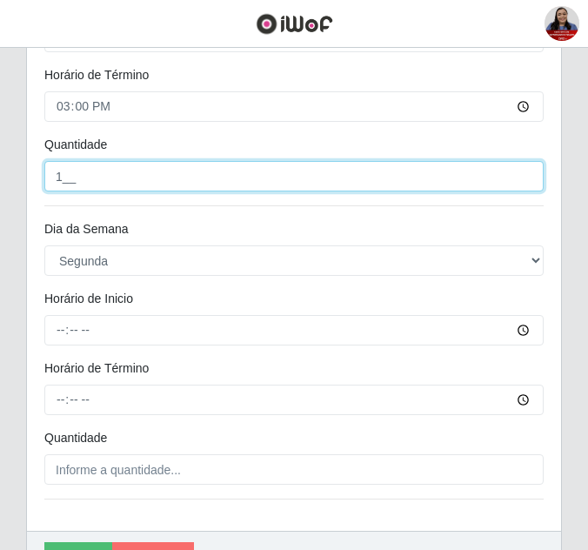
scroll to position [1066, 0]
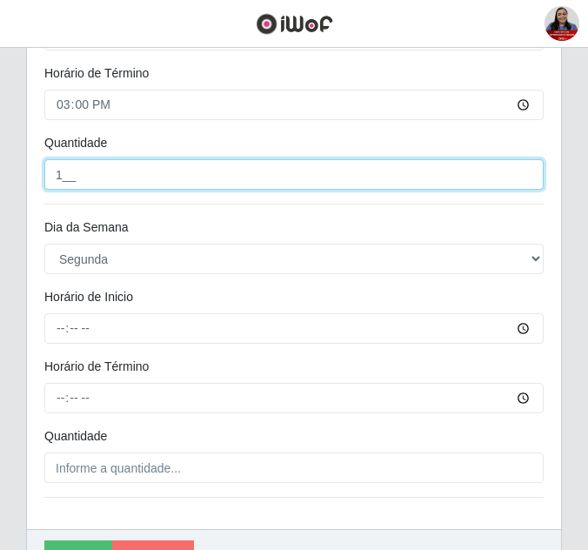
type input "1__"
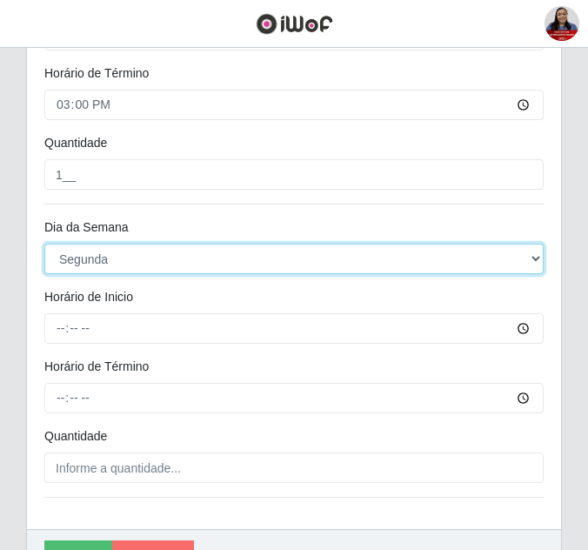
click at [199, 258] on select "[Selecione...] Segunda Terça Quarta Quinta Sexta Sábado Domingo" at bounding box center [293, 258] width 499 height 30
click at [44, 243] on select "[Selecione...] Segunda Terça Quarta Quinta Sexta Sábado Domingo" at bounding box center [293, 258] width 499 height 30
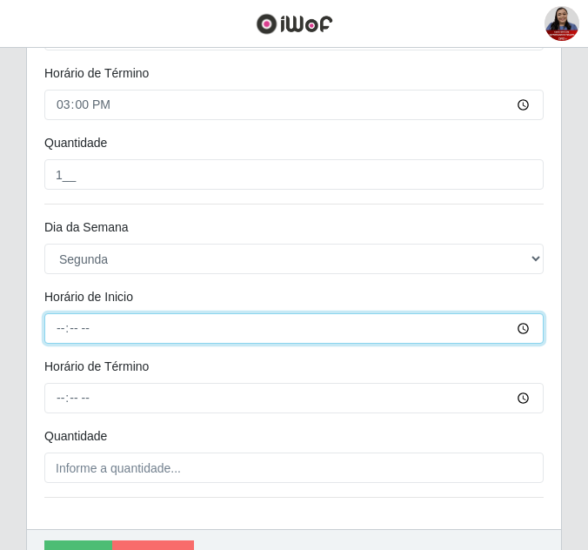
click at [58, 331] on input "Horário de Inicio" at bounding box center [293, 328] width 499 height 30
type input "16:00"
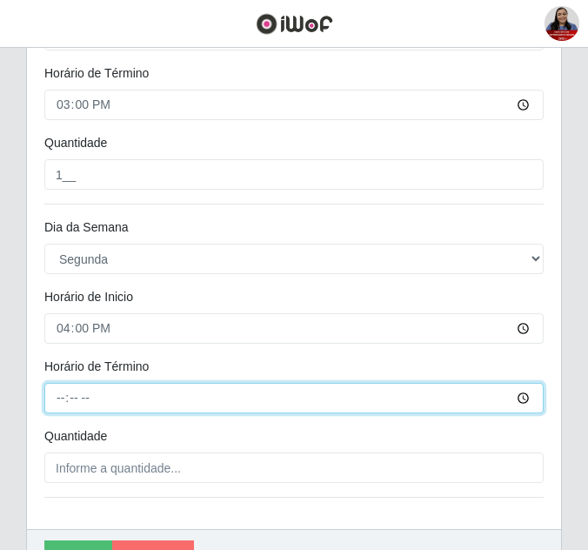
type input "22:00"
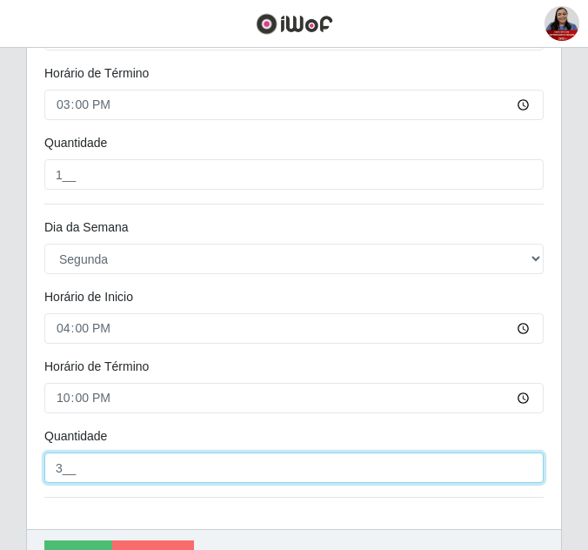
type input "3__"
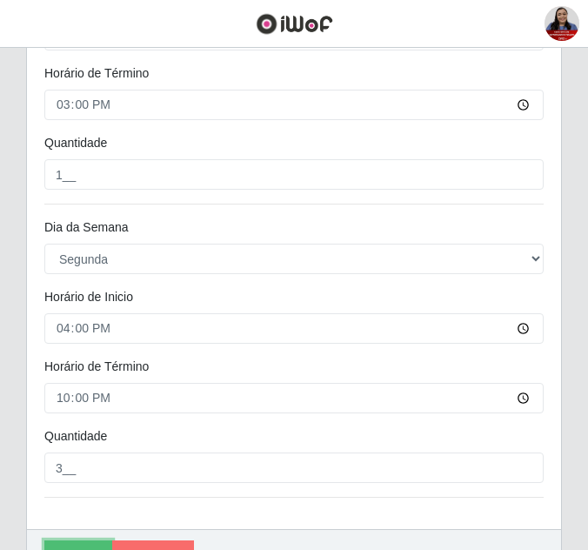
scroll to position [1087, 0]
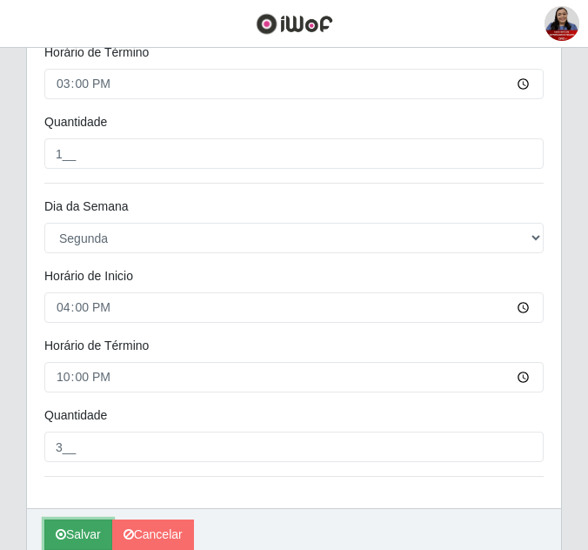
click at [72, 538] on button "Salvar" at bounding box center [78, 534] width 68 height 30
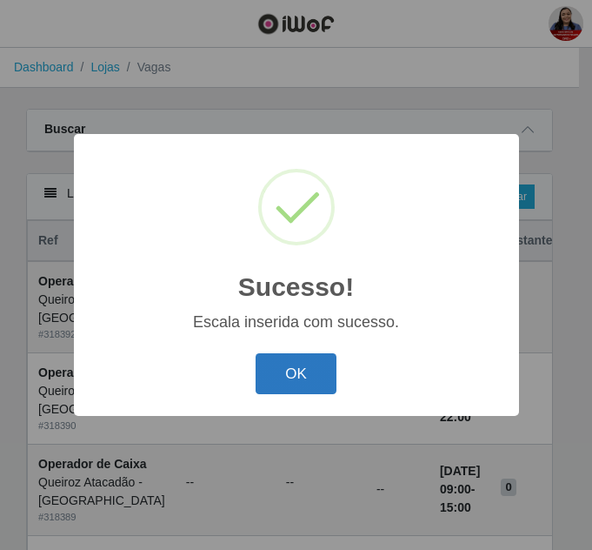
click at [298, 379] on button "OK" at bounding box center [296, 373] width 81 height 41
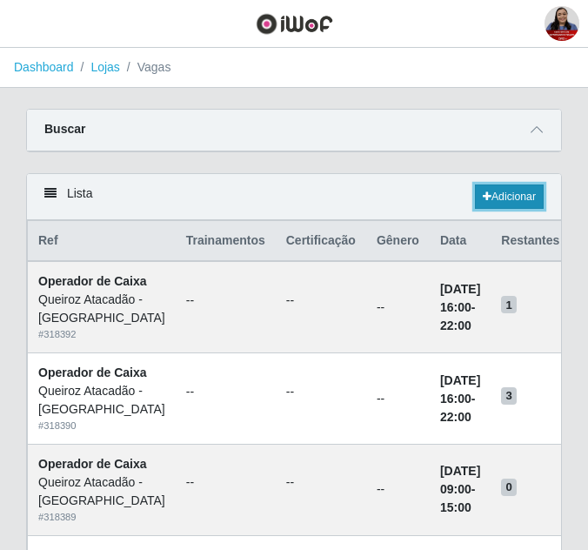
click at [517, 204] on link "Adicionar" at bounding box center [509, 196] width 69 height 24
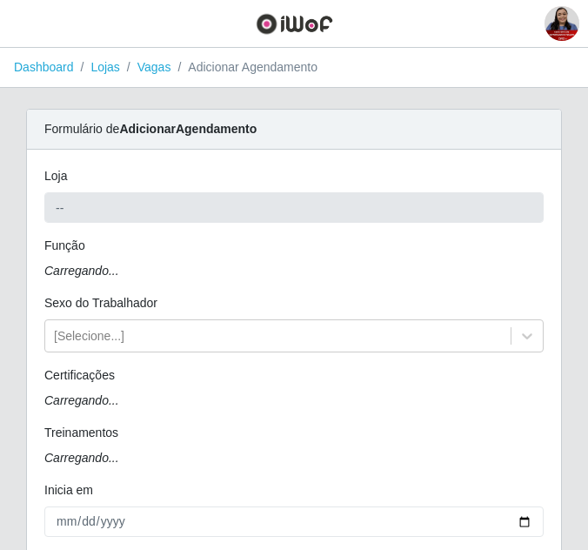
type input "Queiroz Atacadão - [GEOGRAPHIC_DATA]"
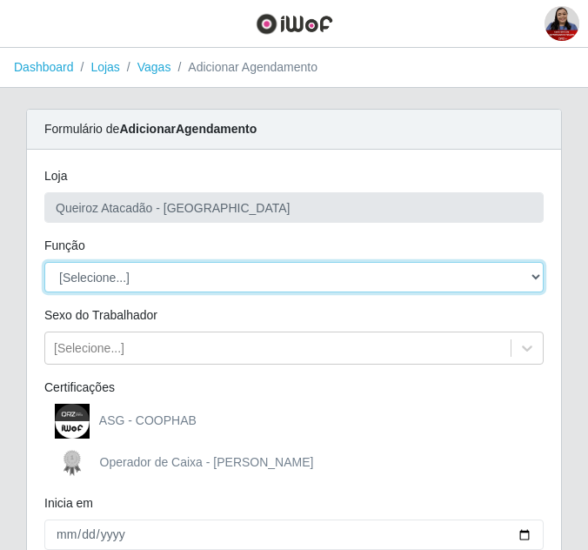
click at [296, 270] on select "[Selecione...] Embalador Embalador + Embalador ++ Operador de Caixa Operador de…" at bounding box center [293, 277] width 499 height 30
select select "1"
click at [44, 262] on select "[Selecione...] Embalador Embalador + Embalador ++ Operador de Caixa Operador de…" at bounding box center [293, 277] width 499 height 30
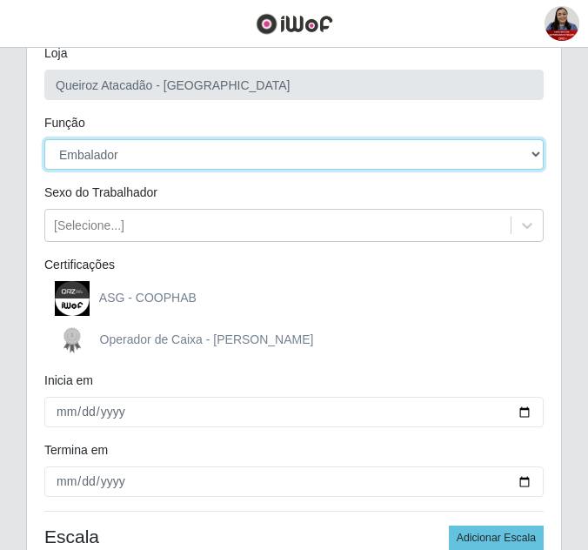
scroll to position [174, 0]
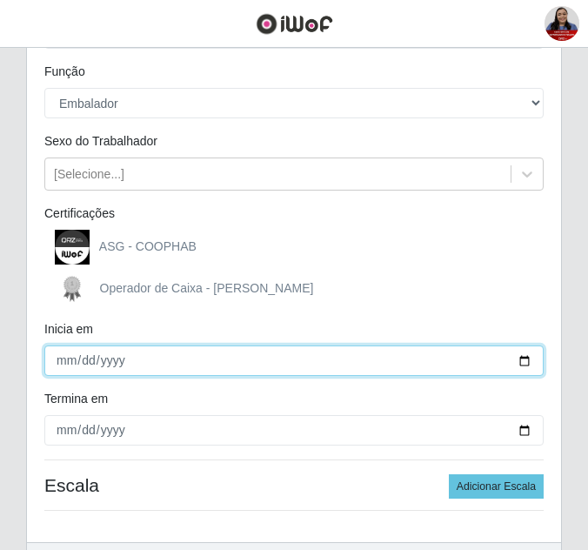
click at [525, 363] on input "Inicia em" at bounding box center [293, 360] width 499 height 30
type input "[DATE]"
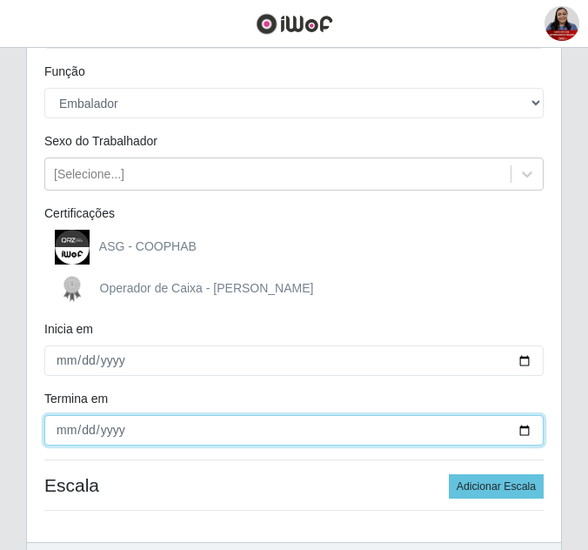
click at [520, 433] on input "Termina em" at bounding box center [293, 430] width 499 height 30
type input "[DATE]"
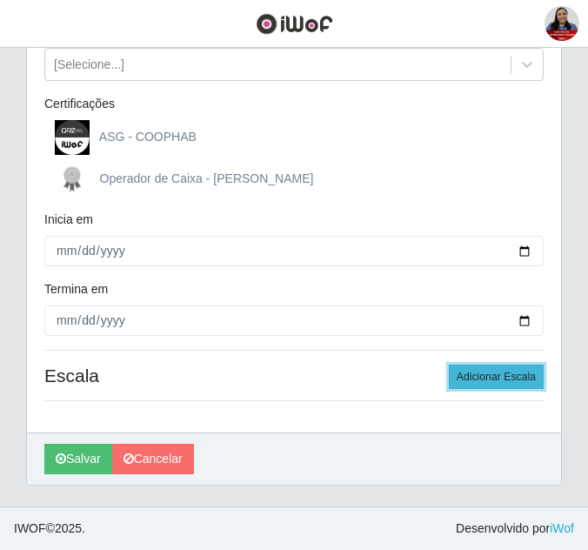
click at [513, 373] on button "Adicionar Escala" at bounding box center [496, 376] width 95 height 24
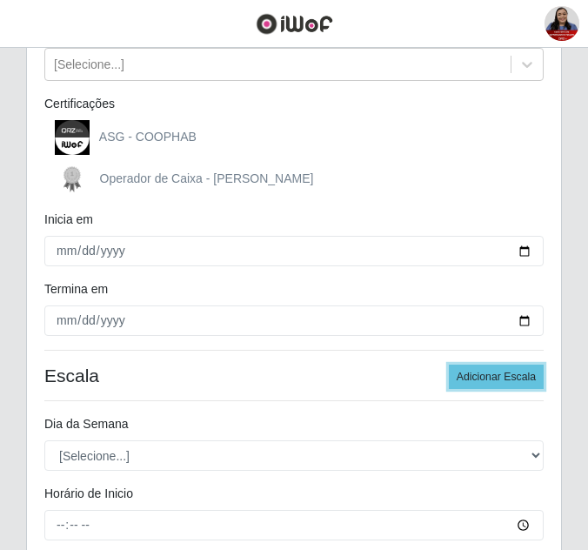
scroll to position [457, 0]
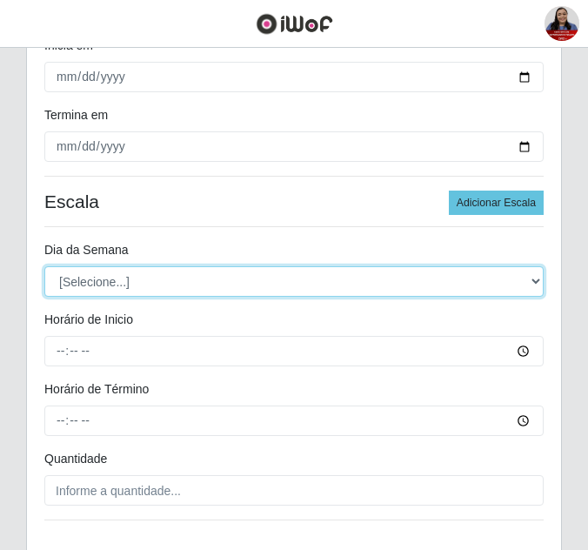
click at [263, 291] on select "[Selecione...] Segunda Terça Quarta Quinta Sexta Sábado Domingo" at bounding box center [293, 281] width 499 height 30
select select "1"
click at [44, 266] on select "[Selecione...] Segunda Terça Quarta Quinta Sexta Sábado Domingo" at bounding box center [293, 281] width 499 height 30
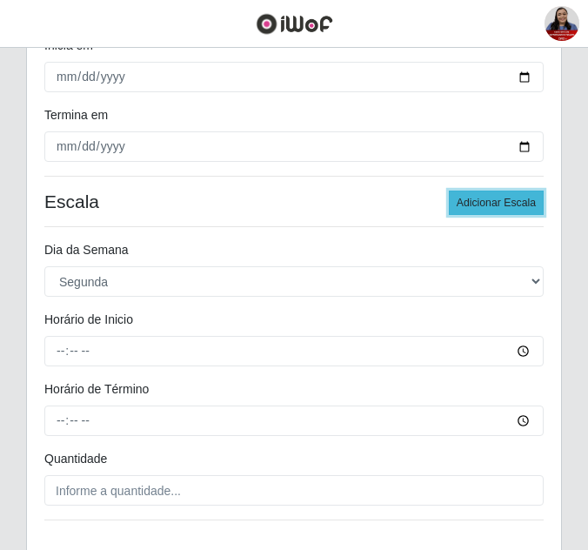
click at [513, 206] on button "Adicionar Escala" at bounding box center [496, 202] width 95 height 24
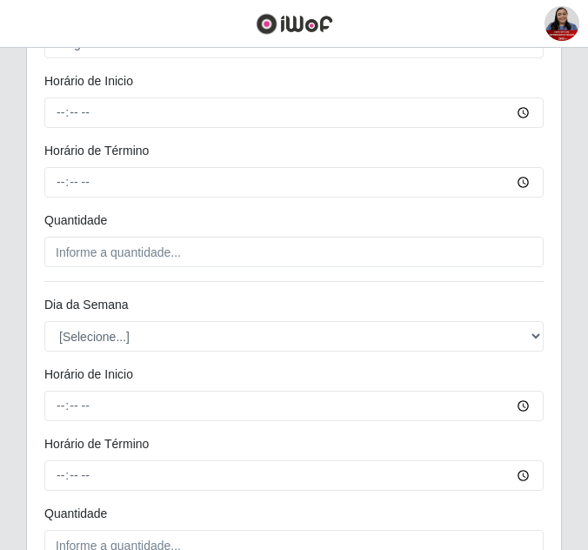
scroll to position [718, 0]
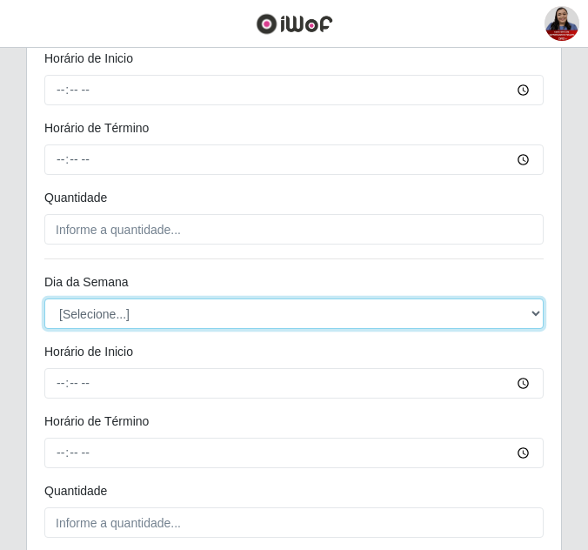
click at [175, 315] on select "[Selecione...] Segunda Terça Quarta Quinta Sexta Sábado Domingo" at bounding box center [293, 313] width 499 height 30
select select "1"
click at [44, 298] on select "[Selecione...] Segunda Terça Quarta Quinta Sexta Sábado Domingo" at bounding box center [293, 313] width 499 height 30
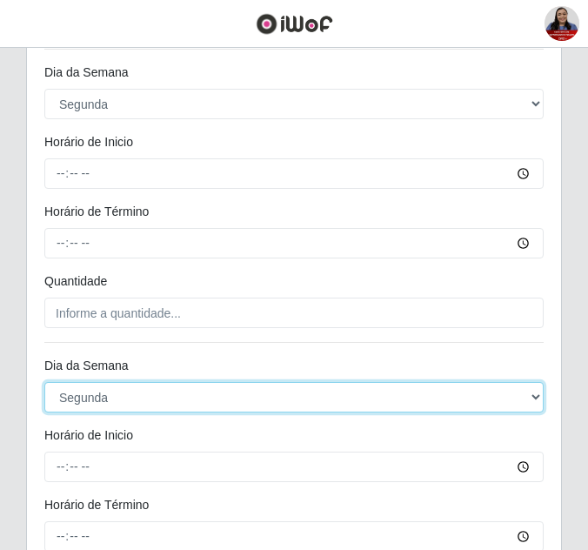
scroll to position [544, 0]
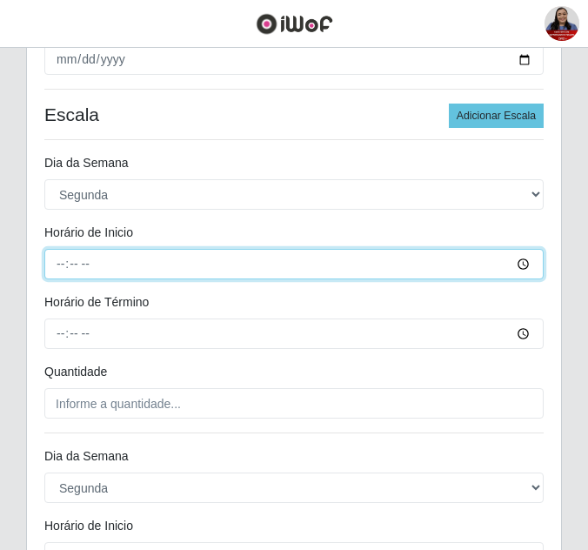
click at [57, 271] on input "Horário de Inicio" at bounding box center [293, 264] width 499 height 30
type input "08:00"
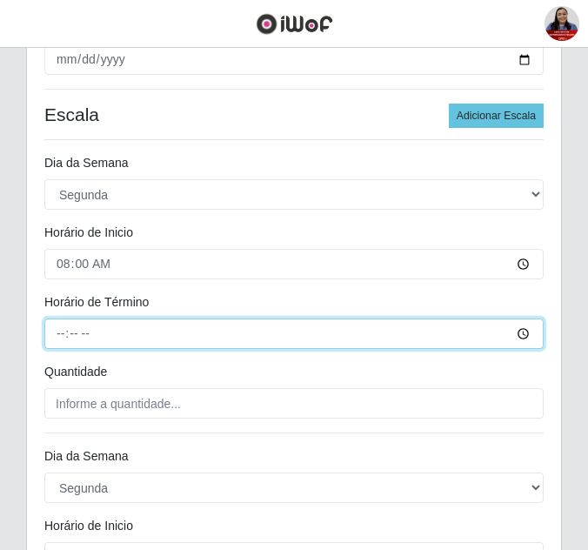
type input "14:00"
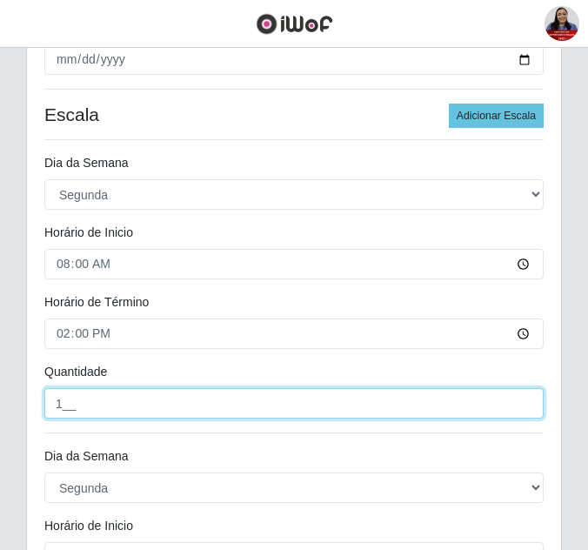
type input "1__"
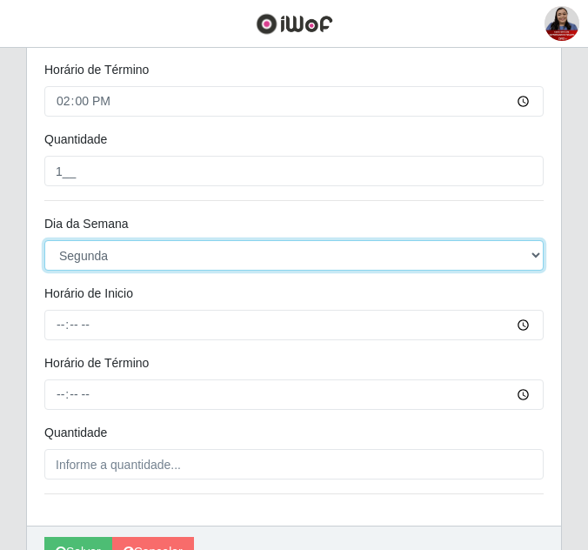
scroll to position [805, 0]
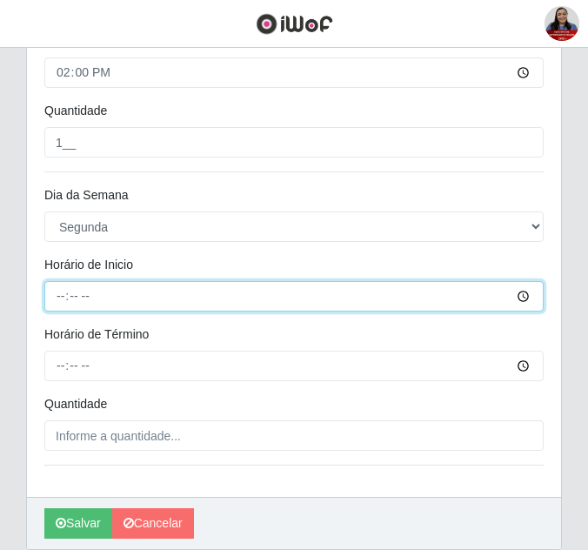
click at [63, 295] on input "Horário de Inicio" at bounding box center [293, 296] width 499 height 30
type input "09:00"
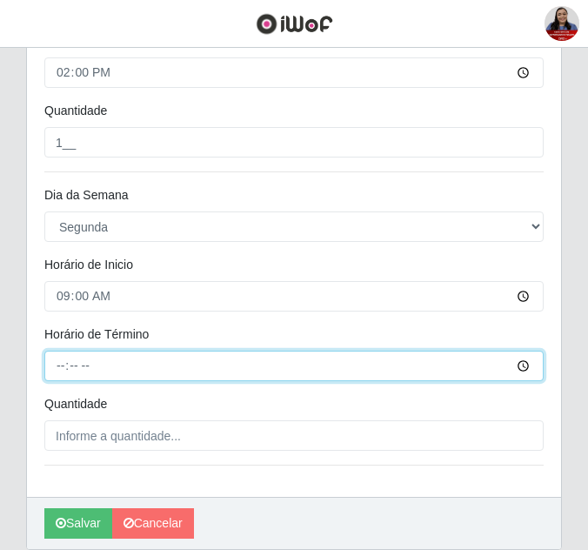
type input "15:00"
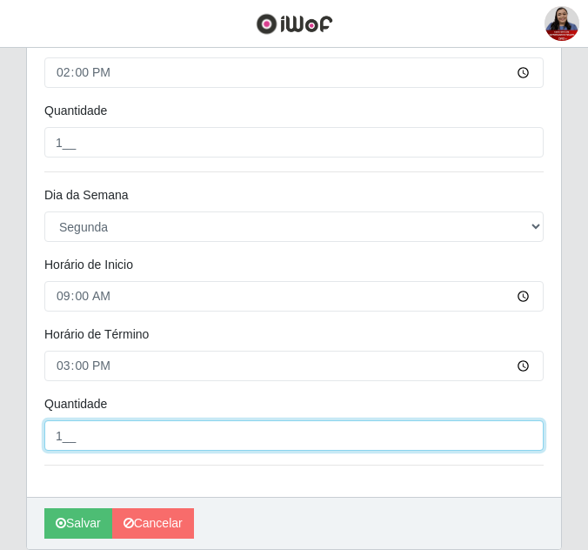
type input "1__"
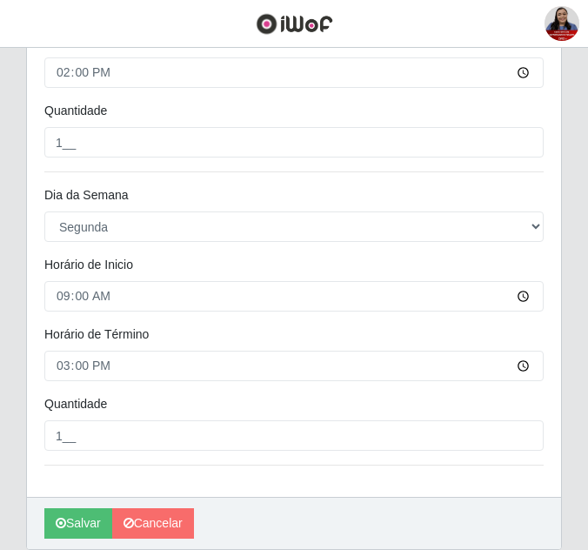
click at [40, 292] on div "09:00" at bounding box center [293, 296] width 525 height 30
click at [86, 530] on button "Salvar" at bounding box center [78, 523] width 68 height 30
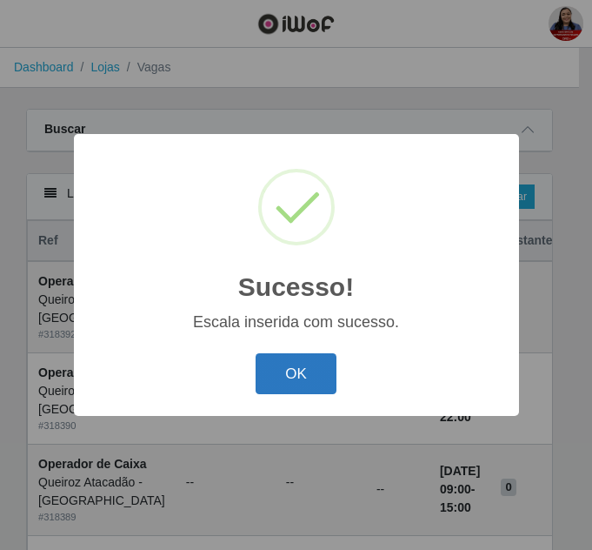
click at [293, 374] on button "OK" at bounding box center [296, 373] width 81 height 41
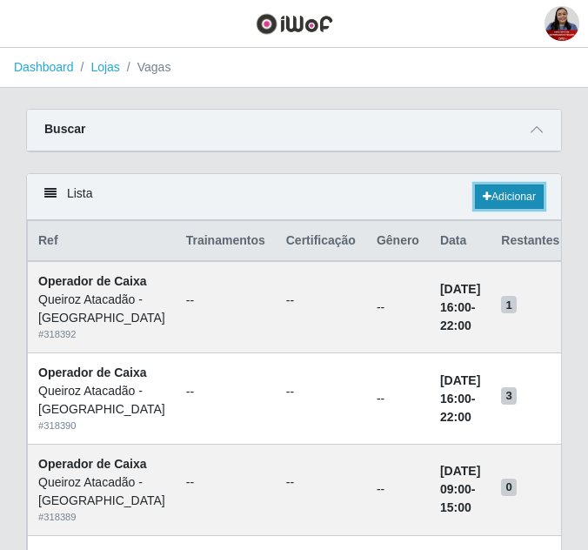
click at [511, 205] on link "Adicionar" at bounding box center [509, 196] width 69 height 24
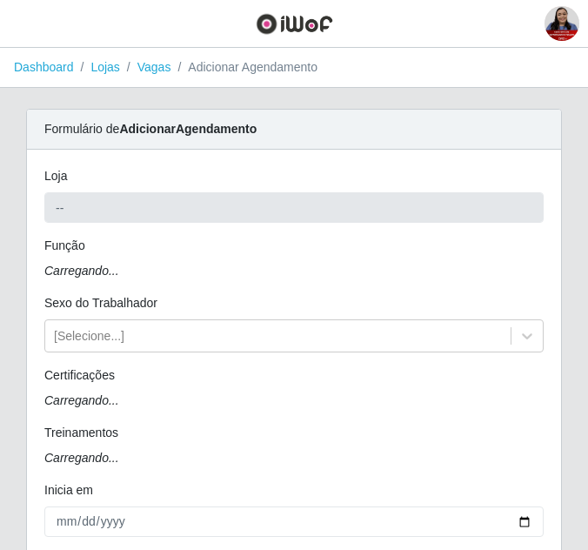
type input "Queiroz Atacadão - [GEOGRAPHIC_DATA]"
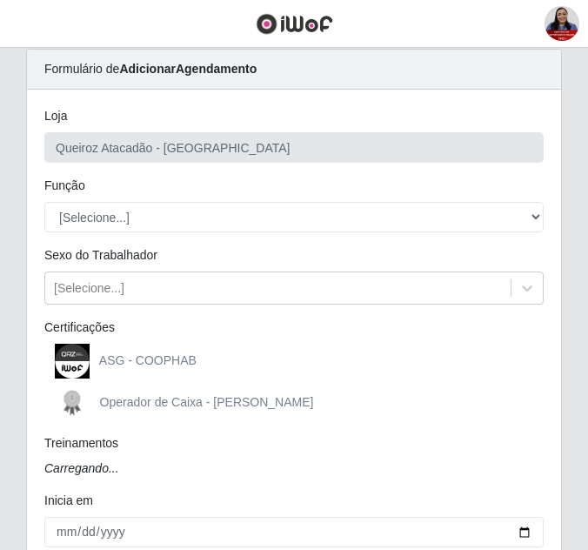
scroll to position [87, 0]
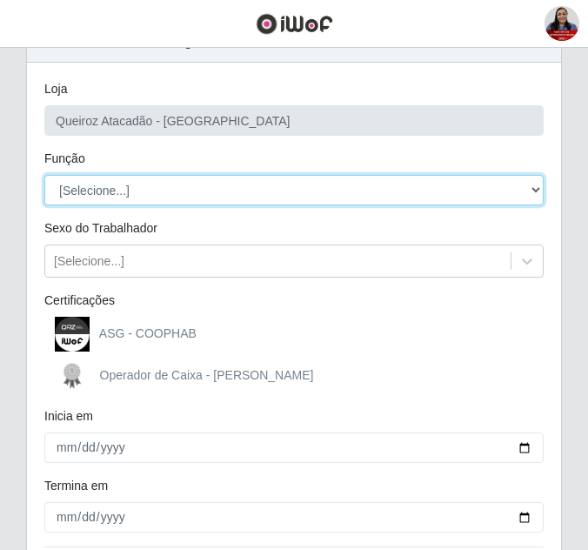
click at [223, 190] on select "[Selecione...] Embalador Embalador + Embalador ++ Operador de Caixa Operador de…" at bounding box center [293, 190] width 499 height 30
select select "22"
click at [44, 175] on select "[Selecione...] Embalador Embalador + Embalador ++ Operador de Caixa Operador de…" at bounding box center [293, 190] width 499 height 30
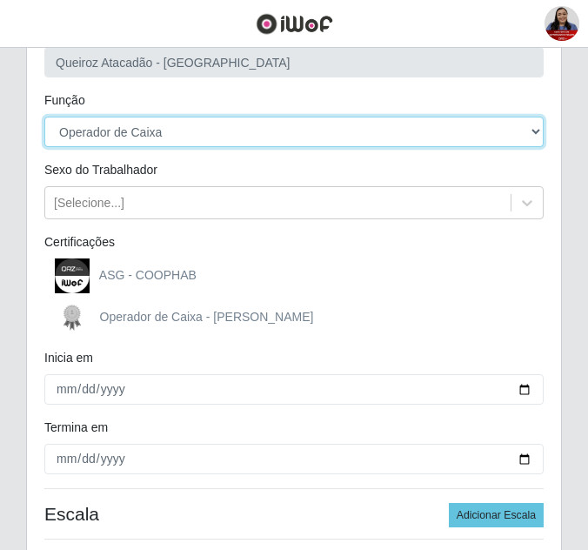
scroll to position [261, 0]
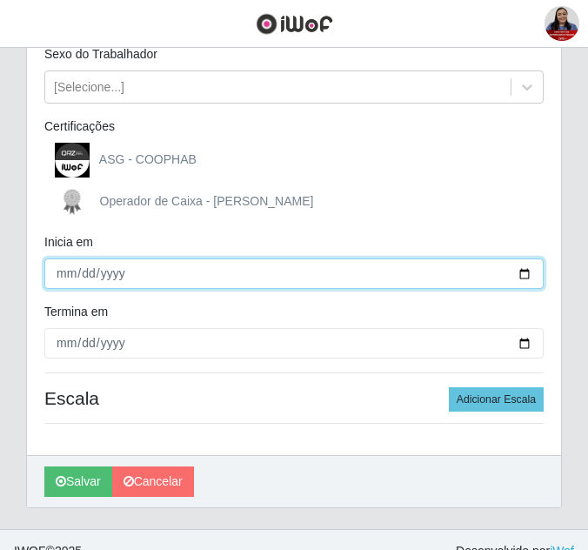
click at [523, 277] on input "Inicia em" at bounding box center [293, 273] width 499 height 30
type input "[DATE]"
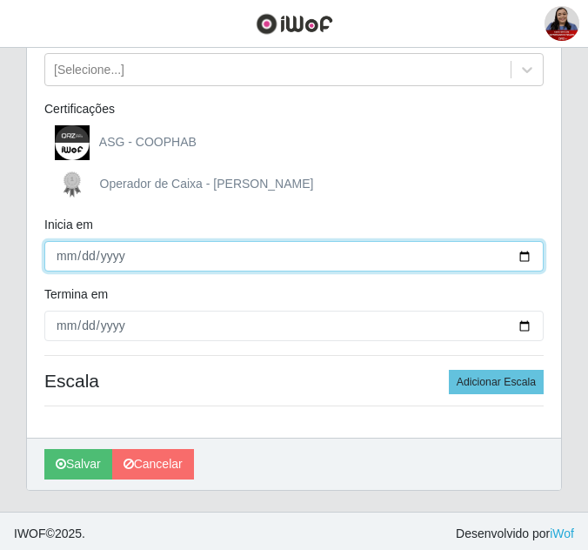
scroll to position [283, 0]
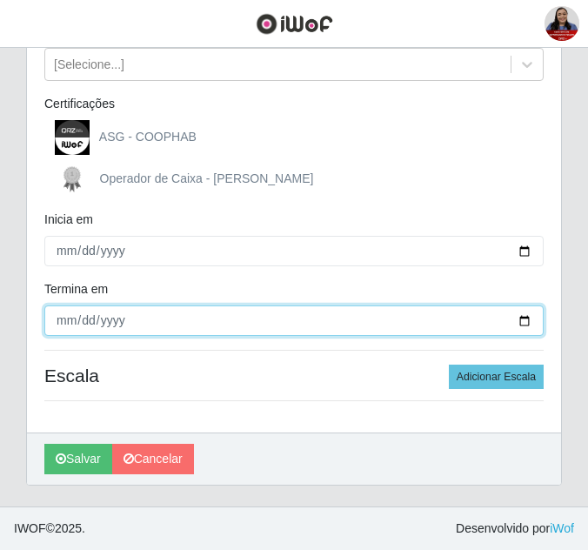
click at [526, 316] on input "Termina em" at bounding box center [293, 320] width 499 height 30
type input "[DATE]"
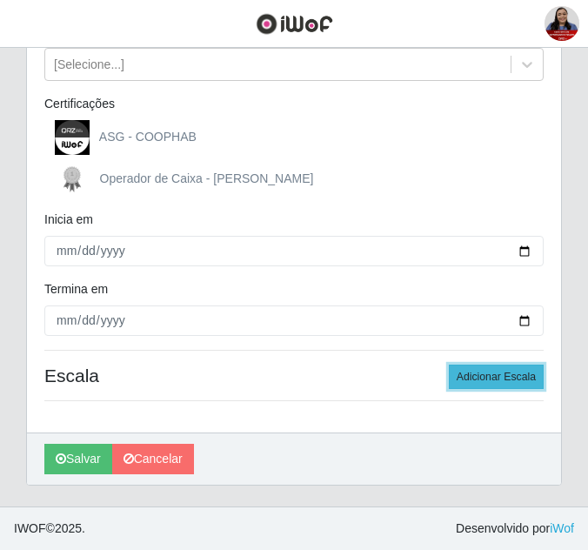
click at [475, 380] on button "Adicionar Escala" at bounding box center [496, 376] width 95 height 24
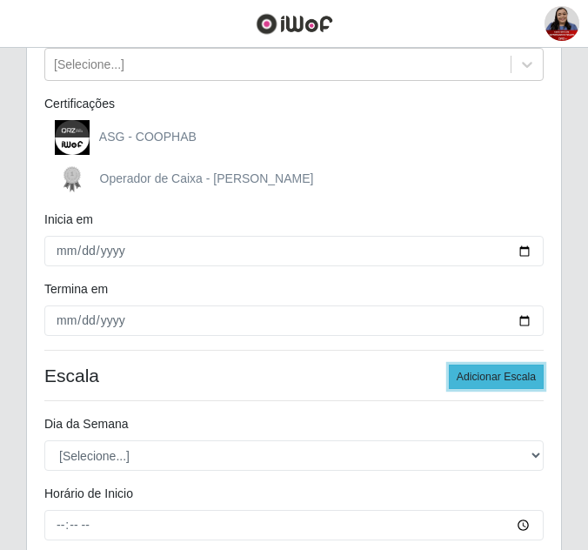
click at [475, 380] on button "Adicionar Escala" at bounding box center [496, 376] width 95 height 24
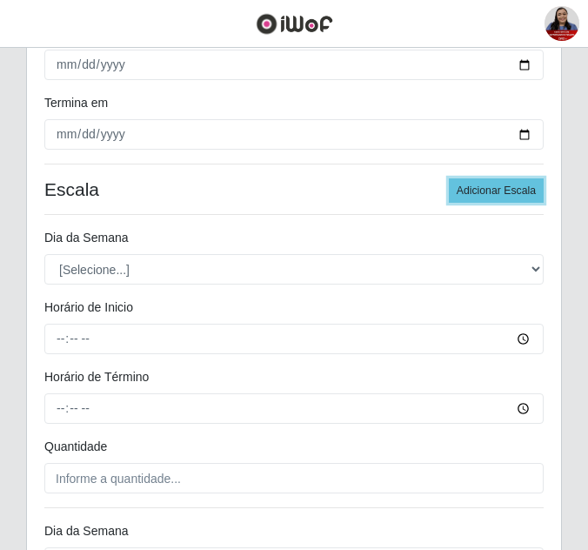
scroll to position [554, 0]
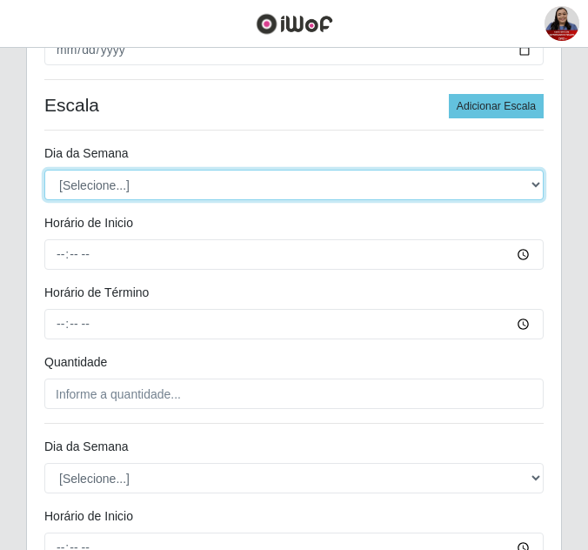
click at [237, 186] on select "[Selecione...] Segunda Terça Quarta Quinta Sexta Sábado Domingo" at bounding box center [293, 185] width 499 height 30
select select "2"
click at [44, 170] on select "[Selecione...] Segunda Terça Quarta Quinta Sexta Sábado Domingo" at bounding box center [293, 185] width 499 height 30
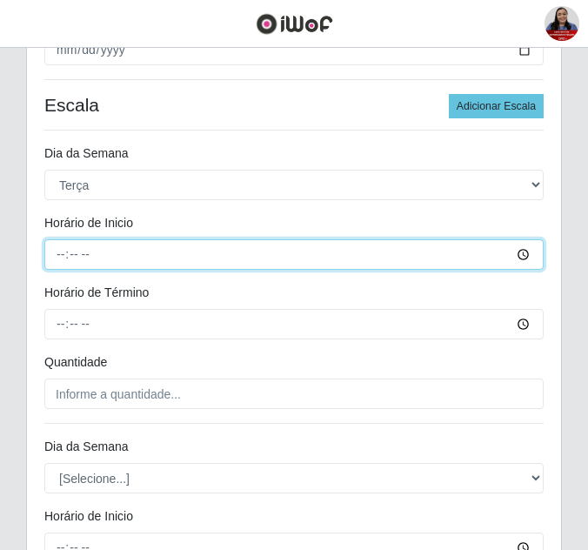
click at [63, 247] on input "Horário de Inicio" at bounding box center [293, 254] width 499 height 30
type input "08:00"
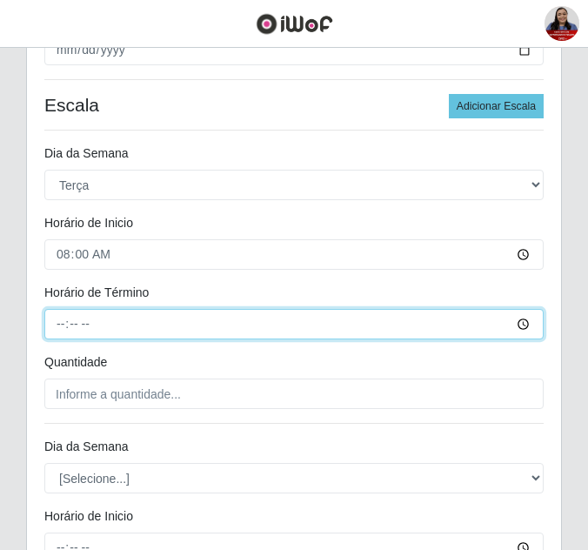
type input "14:00"
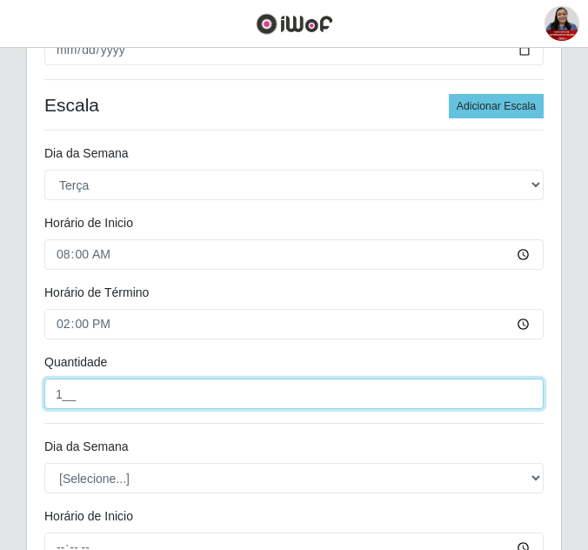
type input "1__"
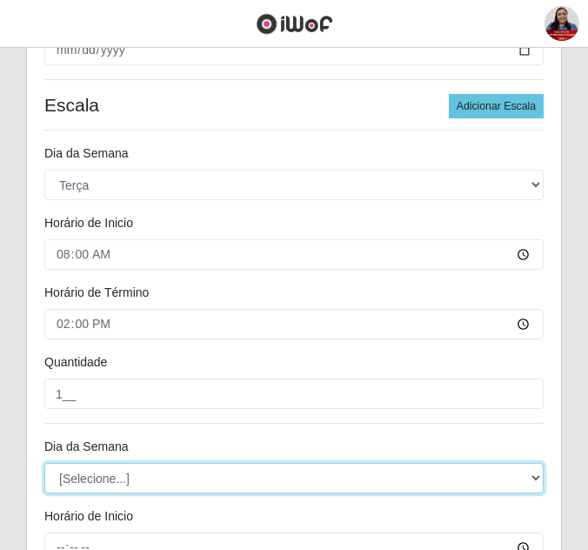
click at [364, 470] on select "[Selecione...] Segunda Terça Quarta Quinta Sexta Sábado Domingo" at bounding box center [293, 478] width 499 height 30
select select "2"
click at [44, 463] on select "[Selecione...] Segunda Terça Quarta Quinta Sexta Sábado Domingo" at bounding box center [293, 478] width 499 height 30
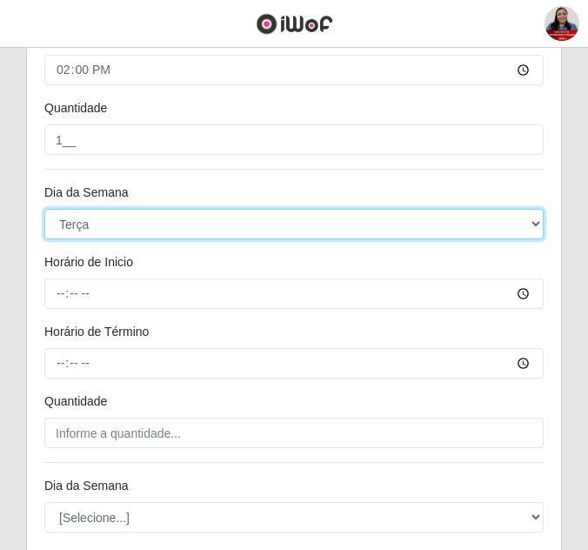
scroll to position [815, 0]
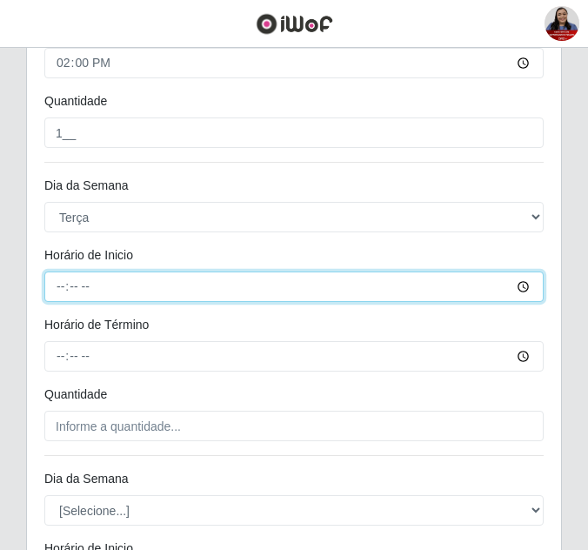
click at [64, 286] on input "Horário de Inicio" at bounding box center [293, 286] width 499 height 30
type input "09:00"
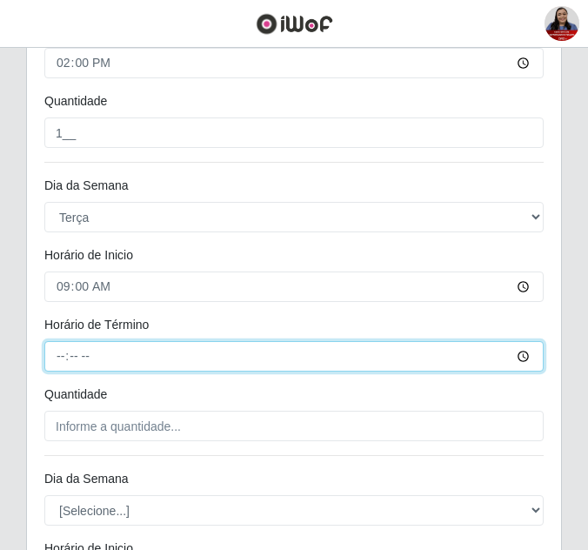
type input "15:00"
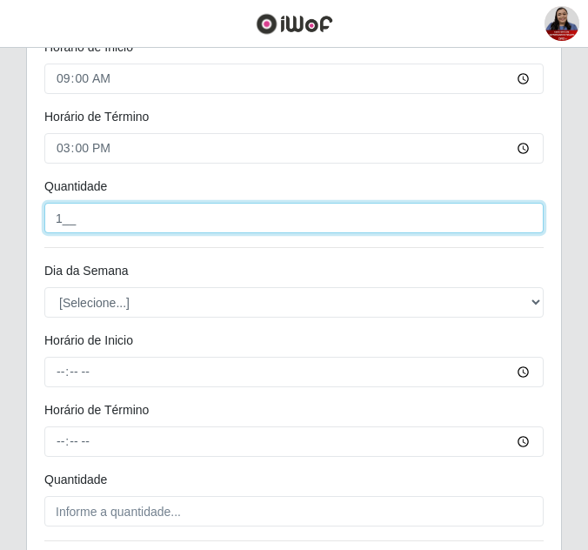
scroll to position [1076, 0]
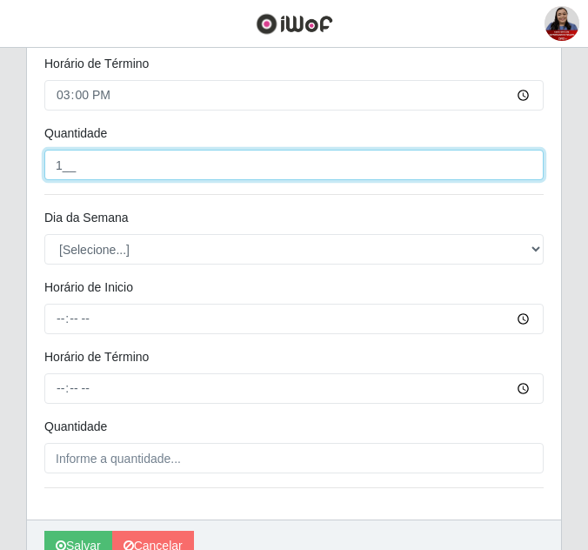
type input "1__"
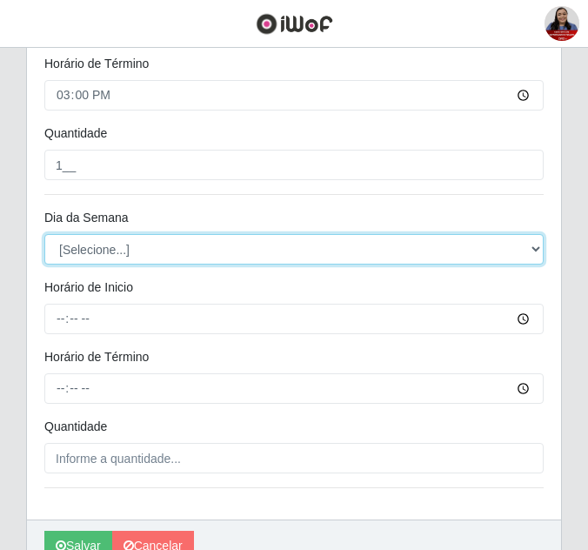
click at [106, 244] on select "[Selecione...] Segunda Terça Quarta Quinta Sexta Sábado Domingo" at bounding box center [293, 249] width 499 height 30
select select "2"
click at [44, 234] on select "[Selecione...] Segunda Terça Quarta Quinta Sexta Sábado Domingo" at bounding box center [293, 249] width 499 height 30
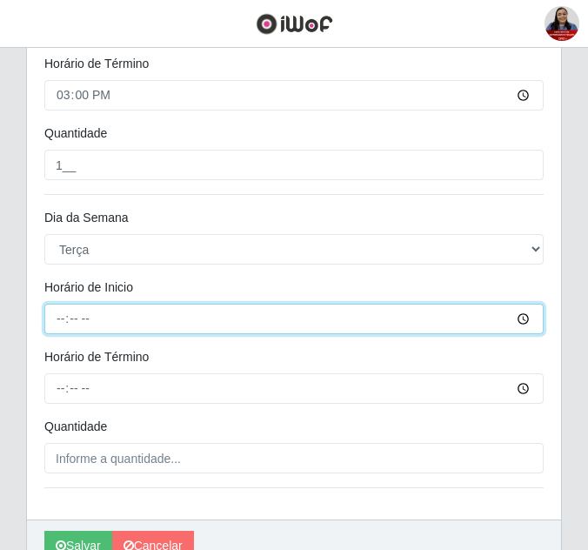
click at [62, 317] on input "Horário de Inicio" at bounding box center [293, 318] width 499 height 30
type input "16:00"
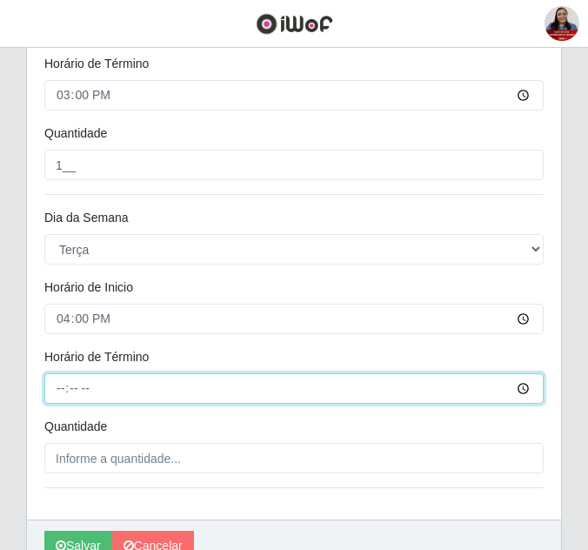
click at [79, 390] on input "Horário de Término" at bounding box center [293, 388] width 499 height 30
type input "22:00"
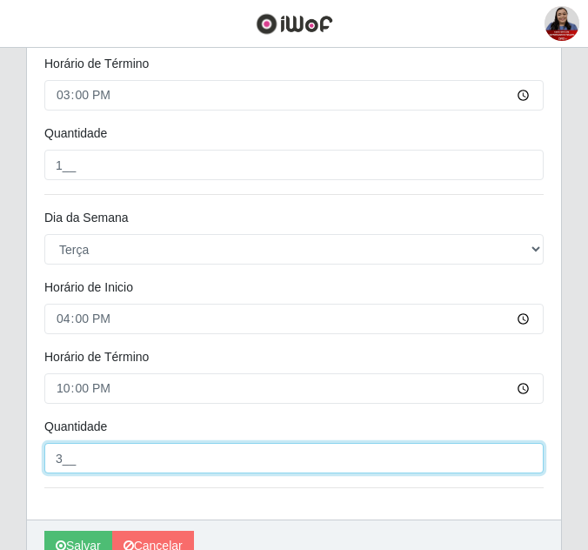
type input "3__"
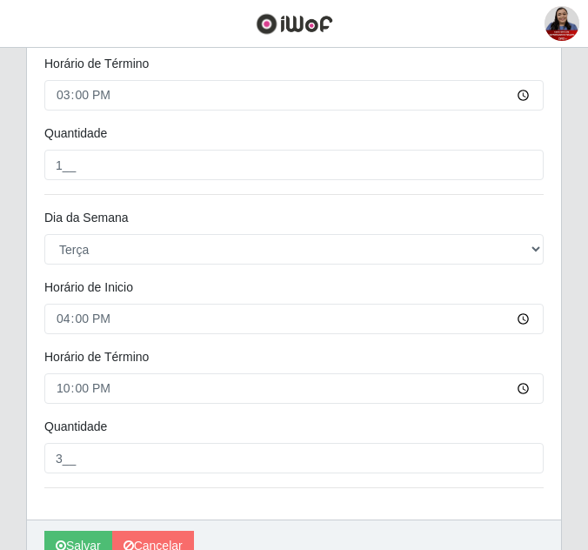
click at [36, 395] on div "22:00" at bounding box center [293, 388] width 525 height 30
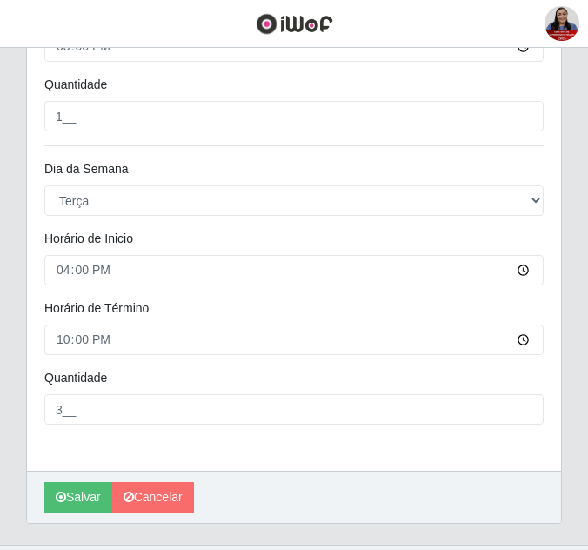
scroll to position [1163, 0]
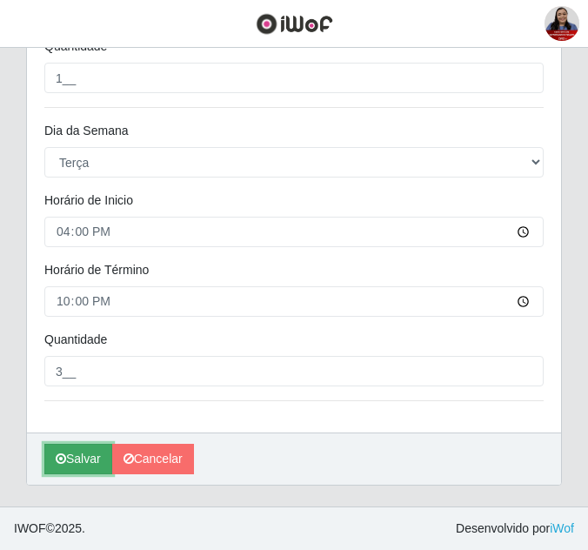
click at [73, 462] on button "Salvar" at bounding box center [78, 458] width 68 height 30
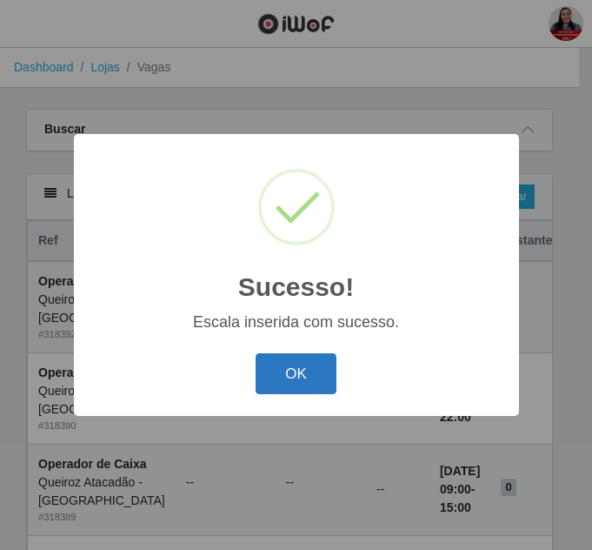
click at [290, 374] on button "OK" at bounding box center [296, 373] width 81 height 41
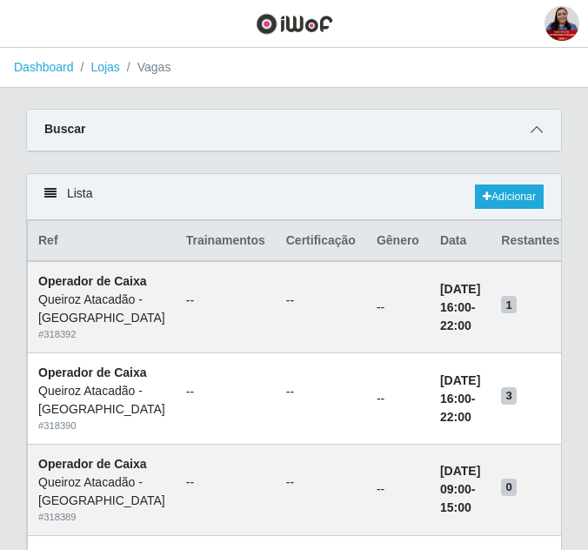
click at [536, 130] on icon at bounding box center [536, 129] width 12 height 12
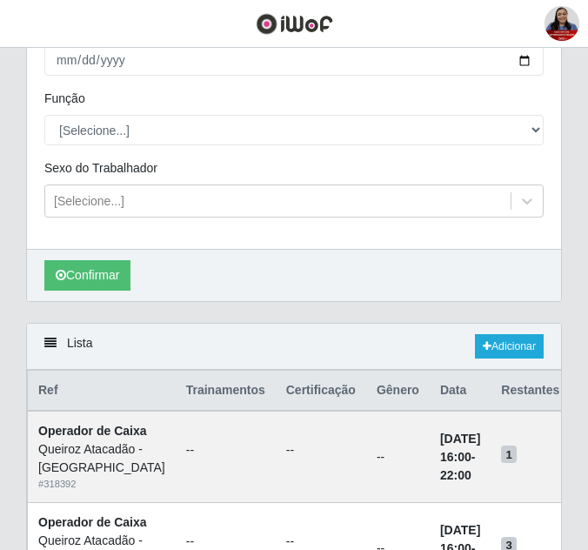
scroll to position [261, 0]
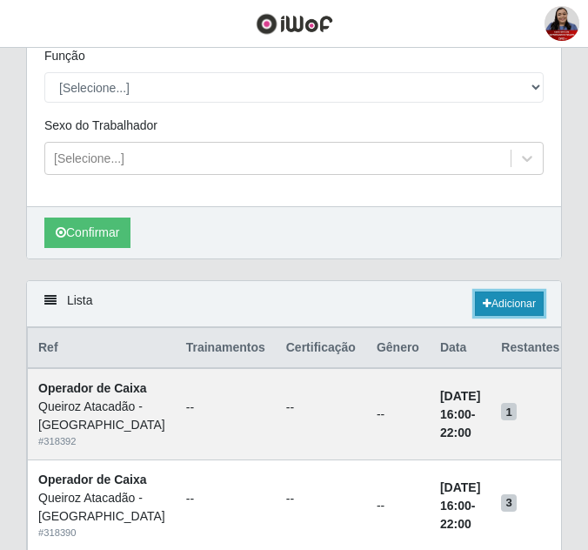
click at [525, 300] on link "Adicionar" at bounding box center [509, 303] width 69 height 24
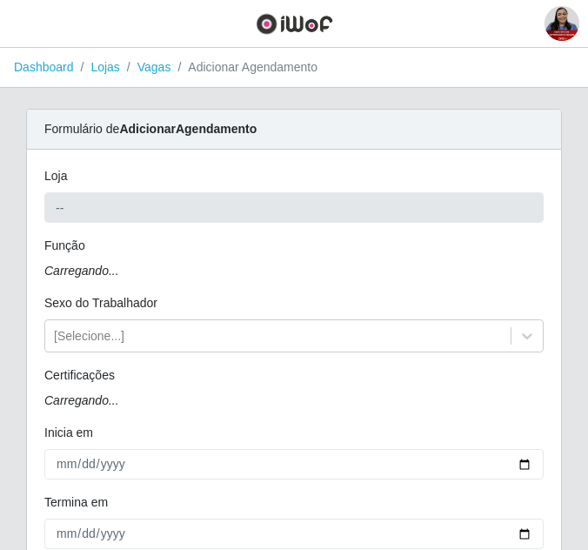
type input "Queiroz Atacadão - [GEOGRAPHIC_DATA]"
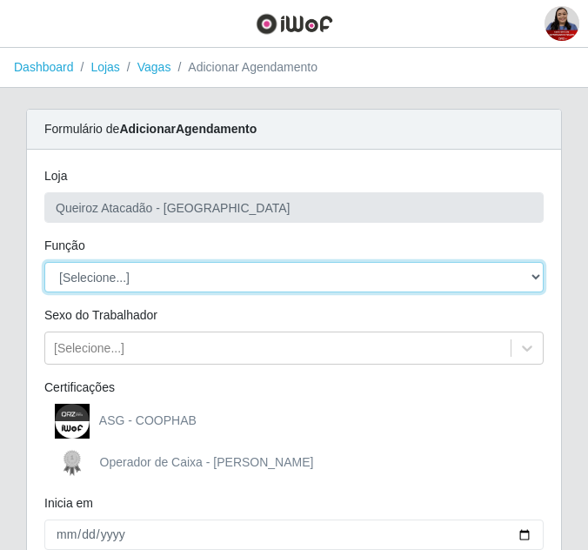
click at [200, 276] on select "[Selecione...] Embalador Embalador + Embalador ++ Operador de Caixa Operador de…" at bounding box center [293, 277] width 499 height 30
select select "1"
click at [44, 262] on select "[Selecione...] Embalador Embalador + Embalador ++ Operador de Caixa Operador de…" at bounding box center [293, 277] width 499 height 30
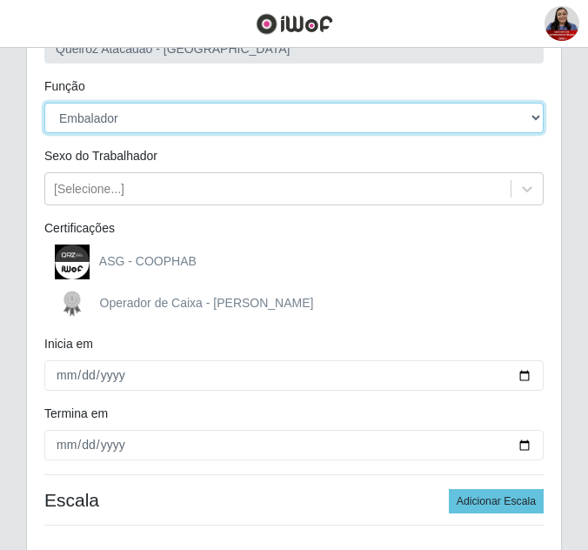
scroll to position [174, 0]
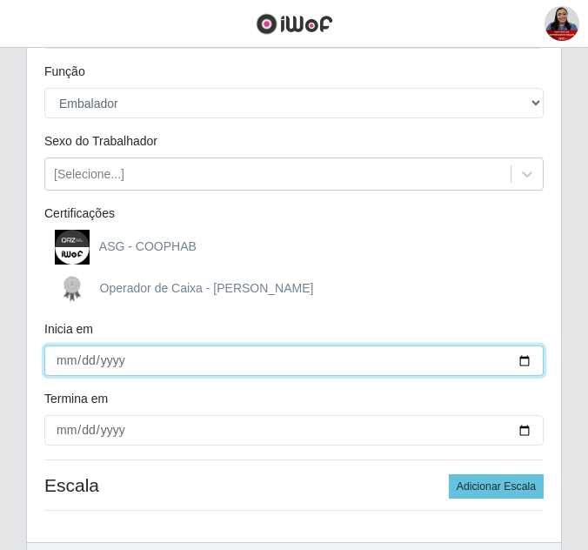
click at [523, 364] on input "Inicia em" at bounding box center [293, 360] width 499 height 30
type input "[DATE]"
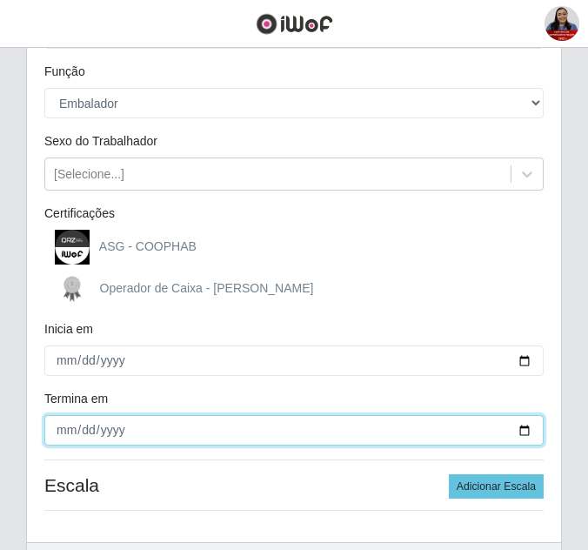
click at [523, 430] on input "Termina em" at bounding box center [293, 430] width 499 height 30
type input "[DATE]"
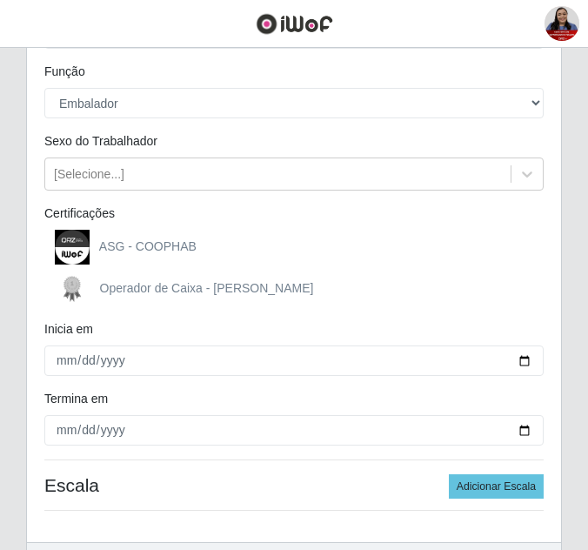
click at [469, 263] on div "ASG - COOPHAB" at bounding box center [293, 247] width 499 height 35
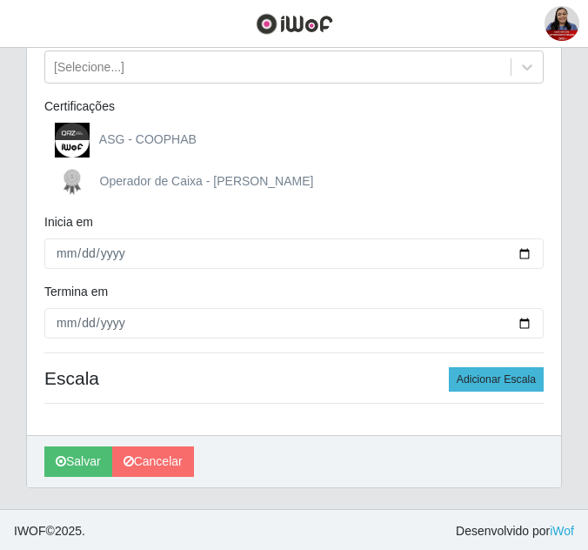
scroll to position [283, 0]
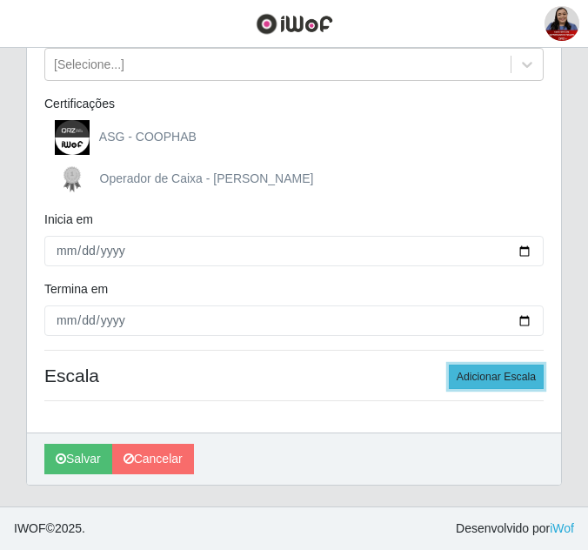
click at [508, 376] on button "Adicionar Escala" at bounding box center [496, 376] width 95 height 24
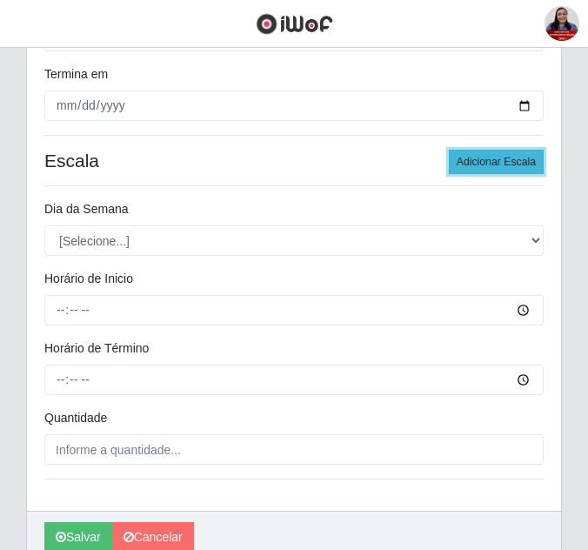
scroll to position [544, 0]
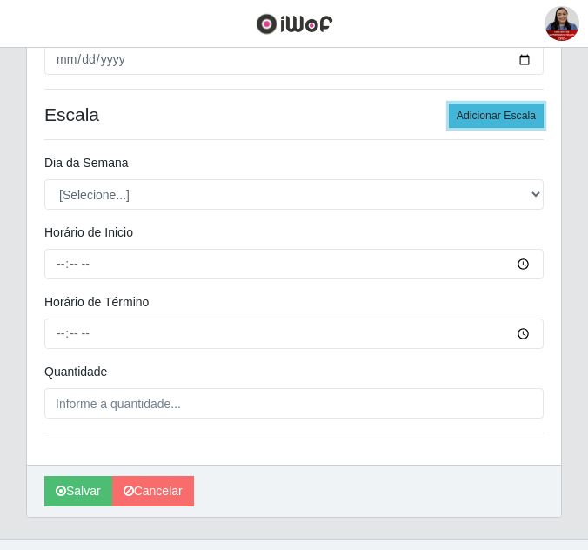
click at [495, 116] on button "Adicionar Escala" at bounding box center [496, 115] width 95 height 24
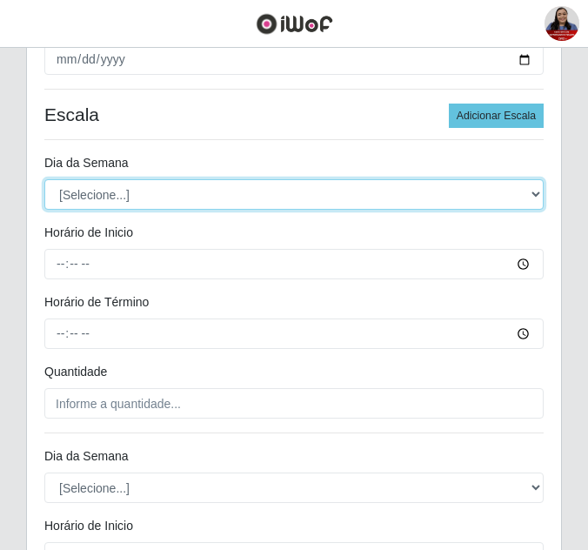
click at [176, 196] on select "[Selecione...] Segunda Terça Quarta Quinta Sexta Sábado Domingo" at bounding box center [293, 194] width 499 height 30
select select "2"
click at [44, 179] on select "[Selecione...] Segunda Terça Quarta Quinta Sexta Sábado Domingo" at bounding box center [293, 194] width 499 height 30
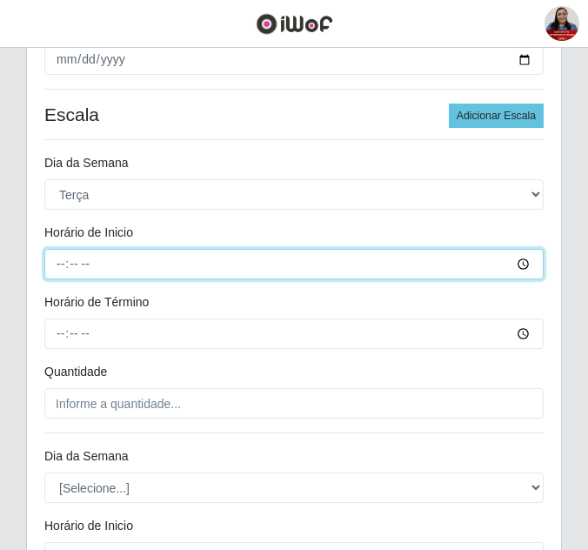
click at [67, 267] on input "Horário de Inicio" at bounding box center [293, 264] width 499 height 30
type input "08:00"
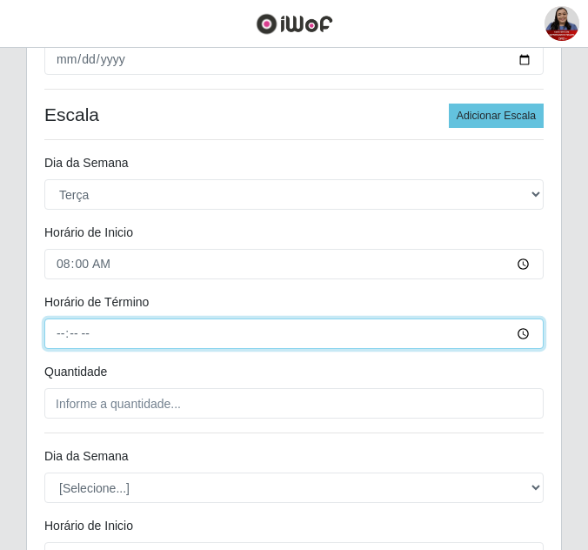
type input "14:00"
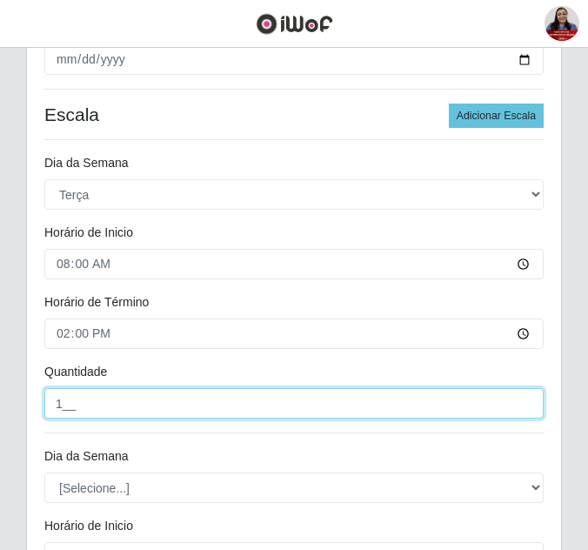
type input "1__"
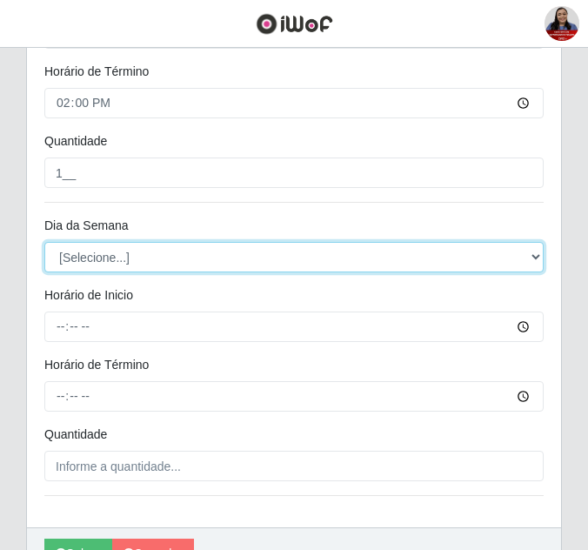
scroll to position [805, 0]
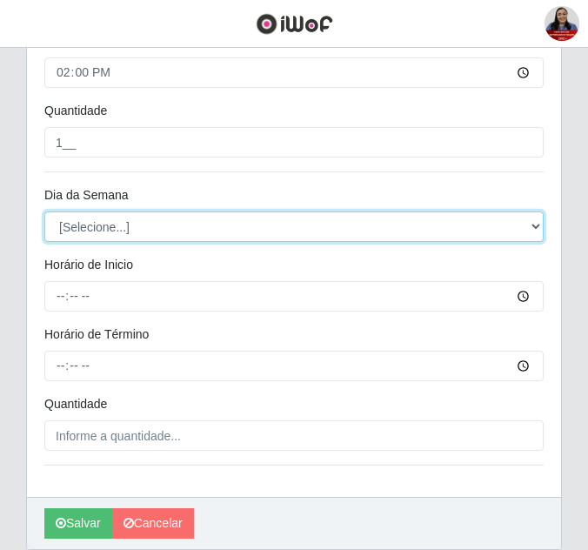
click at [219, 231] on select "[Selecione...] Segunda Terça Quarta Quinta Sexta Sábado Domingo" at bounding box center [293, 226] width 499 height 30
select select "2"
click at [44, 211] on select "[Selecione...] Segunda Terça Quarta Quinta Sexta Sábado Domingo" at bounding box center [293, 226] width 499 height 30
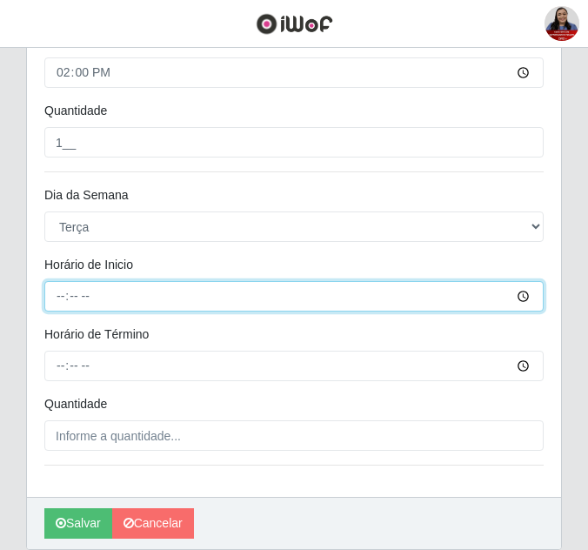
click at [64, 304] on input "Horário de Inicio" at bounding box center [293, 296] width 499 height 30
type input "16:00"
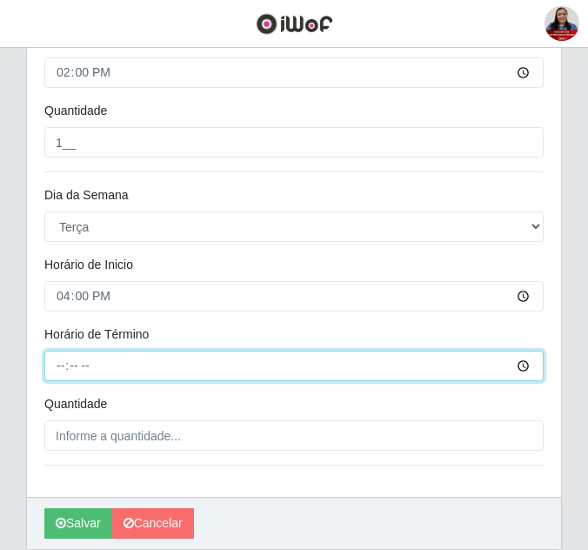
type input "22:00"
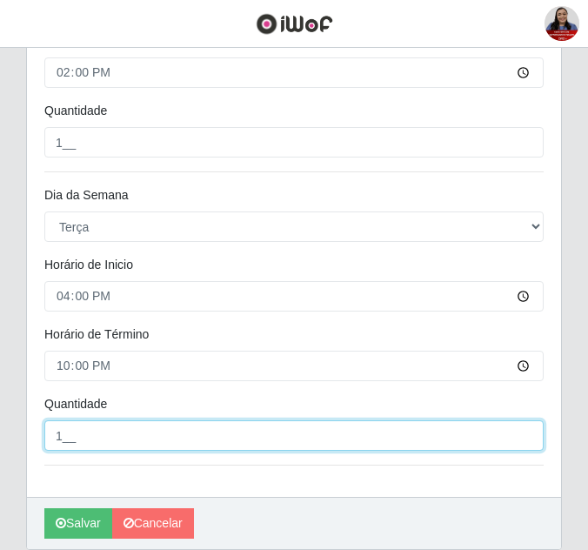
type input "1__"
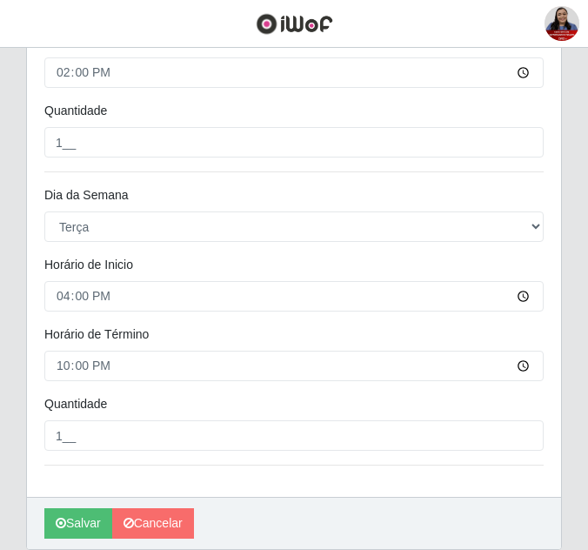
click at [97, 523] on button "Salvar" at bounding box center [78, 523] width 68 height 30
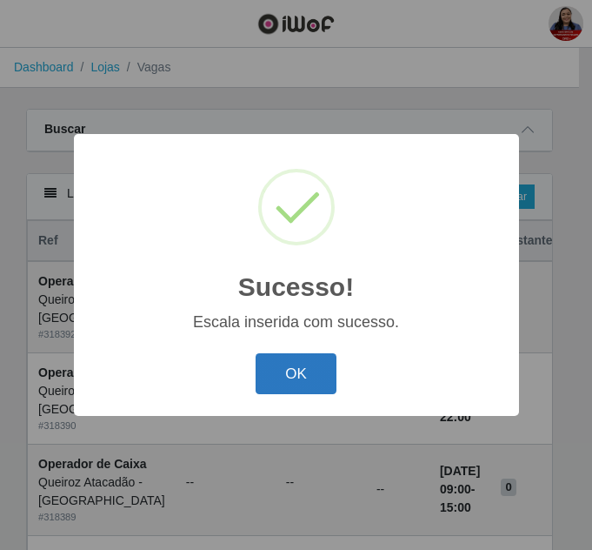
click at [307, 363] on button "OK" at bounding box center [296, 373] width 81 height 41
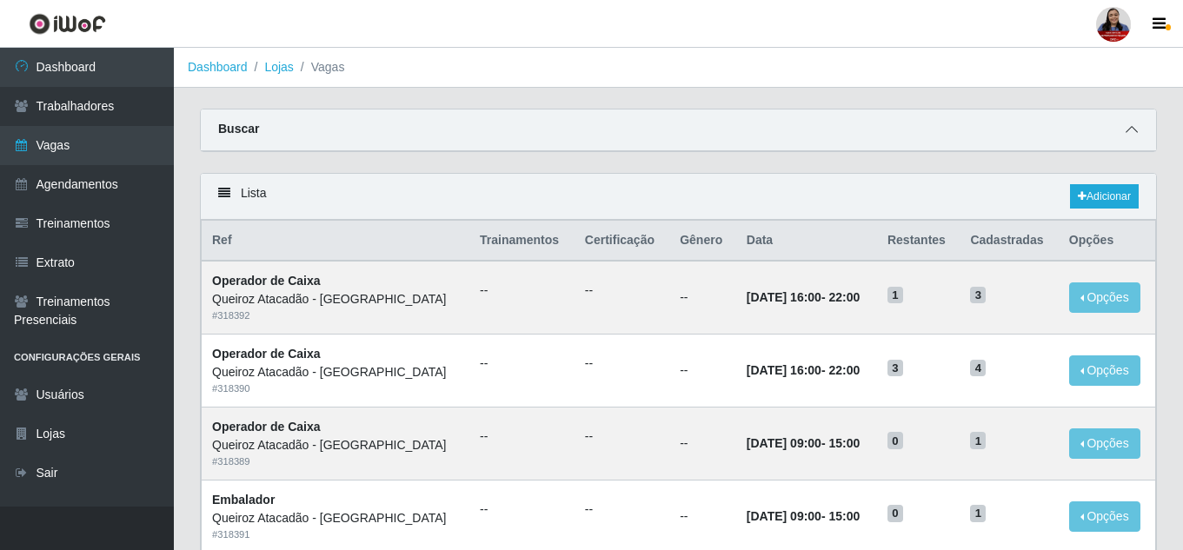
click at [1136, 130] on icon at bounding box center [1132, 129] width 12 height 12
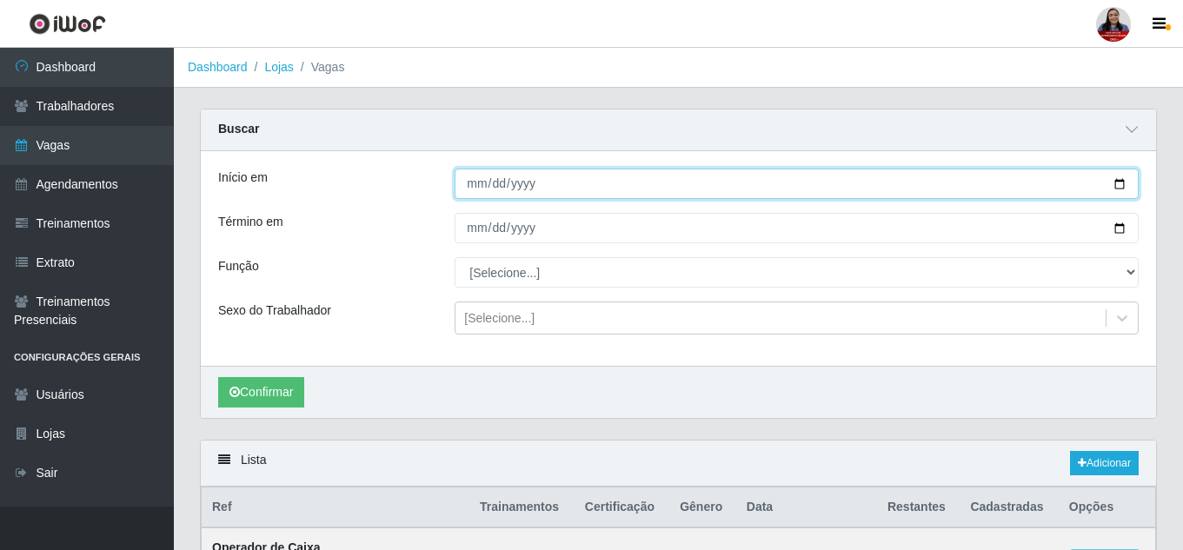
click at [1124, 184] on input "Início em" at bounding box center [797, 184] width 684 height 30
type input "[DATE]"
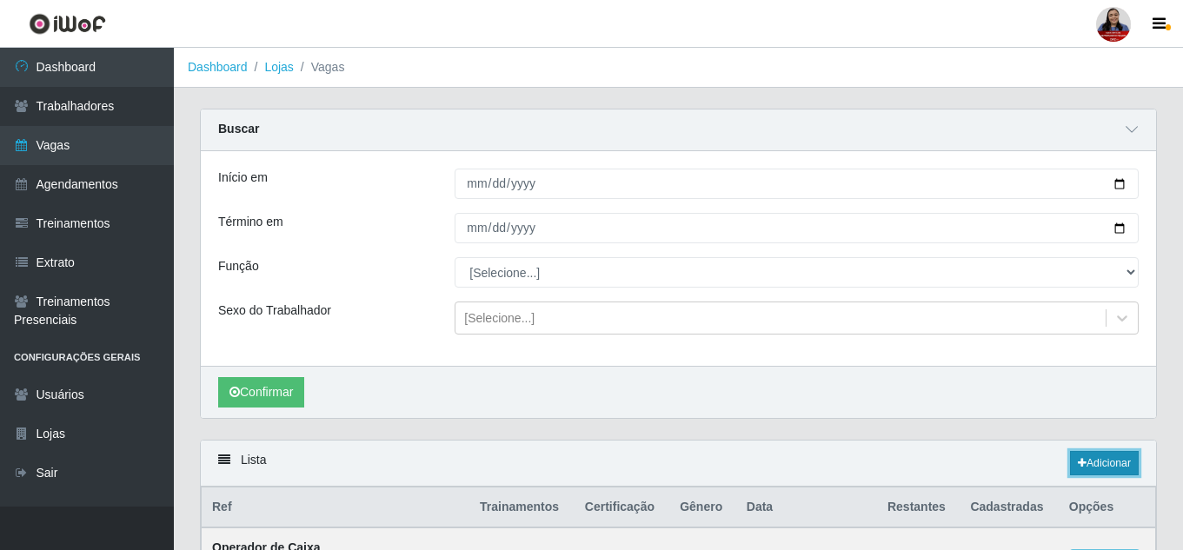
click at [1118, 474] on link "Adicionar" at bounding box center [1104, 463] width 69 height 24
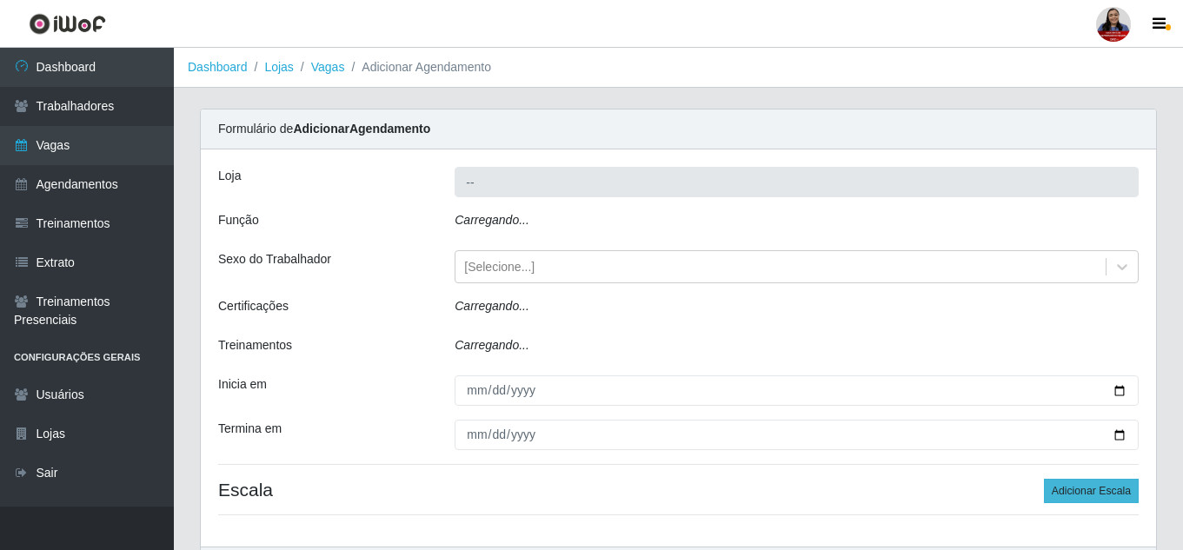
type input "Queiroz Atacadão - [GEOGRAPHIC_DATA]"
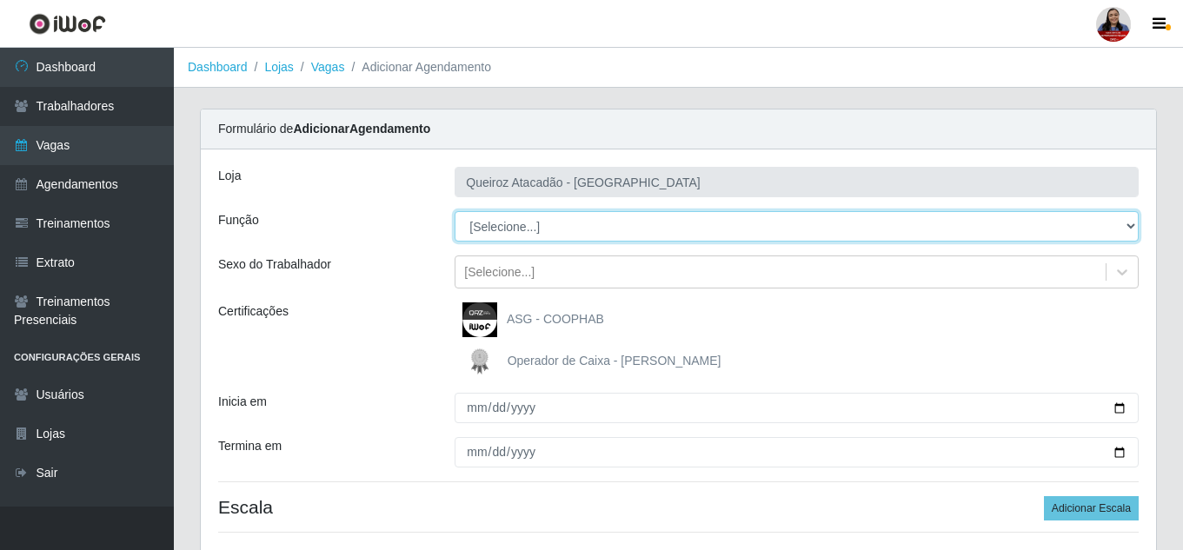
click at [637, 232] on select "[Selecione...] Embalador Embalador + Embalador ++ Operador de Caixa Operador de…" at bounding box center [797, 226] width 684 height 30
select select "72"
click at [455, 211] on select "[Selecione...] Embalador Embalador + Embalador ++ Operador de Caixa Operador de…" at bounding box center [797, 226] width 684 height 30
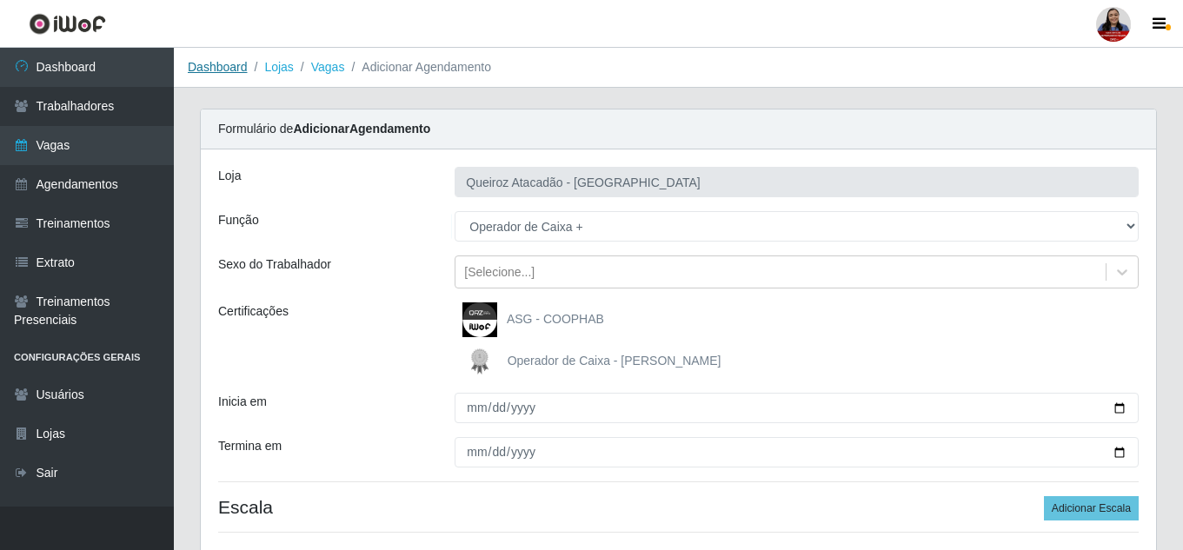
click at [216, 69] on link "Dashboard" at bounding box center [218, 67] width 60 height 14
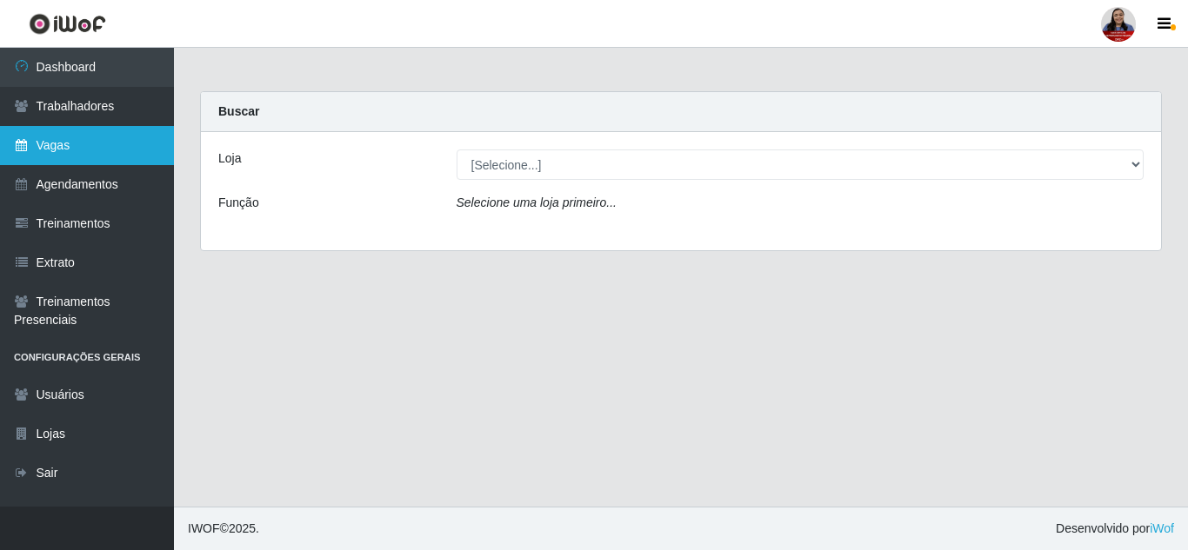
click at [32, 143] on link "Vagas" at bounding box center [87, 145] width 174 height 39
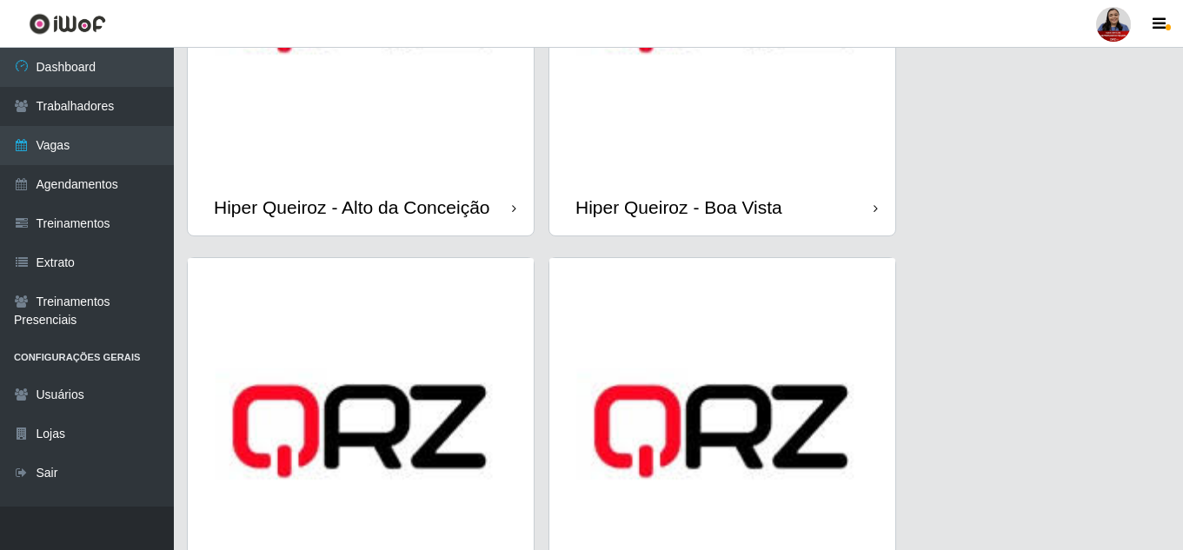
scroll to position [261, 0]
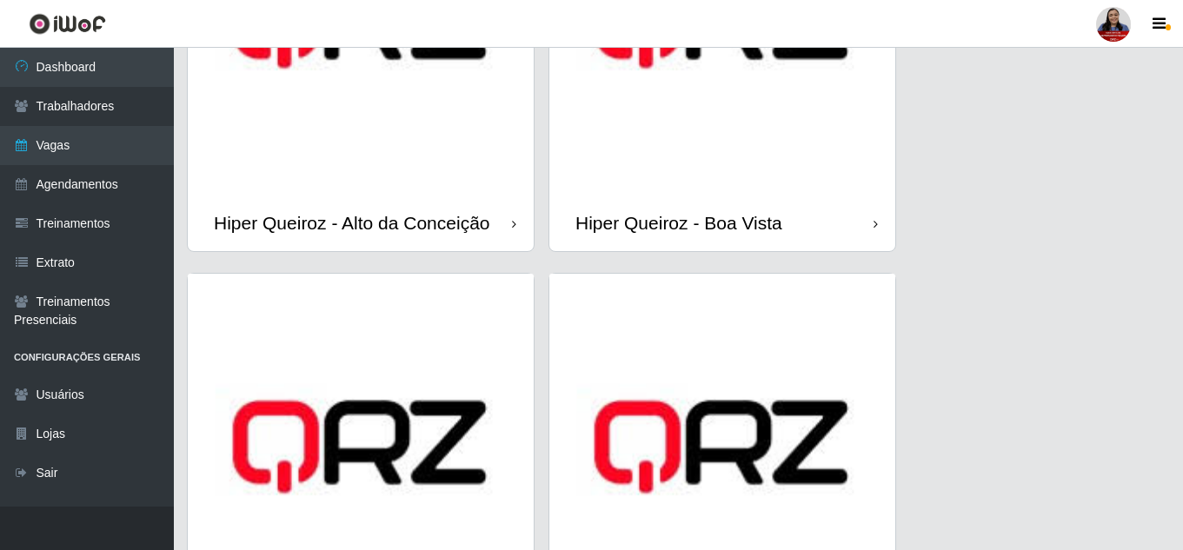
click at [405, 177] on img at bounding box center [361, 22] width 346 height 346
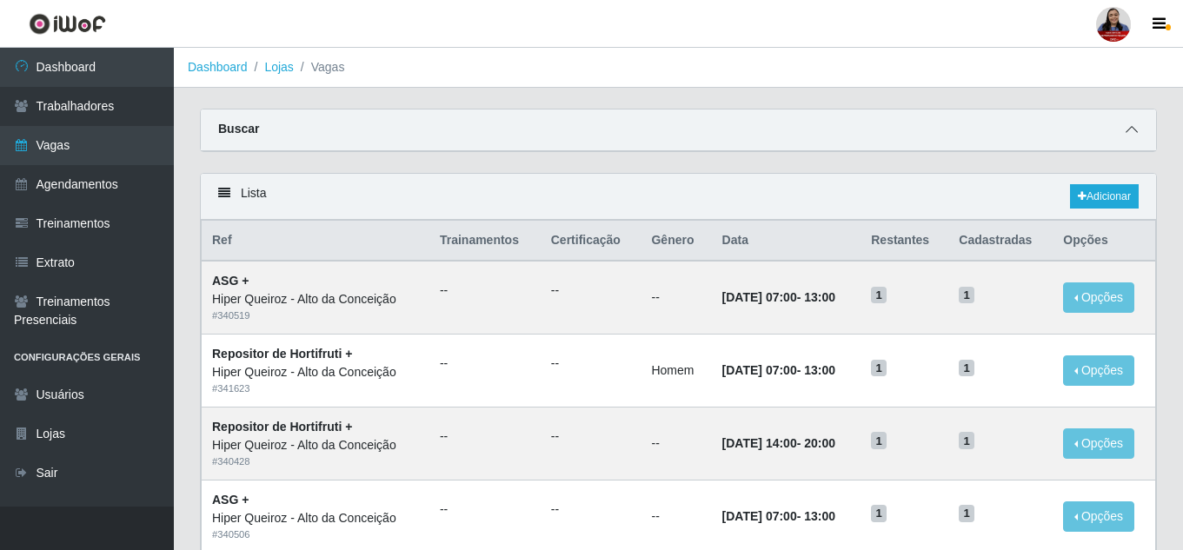
click at [1129, 127] on icon at bounding box center [1132, 129] width 12 height 12
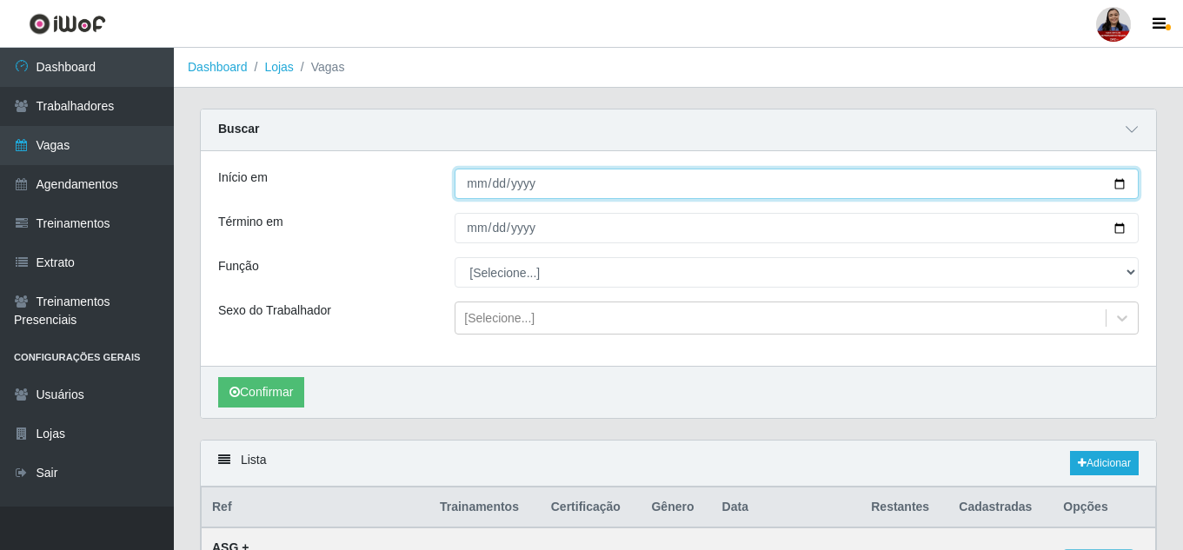
click at [1122, 188] on input "Início em" at bounding box center [797, 184] width 684 height 30
type input "[DATE]"
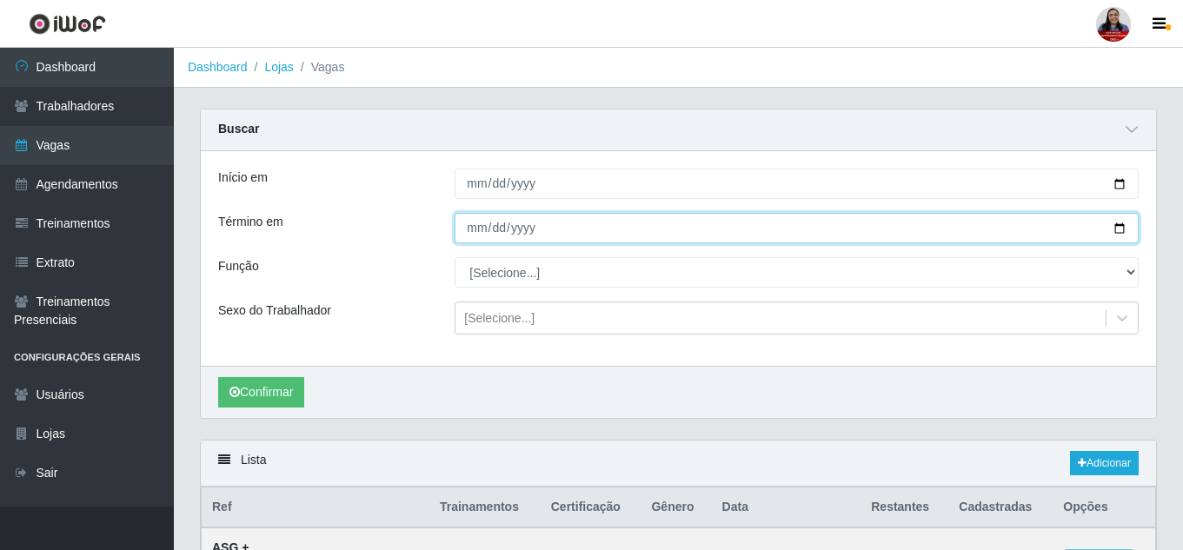
click at [1121, 227] on input "Término em" at bounding box center [797, 228] width 684 height 30
type input "[DATE]"
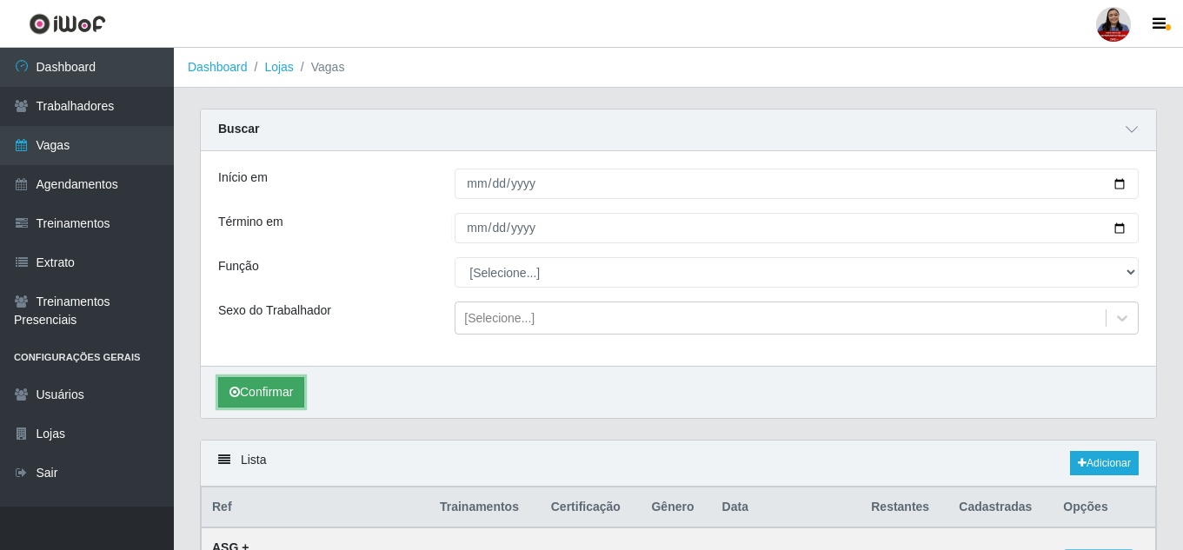
click at [293, 400] on button "Confirmar" at bounding box center [261, 392] width 86 height 30
click at [283, 67] on link "Lojas" at bounding box center [278, 67] width 29 height 14
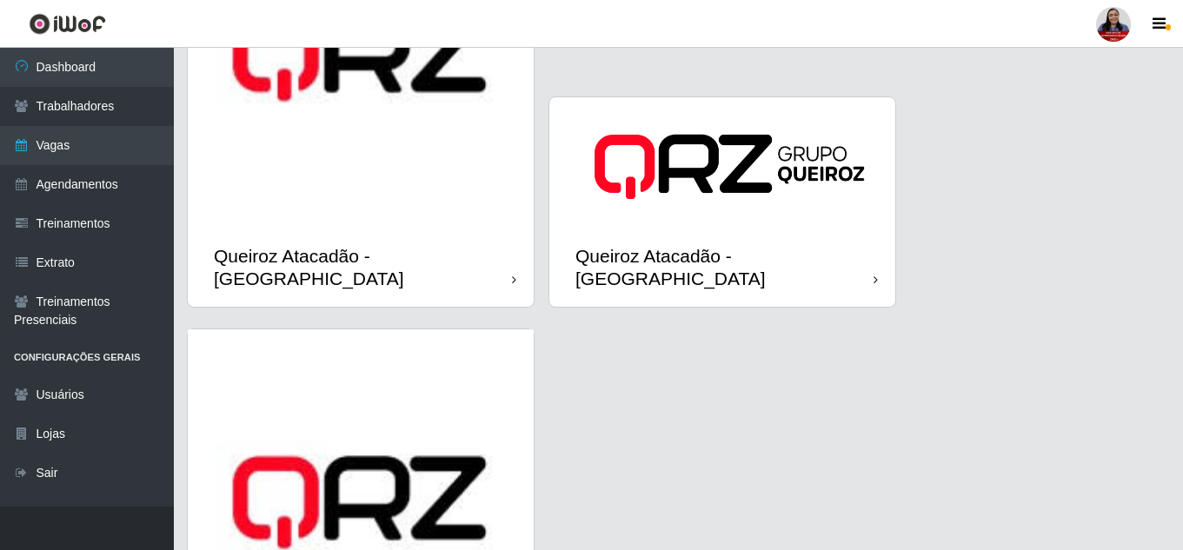
scroll to position [2348, 0]
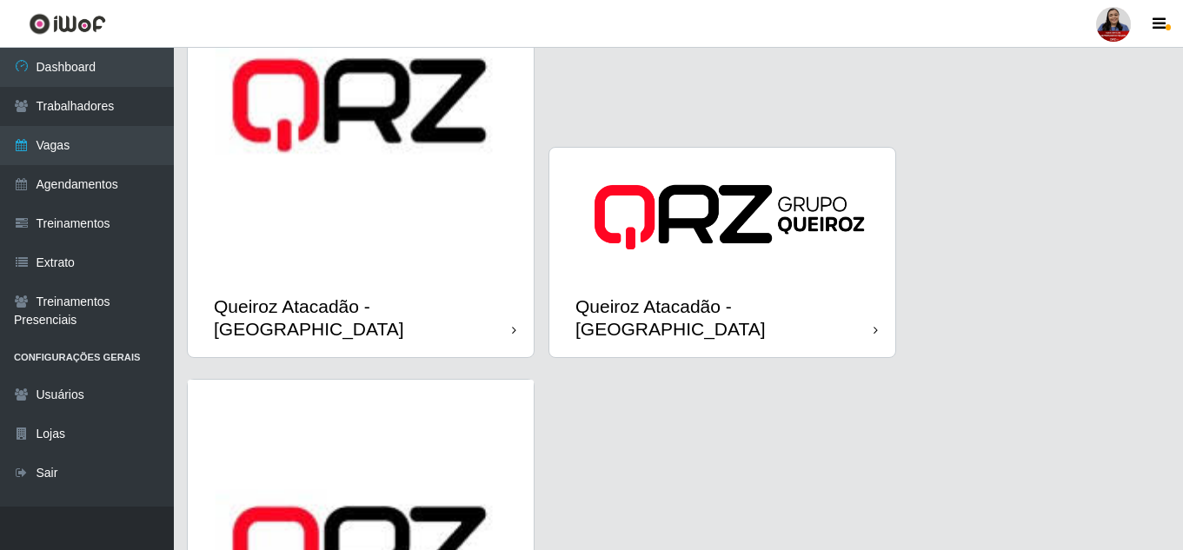
click at [448, 245] on img at bounding box center [361, 105] width 346 height 346
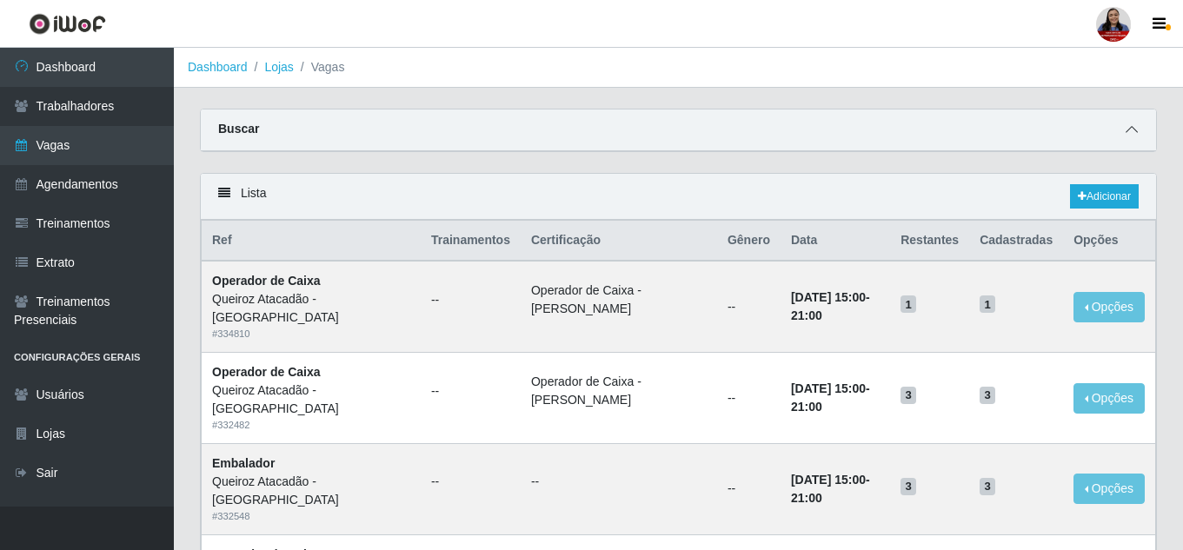
click at [1136, 128] on icon at bounding box center [1132, 129] width 12 height 12
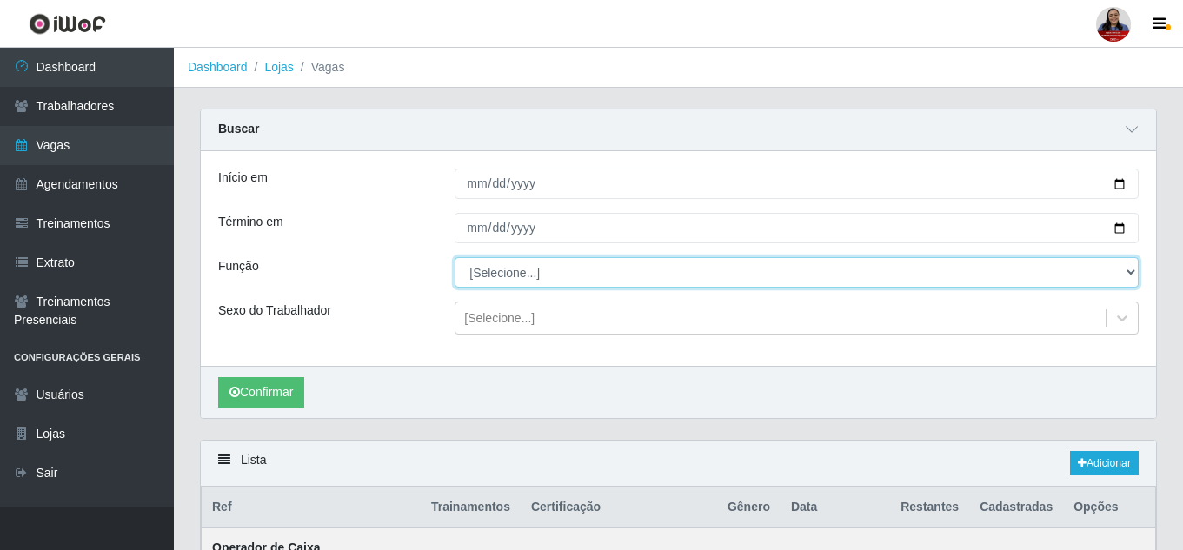
click at [551, 273] on select "[Selecione...] Auxiliar de Depósito Auxiliar de Depósito + Auxiliar de Depósito…" at bounding box center [797, 272] width 684 height 30
select select "106"
click at [455, 258] on select "[Selecione...] Auxiliar de Depósito Auxiliar de Depósito + Auxiliar de Depósito…" at bounding box center [797, 272] width 684 height 30
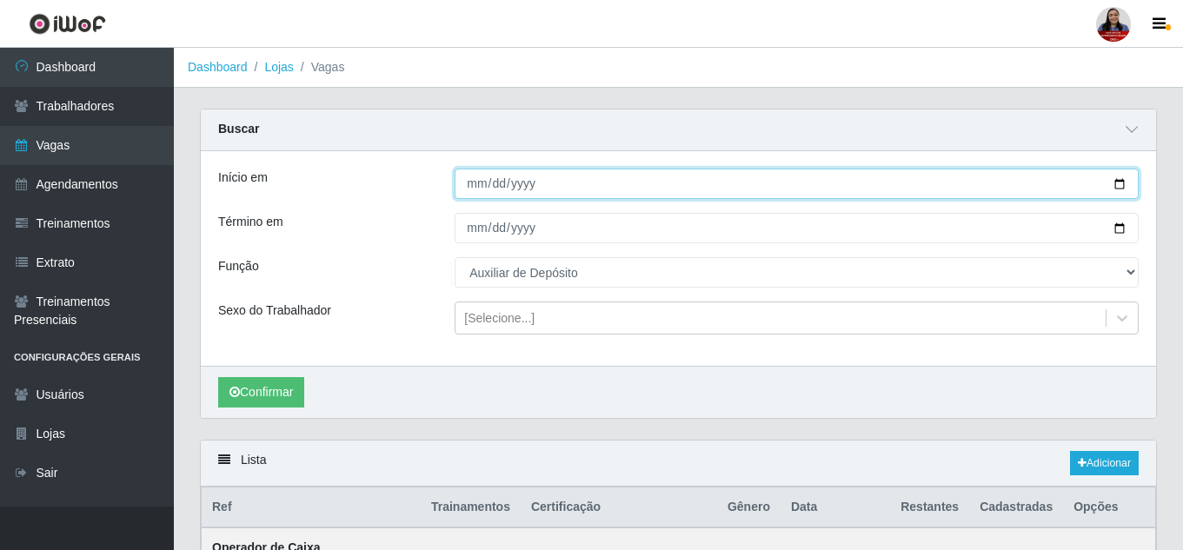
click at [1128, 179] on input "Início em" at bounding box center [797, 184] width 684 height 30
click at [1111, 187] on input "Início em" at bounding box center [797, 184] width 684 height 30
click at [1116, 187] on input "Início em" at bounding box center [797, 184] width 684 height 30
type input "[DATE]"
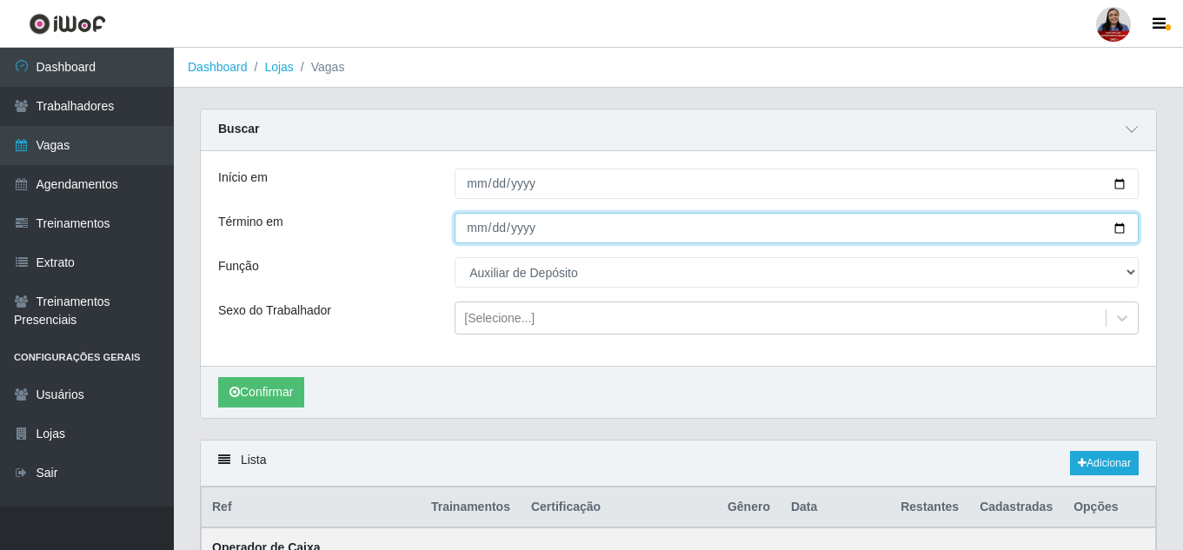
click at [1121, 235] on input "Término em" at bounding box center [797, 228] width 684 height 30
type input "[DATE]"
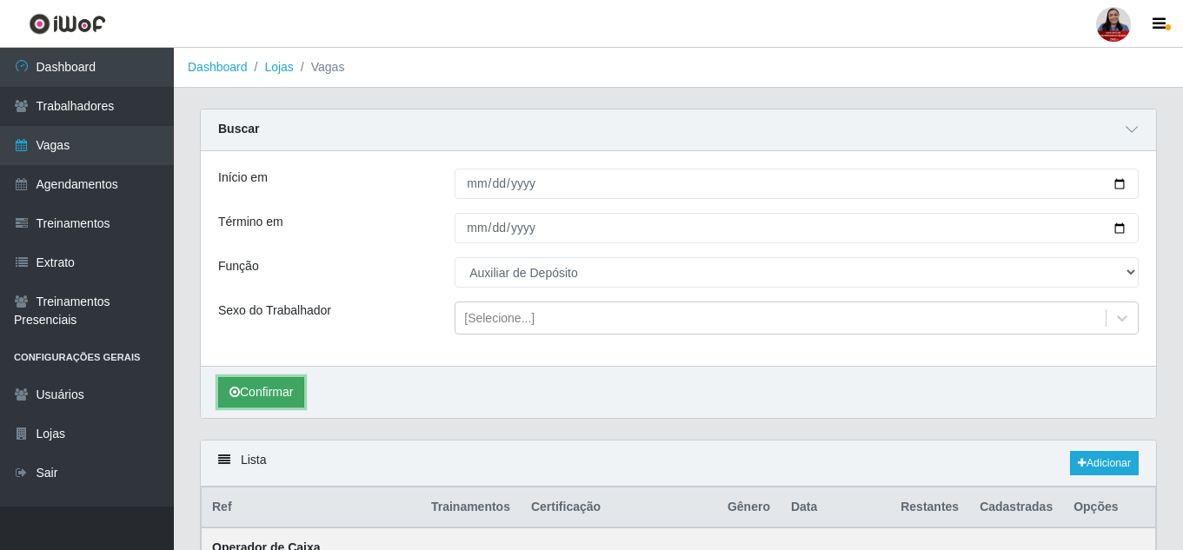
click at [269, 397] on button "Confirmar" at bounding box center [261, 392] width 86 height 30
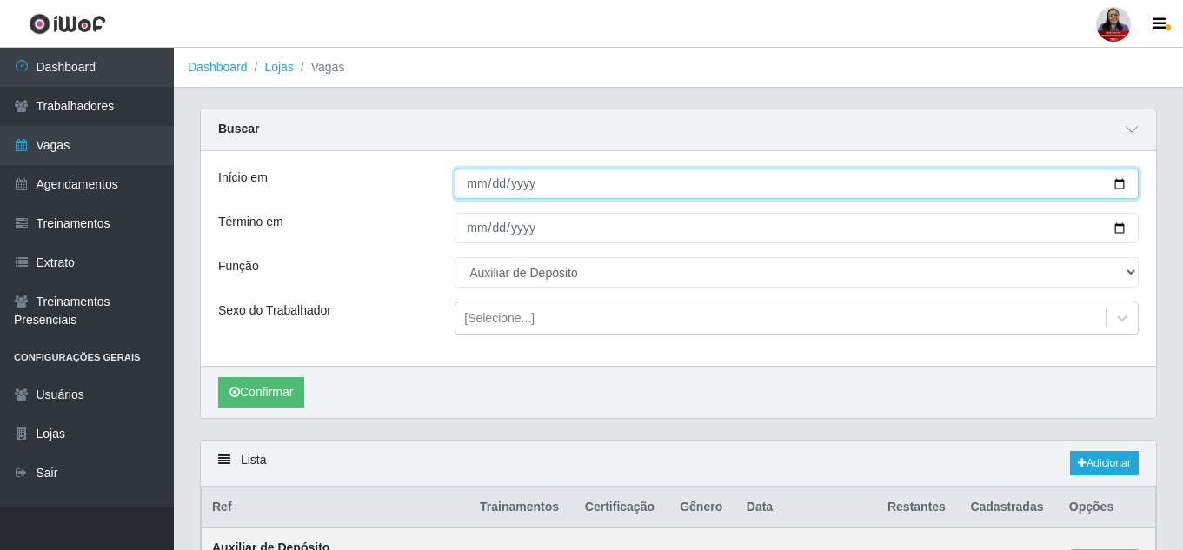
click at [1117, 191] on input "[DATE]" at bounding box center [797, 184] width 684 height 30
type input "[DATE]"
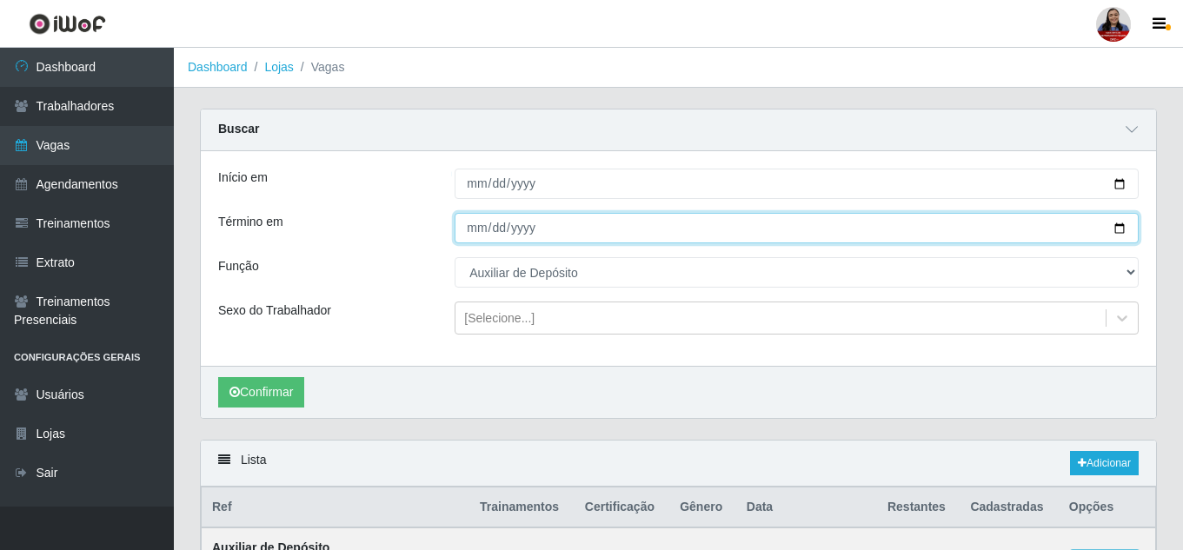
click at [1116, 230] on input "[DATE]" at bounding box center [797, 228] width 684 height 30
type input "[DATE]"
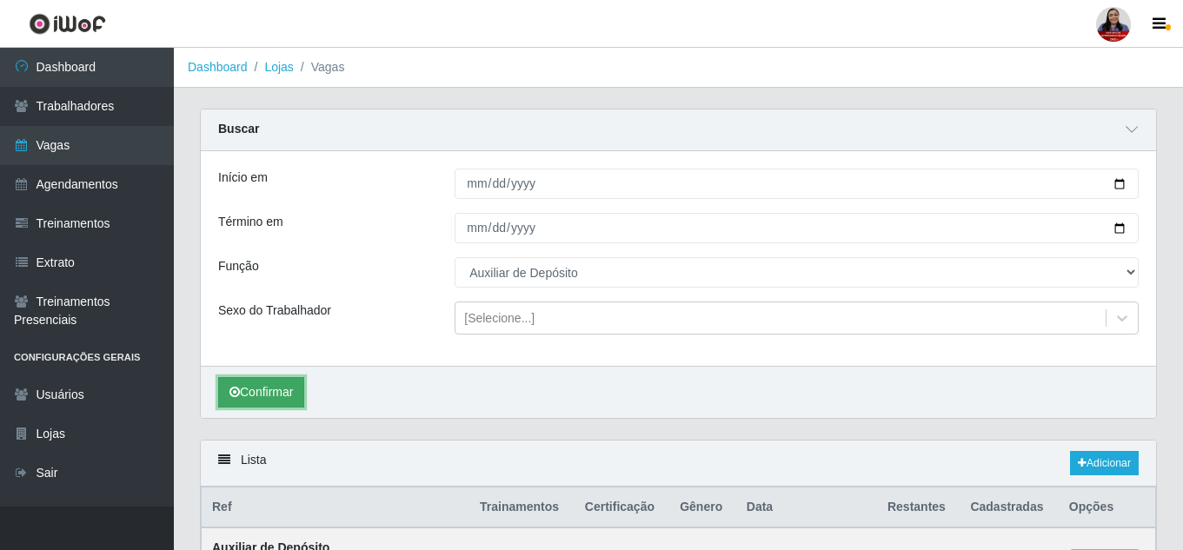
click at [266, 391] on button "Confirmar" at bounding box center [261, 392] width 86 height 30
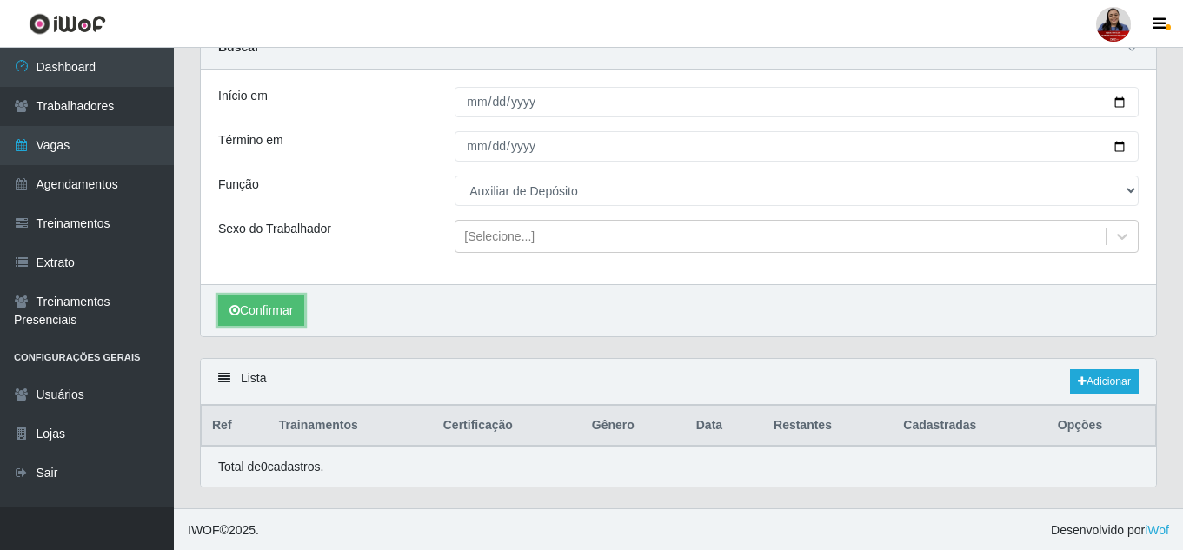
scroll to position [84, 0]
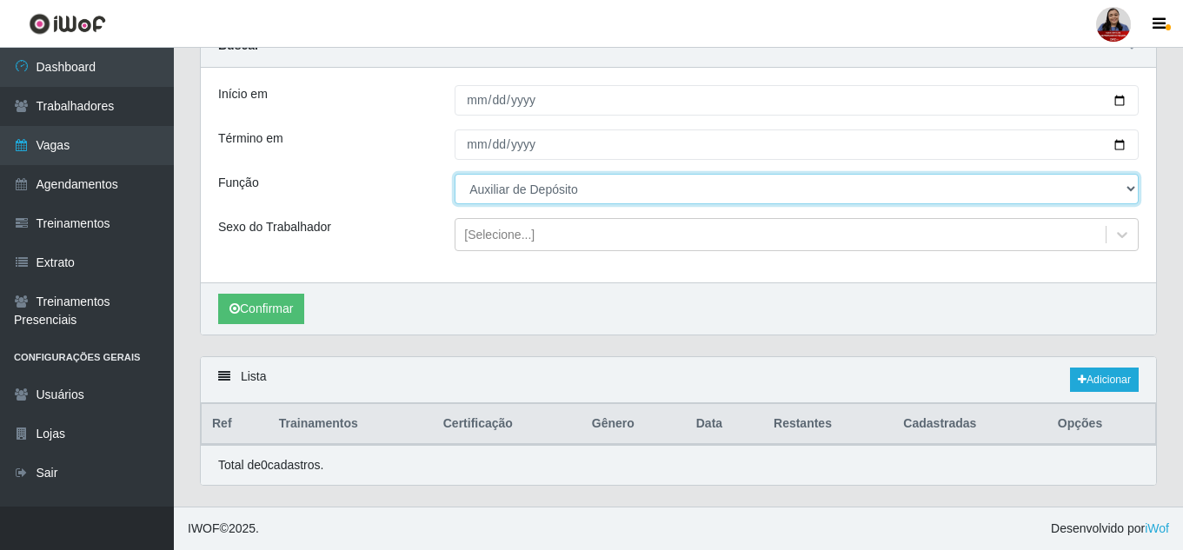
click at [571, 192] on select "[Selecione...] Auxiliar de Depósito Auxiliar de Depósito + Auxiliar de Depósito…" at bounding box center [797, 189] width 684 height 30
select select "110"
click at [455, 174] on select "[Selecione...] Auxiliar de Depósito Auxiliar de Depósito + Auxiliar de Depósito…" at bounding box center [797, 189] width 684 height 30
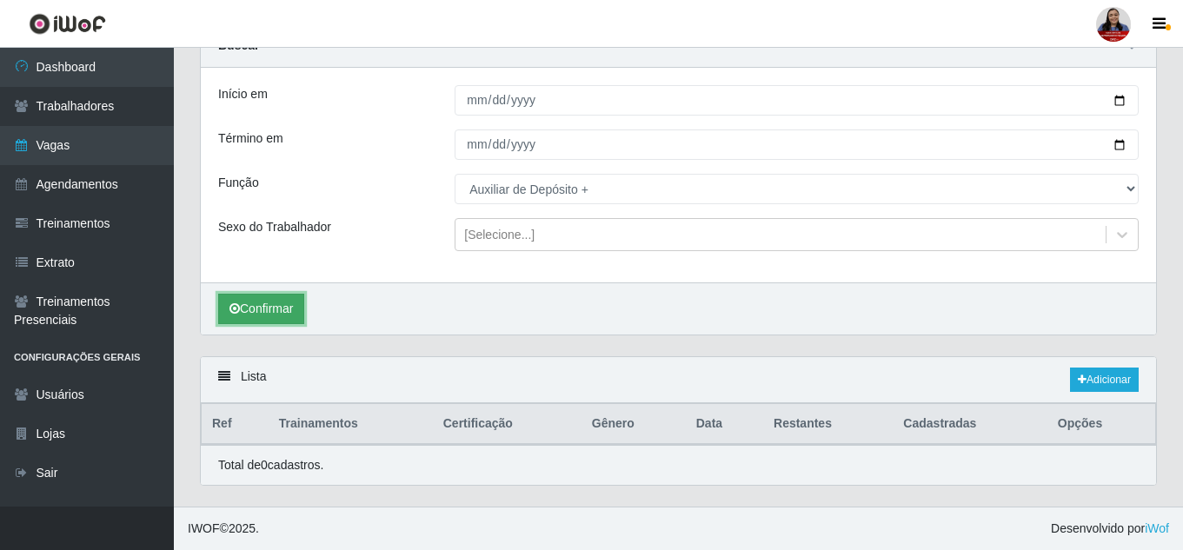
click at [290, 297] on button "Confirmar" at bounding box center [261, 309] width 86 height 30
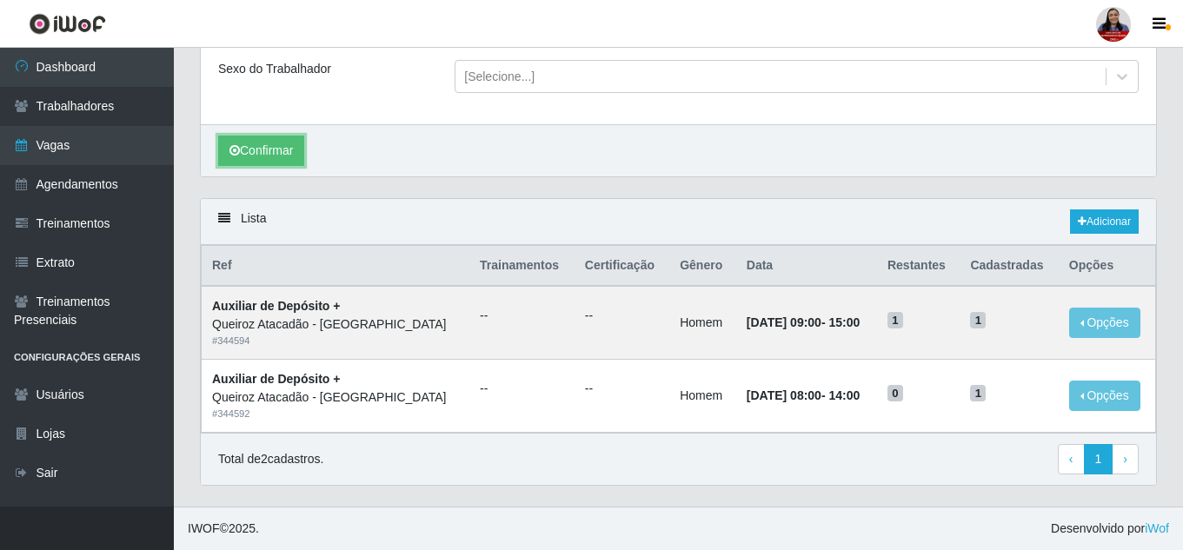
scroll to position [243, 0]
drag, startPoint x: 881, startPoint y: 319, endPoint x: 900, endPoint y: 323, distance: 19.4
click at [900, 323] on h5 "1" at bounding box center [919, 319] width 62 height 18
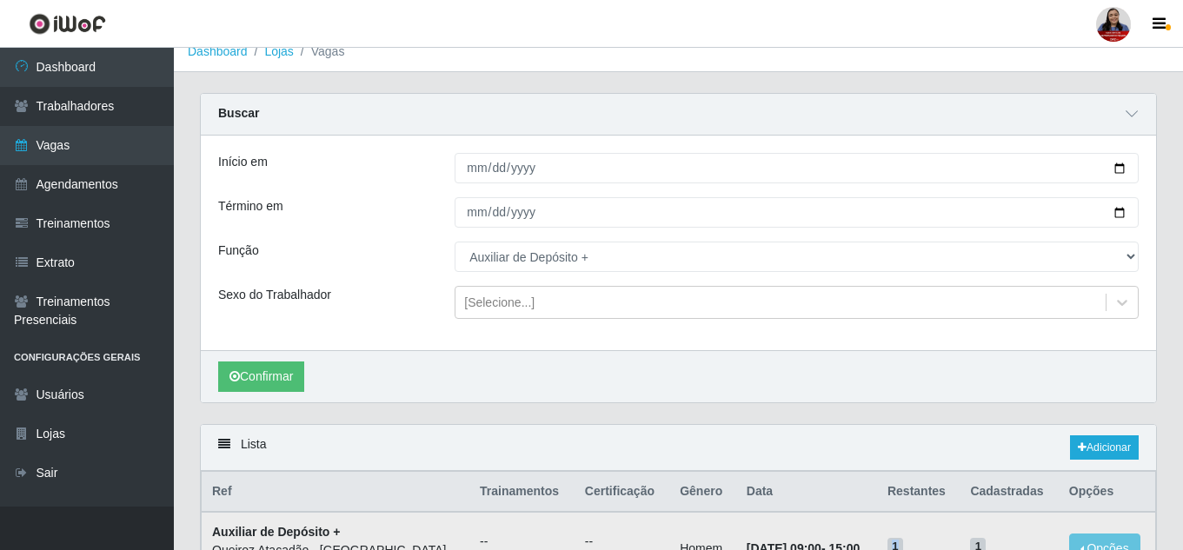
scroll to position [0, 0]
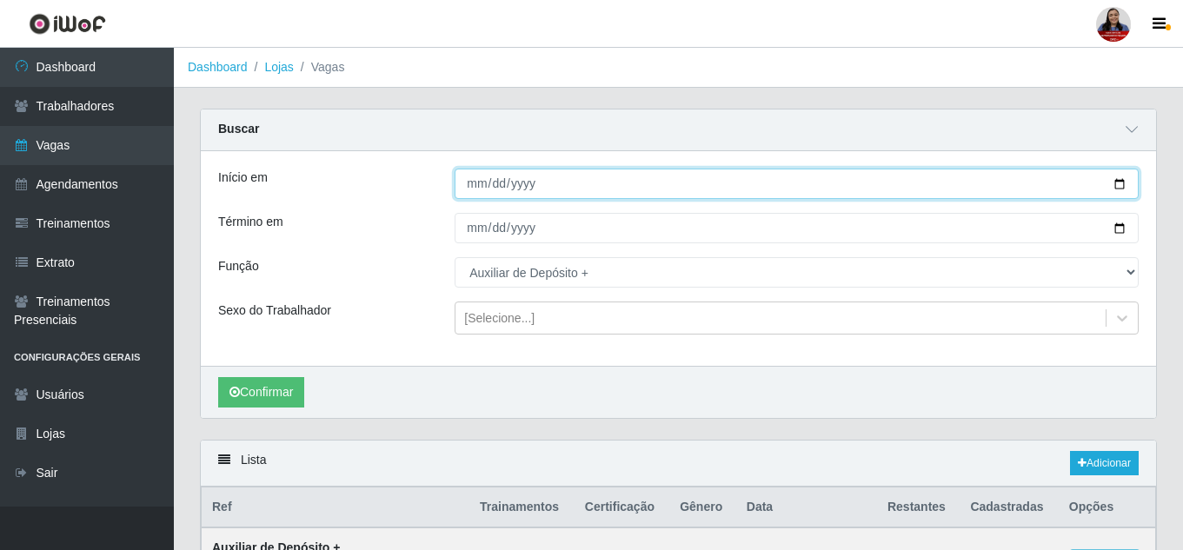
click at [1114, 184] on input "[DATE]" at bounding box center [797, 184] width 684 height 30
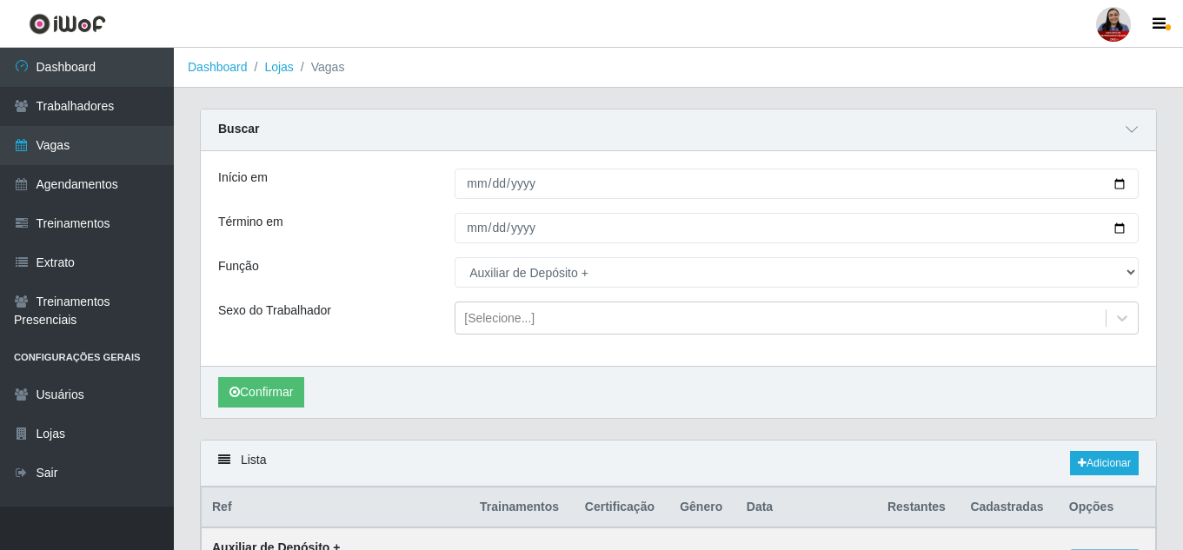
click at [409, 251] on div "Início em [DATE] Término em [DATE] Função [Selecione...] Auxiliar de Depósito A…" at bounding box center [679, 258] width 956 height 215
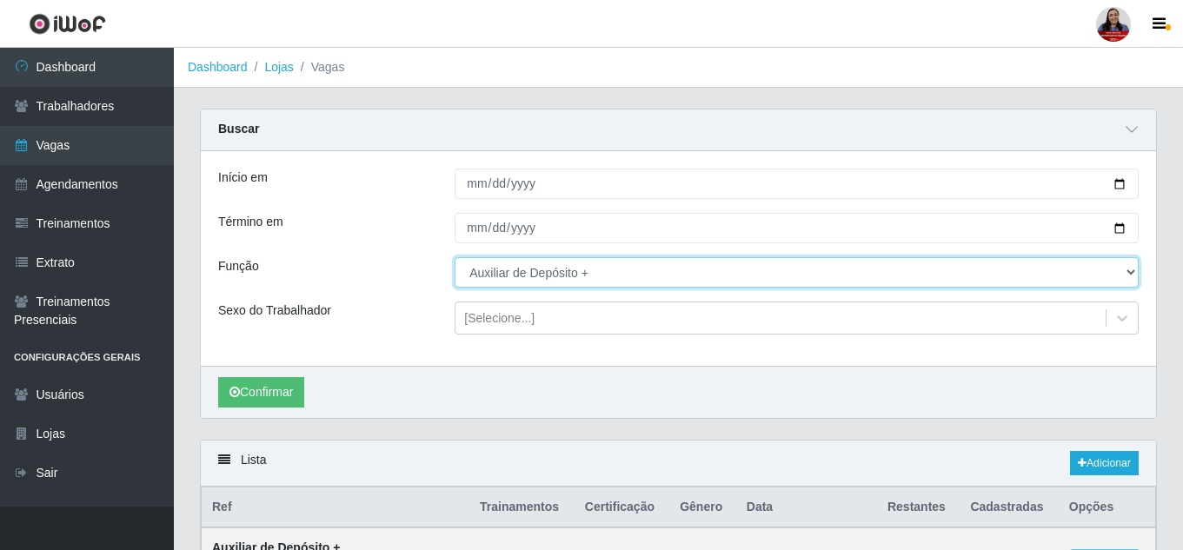
click at [526, 281] on select "[Selecione...] Auxiliar de Depósito Auxiliar de Depósito + Auxiliar de Depósito…" at bounding box center [797, 272] width 684 height 30
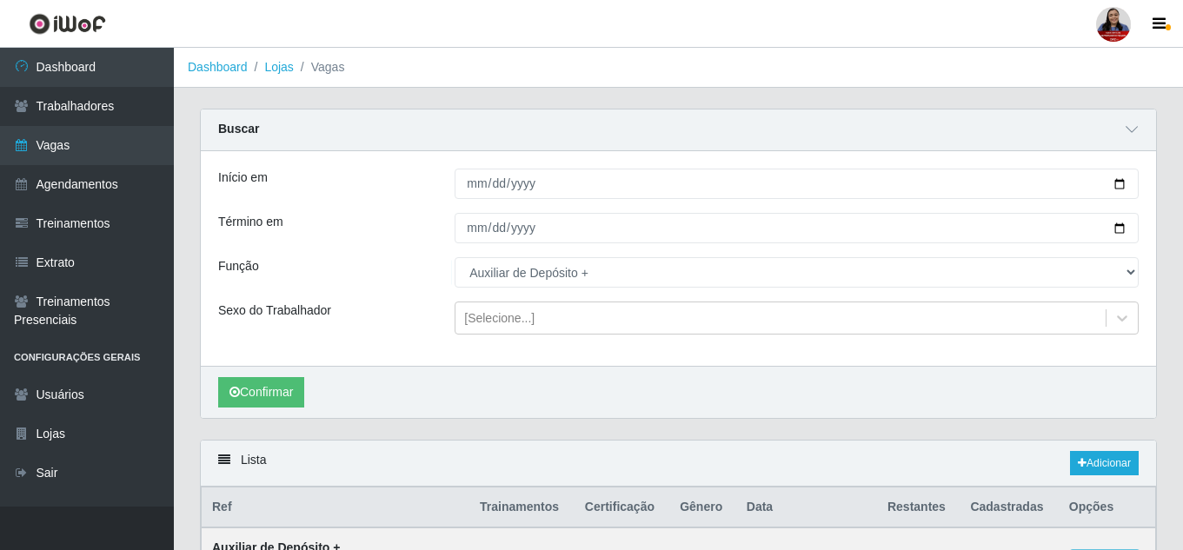
click at [346, 178] on div "Início em" at bounding box center [323, 184] width 237 height 30
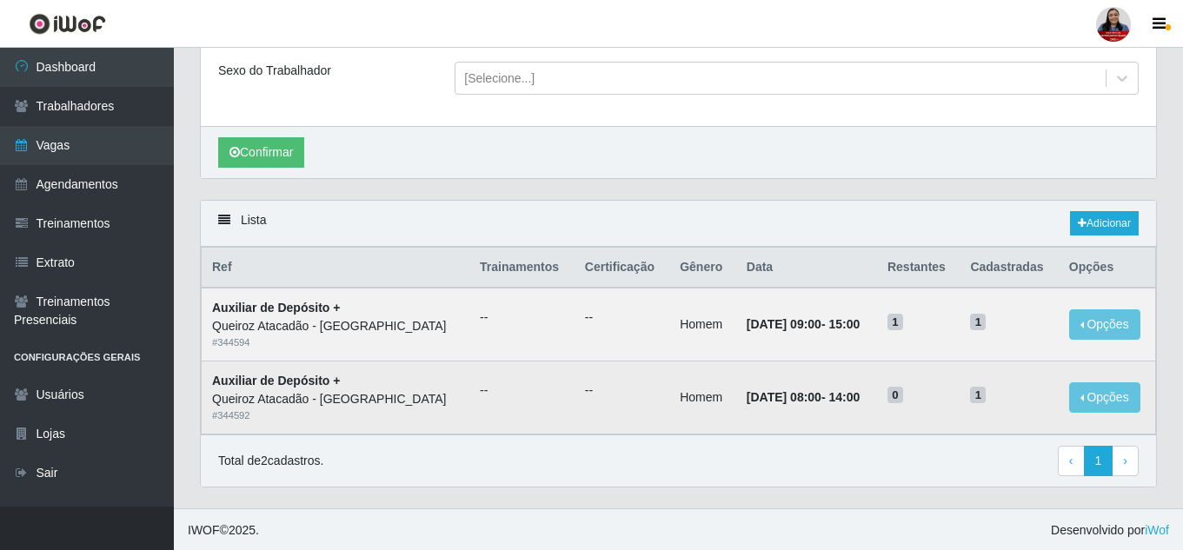
scroll to position [243, 0]
